Goal: Task Accomplishment & Management: Use online tool/utility

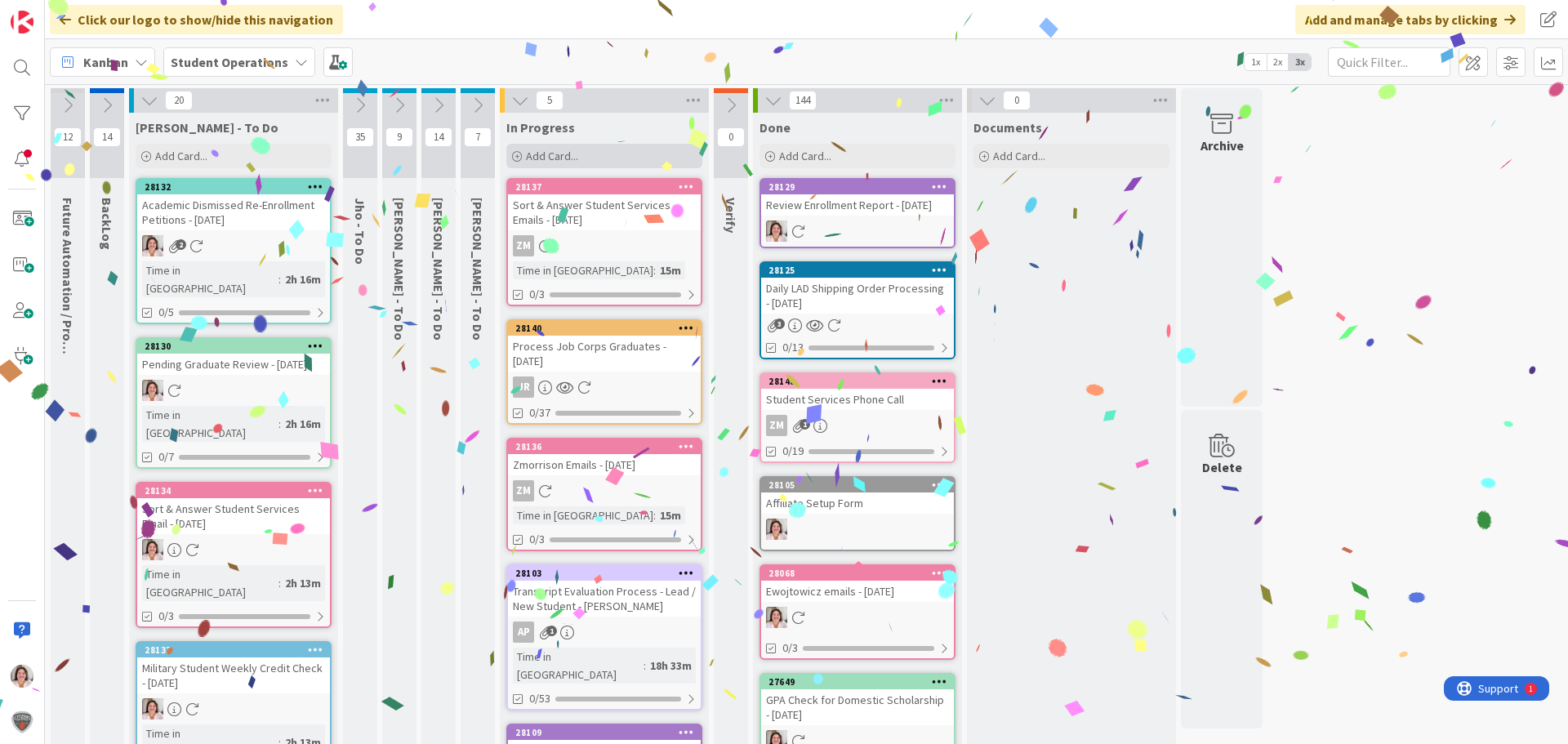
click at [562, 161] on span "Add Card..." at bounding box center [552, 156] width 52 height 15
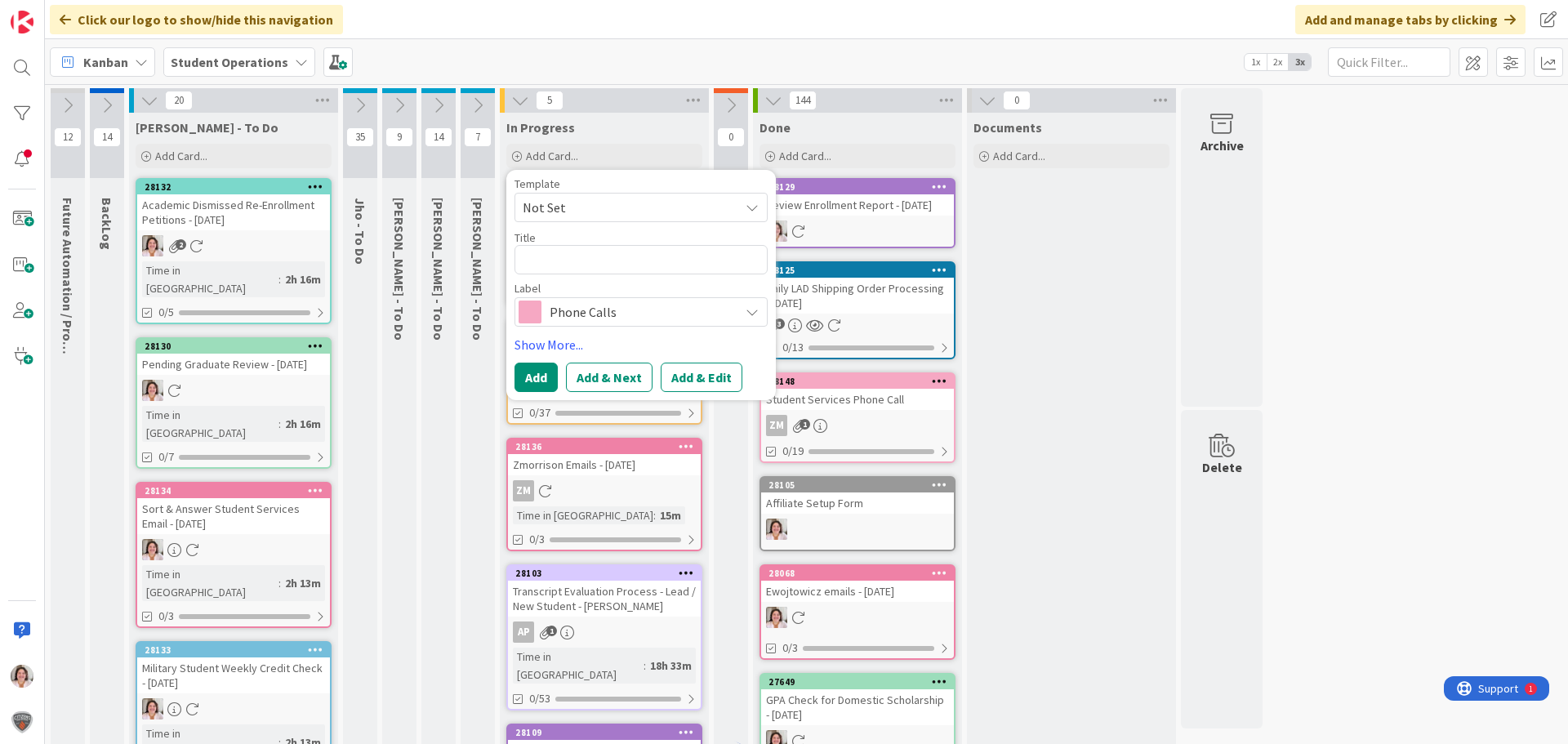
type textarea "x"
type textarea "P"
type textarea "x"
type textarea "Pa"
type textarea "x"
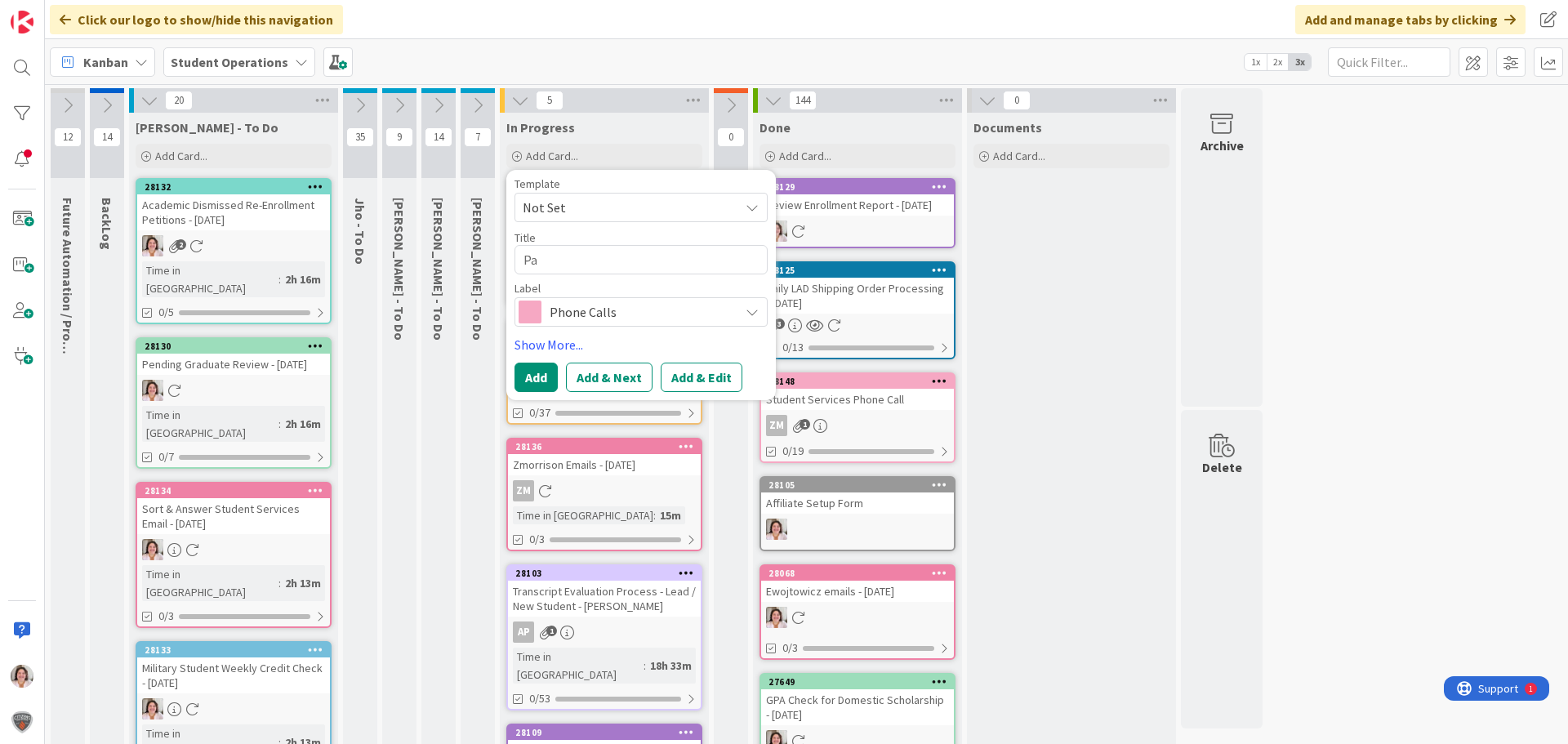
type textarea "Pay"
type textarea "x"
type textarea "Paym"
type textarea "x"
type textarea "Payme"
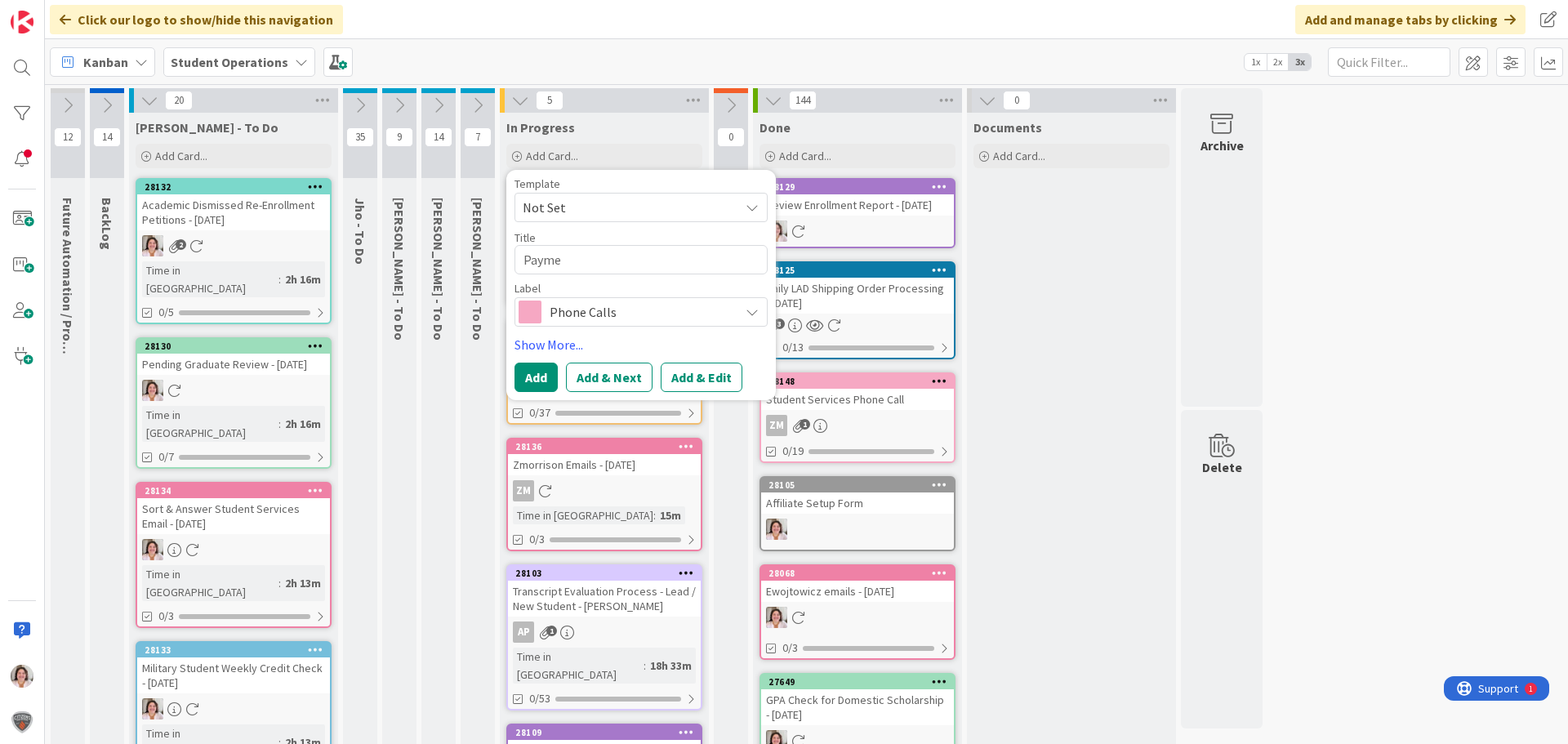
type textarea "x"
type textarea "Paymen"
type textarea "x"
type textarea "Payment"
type textarea "x"
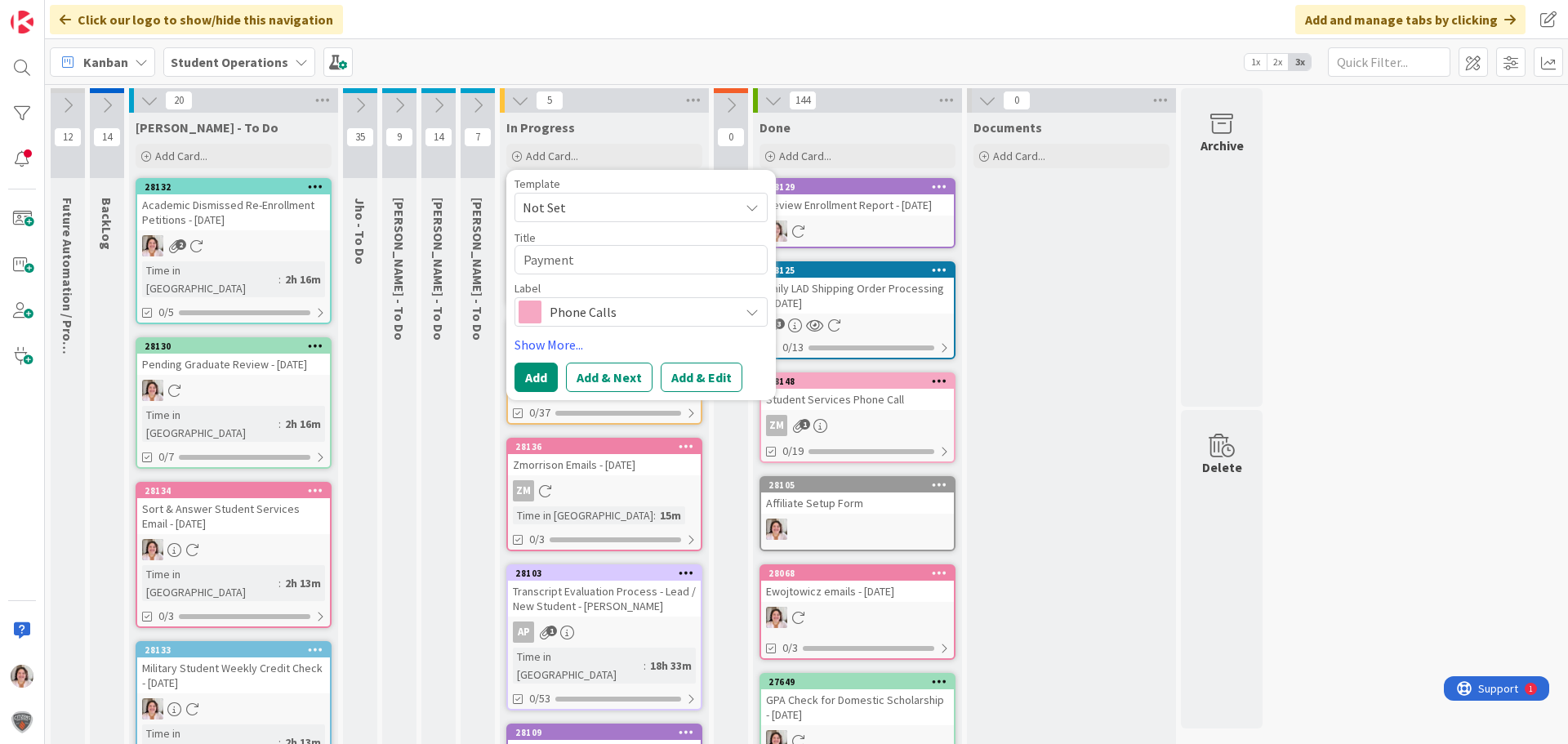
type textarea "Payment"
type textarea "x"
type textarea "Payment P"
type textarea "x"
type textarea "Payment Pl"
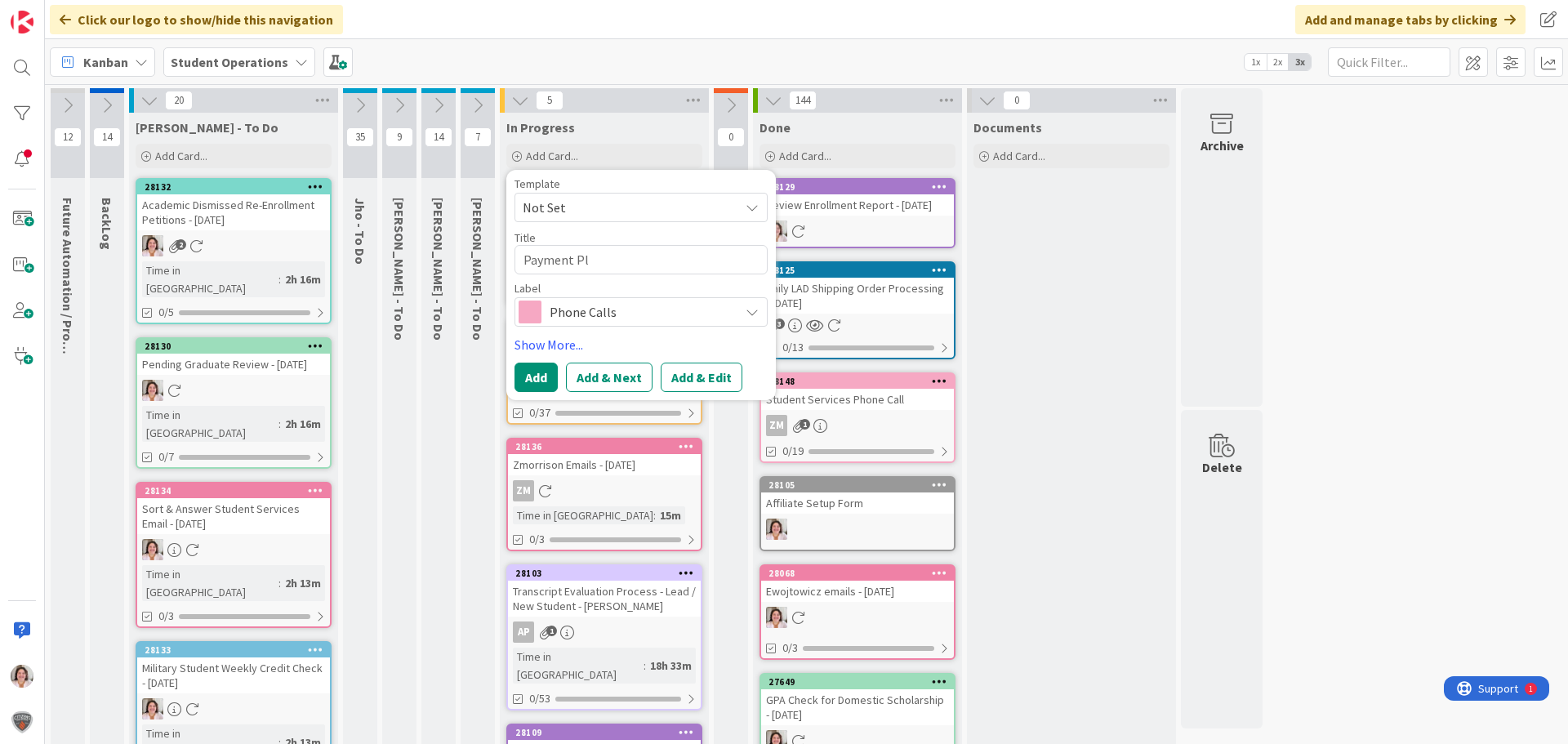
type textarea "x"
type textarea "Payment Pla"
type textarea "x"
type textarea "Payment Plan"
type textarea "x"
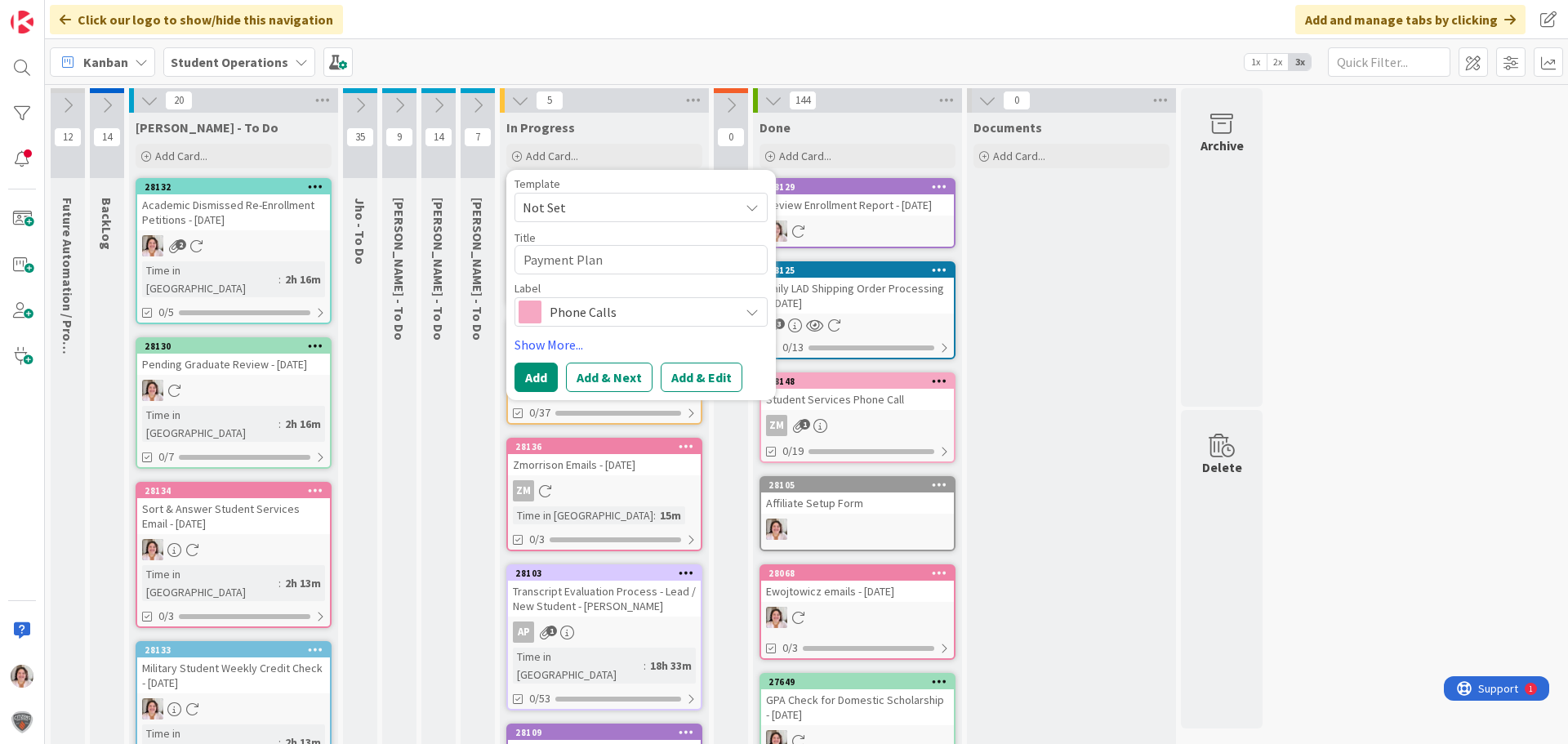
type textarea "Payment Plan"
type textarea "x"
type textarea "Payment Plan C"
type textarea "x"
type textarea "Payment Plan Ch"
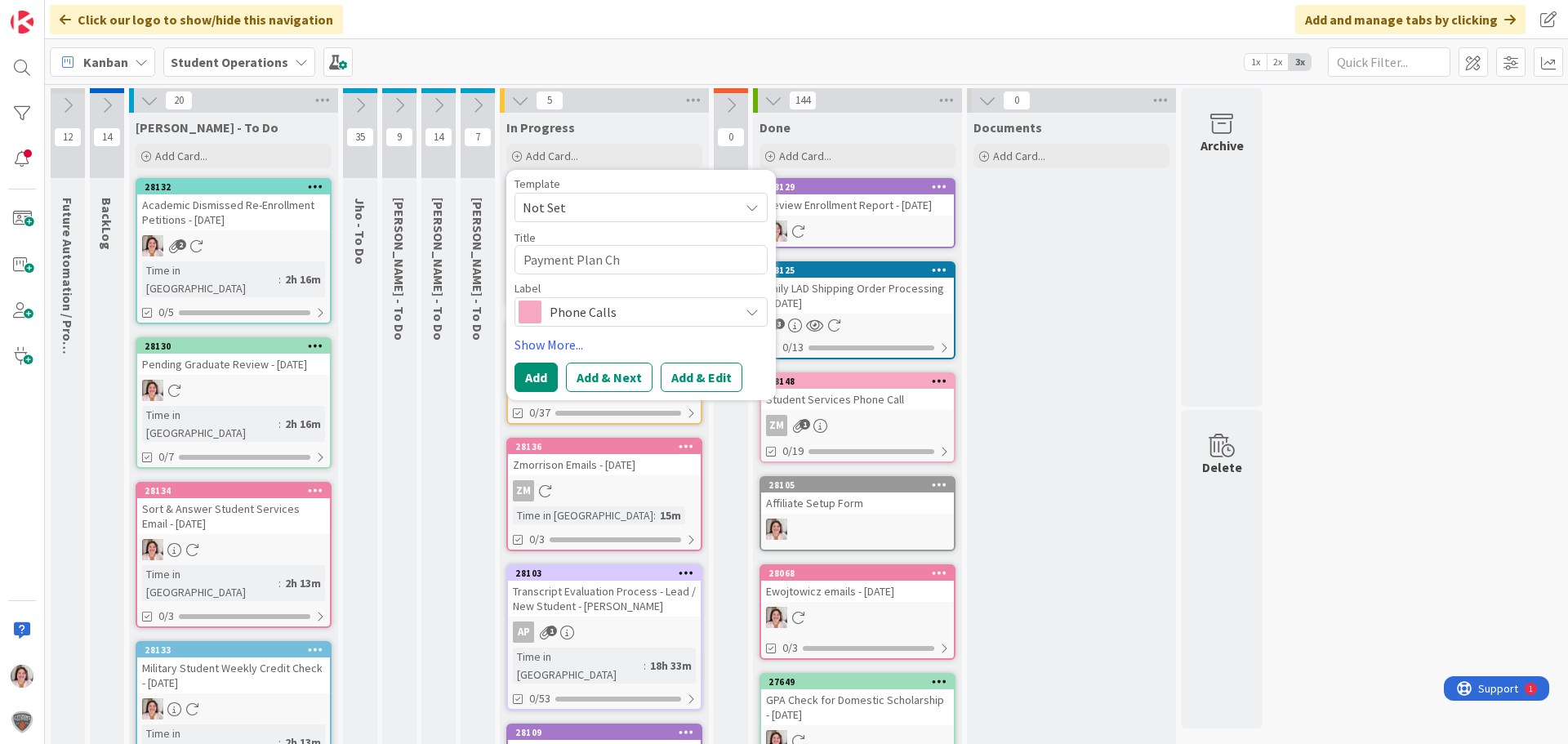
type textarea "x"
type textarea "Payment Plan Che"
type textarea "x"
type textarea "Payment Plan Chec"
type textarea "x"
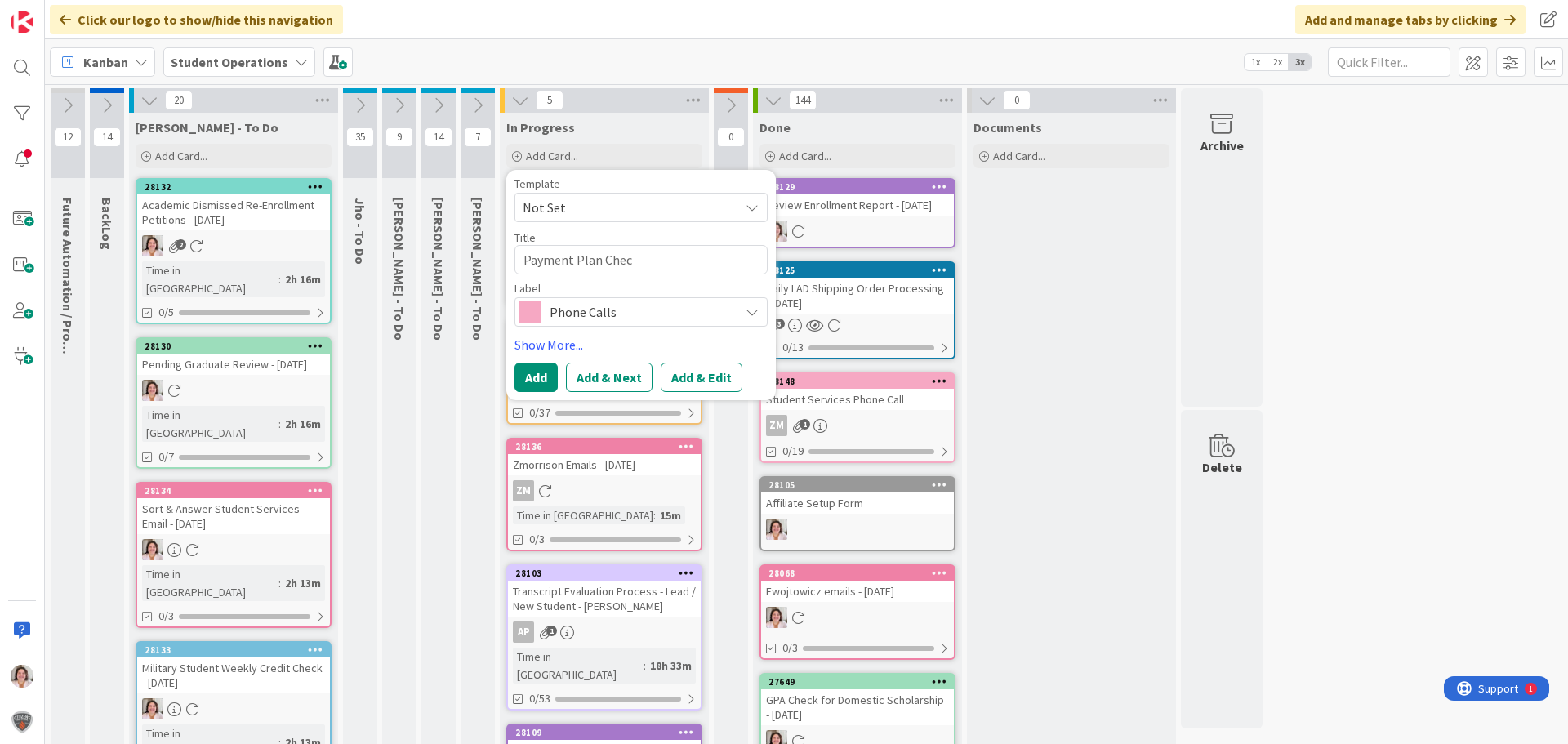
type textarea "Payment Plan Check"
type textarea "x"
type textarea "Payment Plan Check"
type textarea "x"
type textarea "Payment Plan Check -"
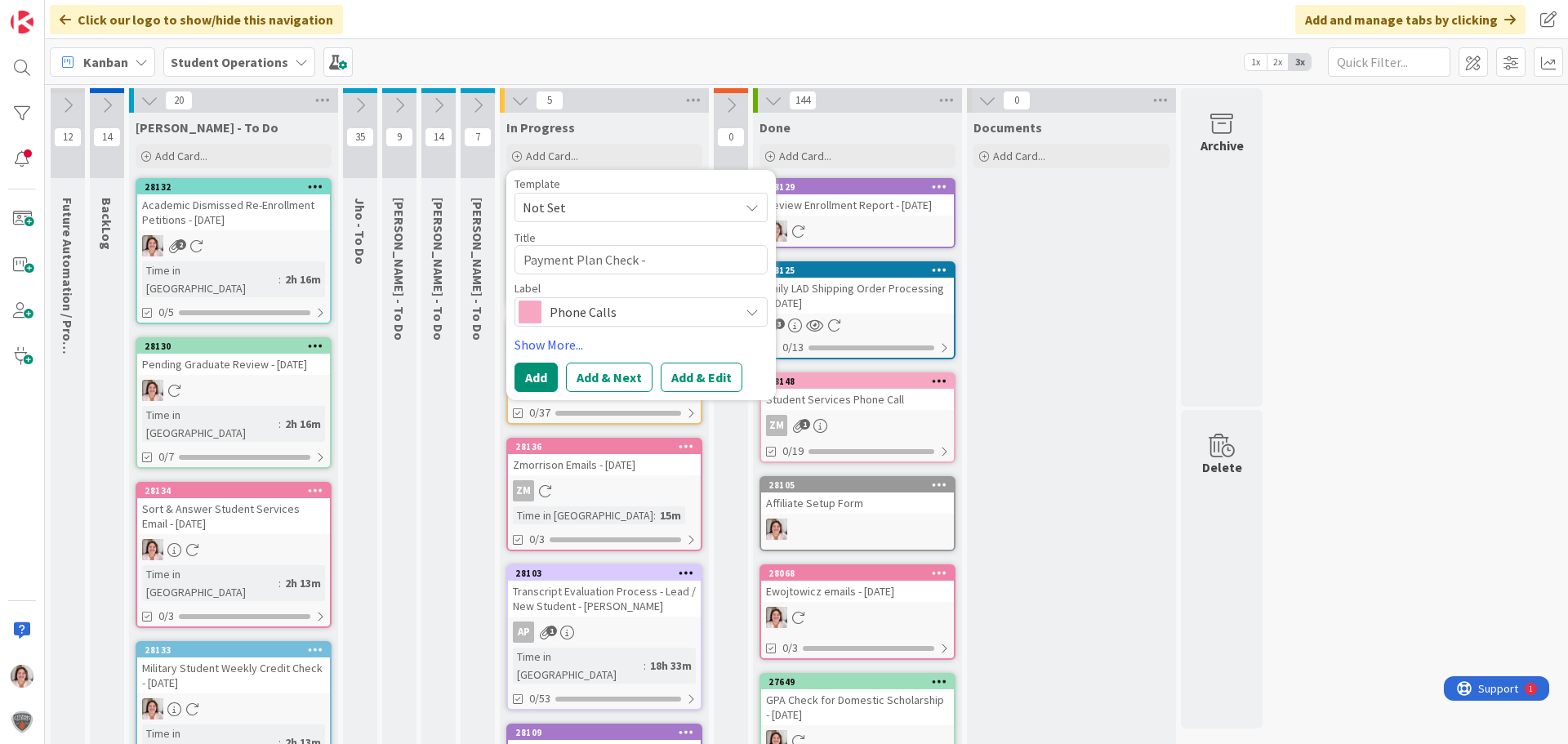
type textarea "x"
type textarea "Payment Plan Check -"
type textarea "x"
type textarea "Payment Plan Check - A"
type textarea "x"
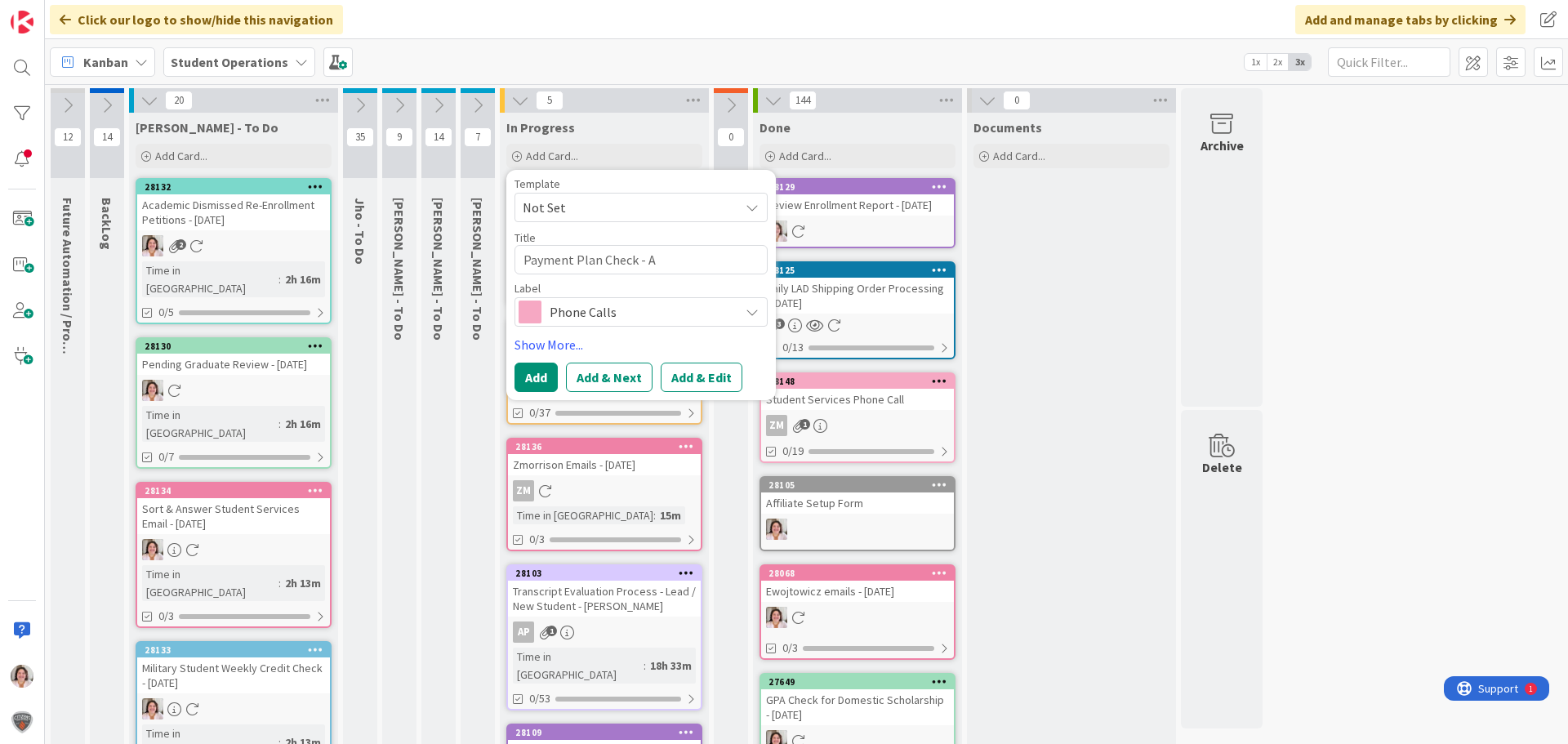
type textarea "Payment Plan Check - Ac"
type textarea "x"
type textarea "Payment Plan Check - Act"
type textarea "x"
type textarea "Payment Plan Check - Acti"
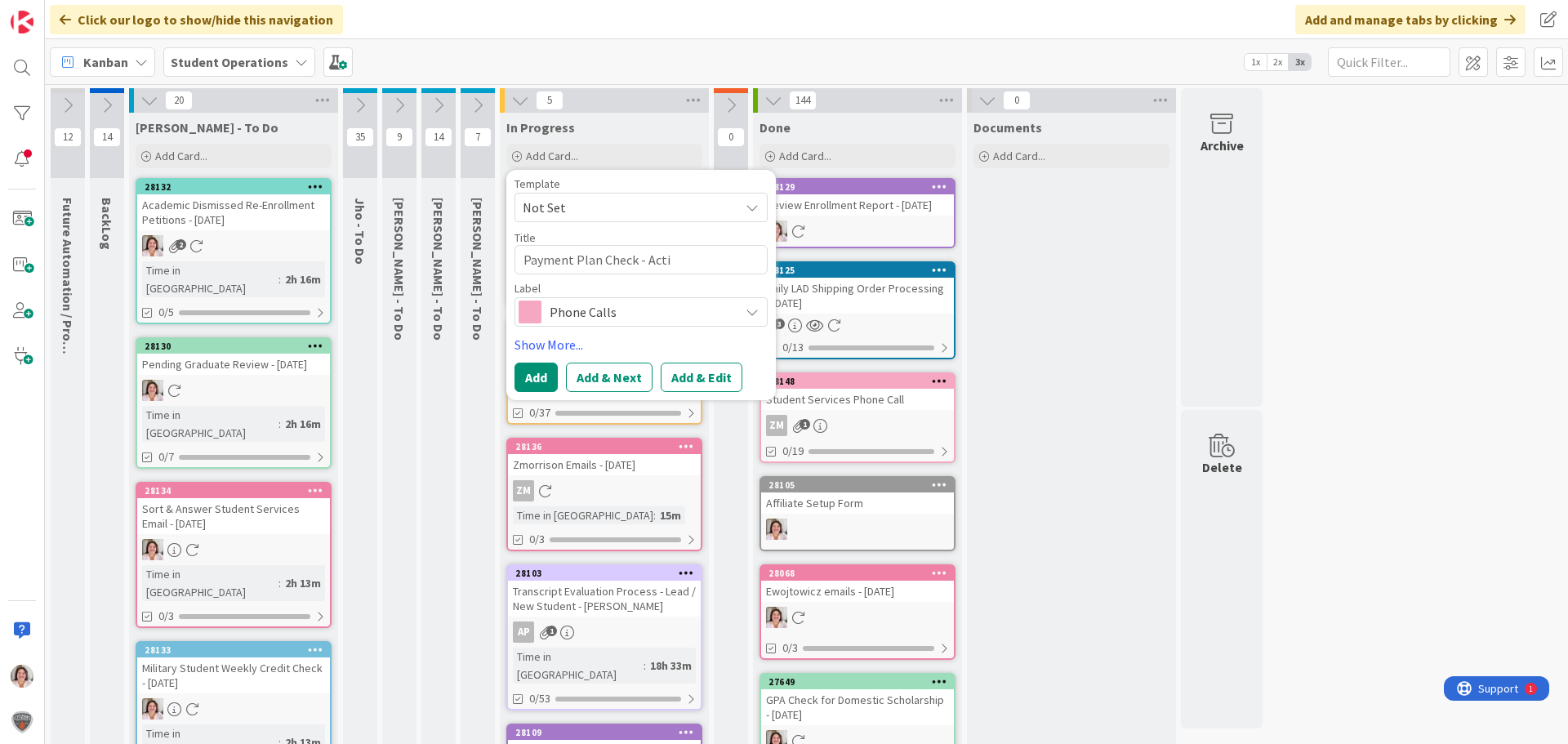
type textarea "x"
type textarea "Payment Plan Check - Activ"
type textarea "x"
type textarea "Payment Plan Check - Active"
type textarea "x"
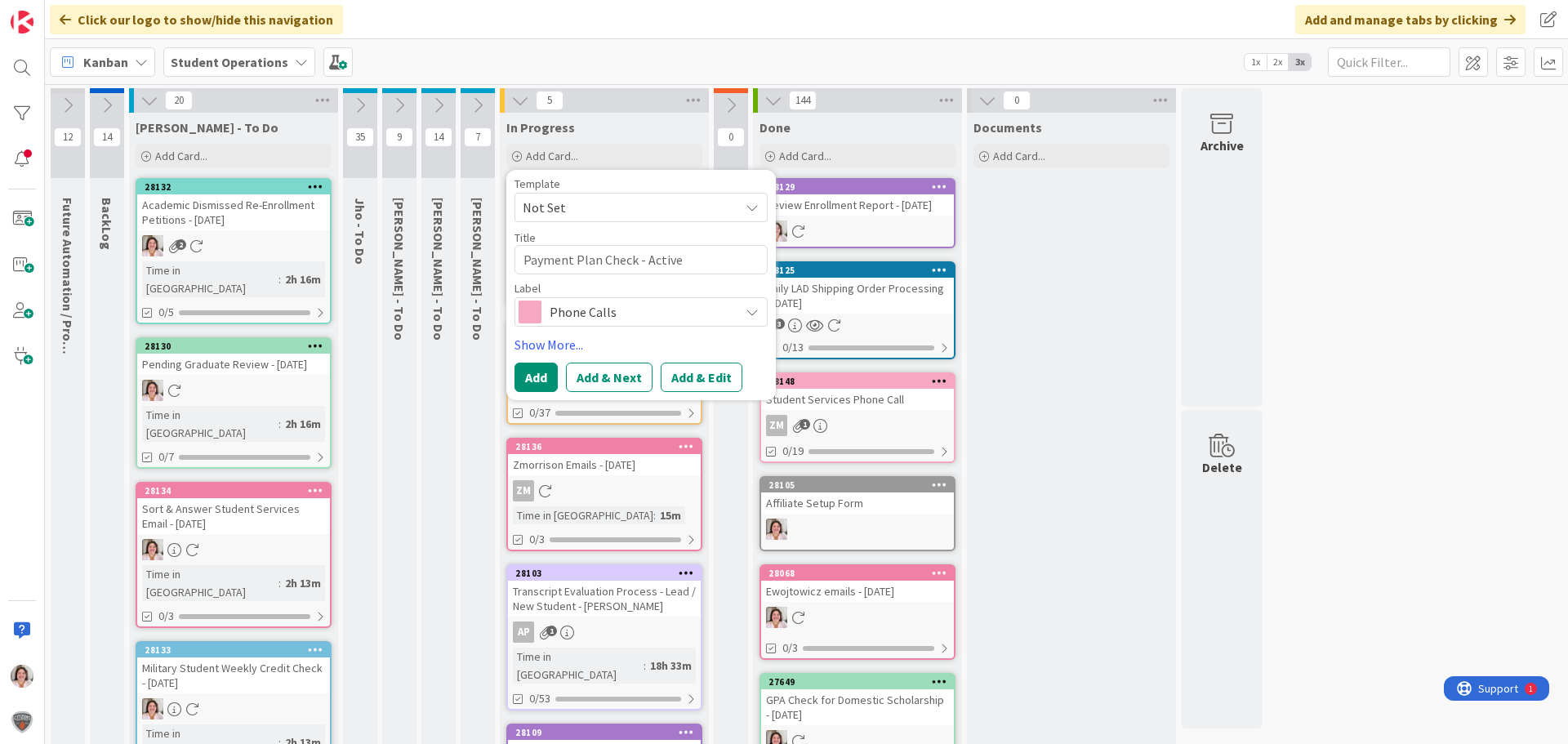
type textarea "Payment Plan Check - Active"
type textarea "x"
type textarea "Payment Plan Check - Active S"
type textarea "x"
type textarea "Payment Plan Check - Active St"
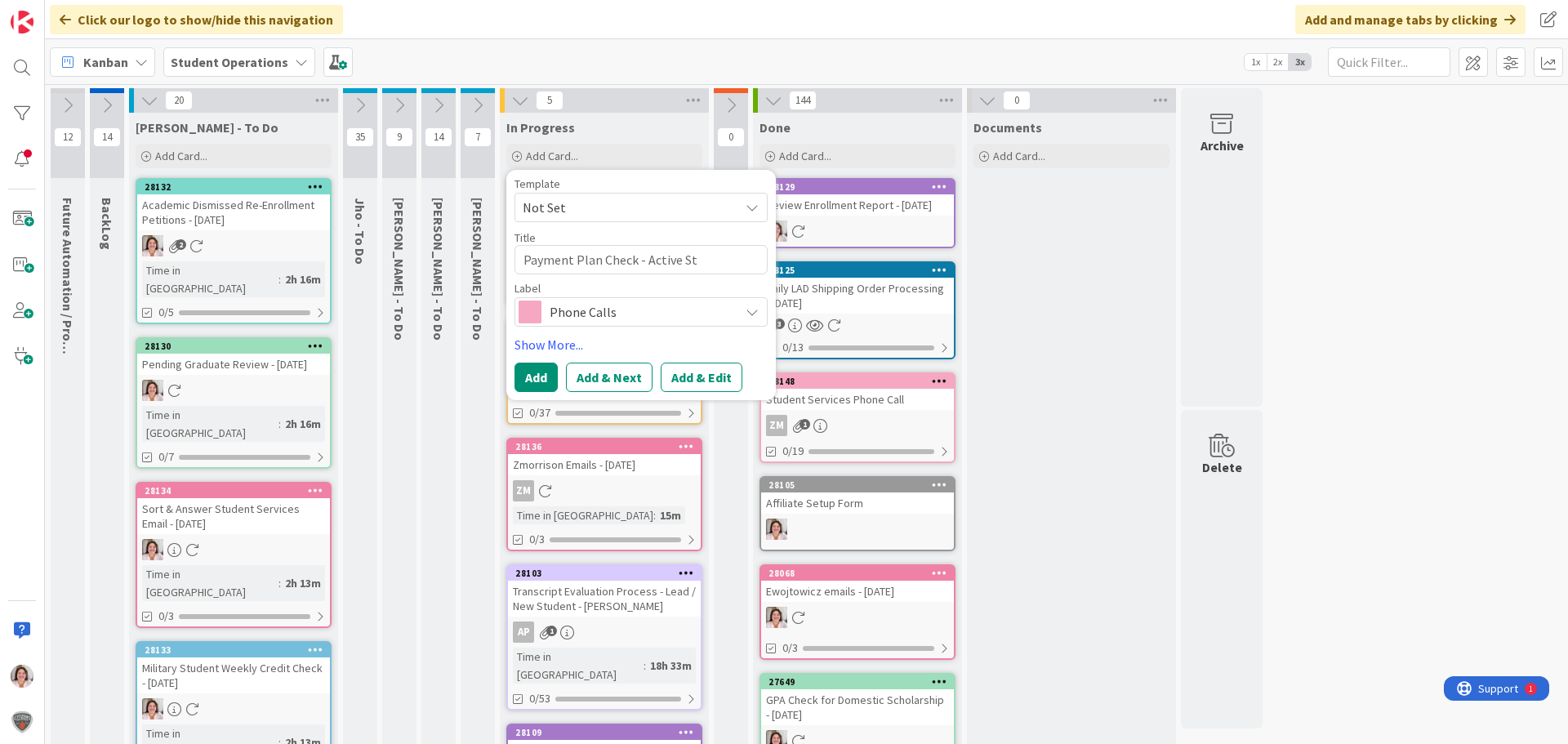
type textarea "x"
type textarea "Payment Plan Check - Active Stu"
type textarea "x"
type textarea "Payment Plan Check - Active Stud"
type textarea "x"
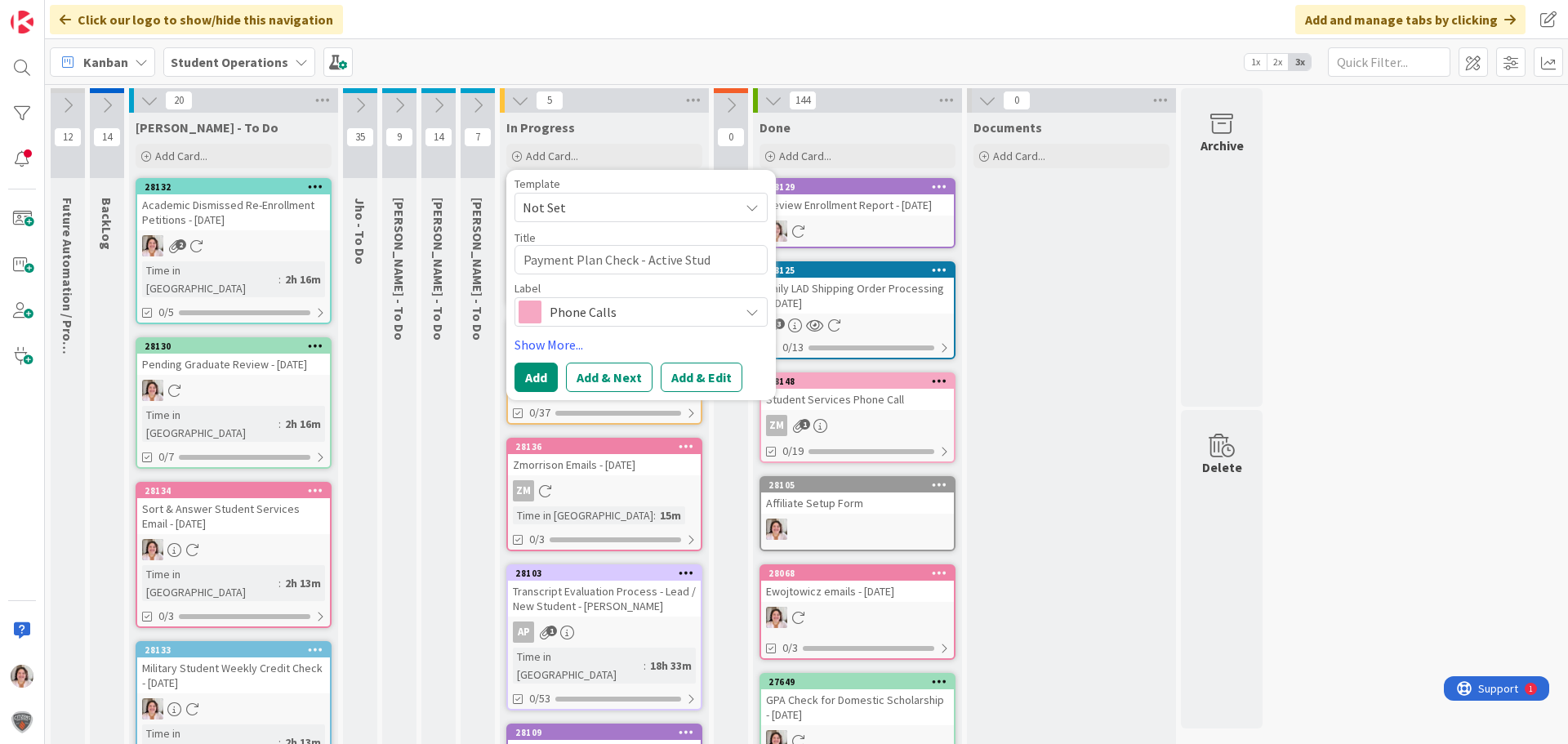
type textarea "Payment Plan Check - Active Stude"
type textarea "x"
type textarea "Payment Plan Check - Active Studen"
type textarea "x"
type textarea "Payment Plan Check - Active Student"
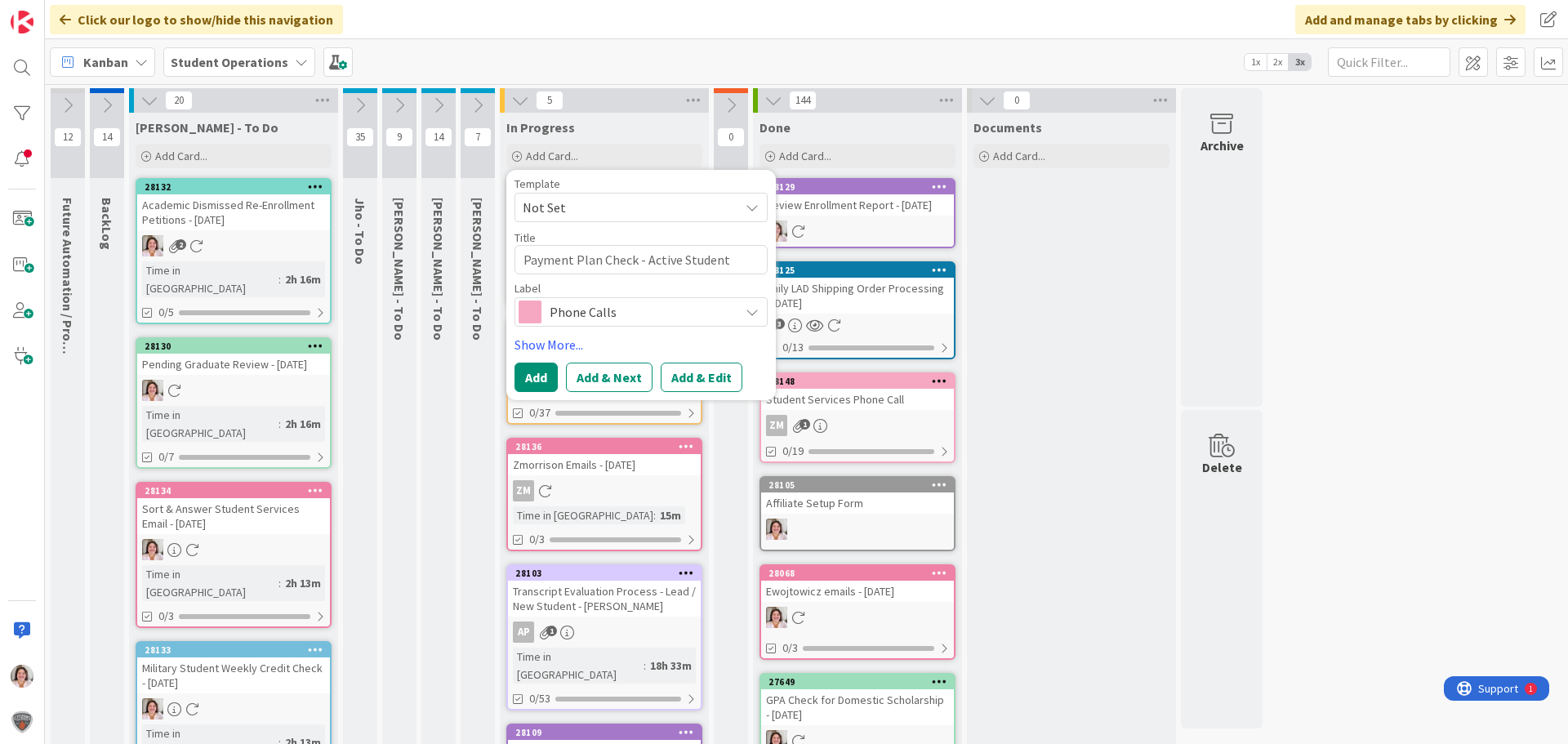
type textarea "x"
type textarea "Payment Plan Check - Active Students"
click at [601, 302] on span "Phone Calls" at bounding box center [640, 312] width 182 height 23
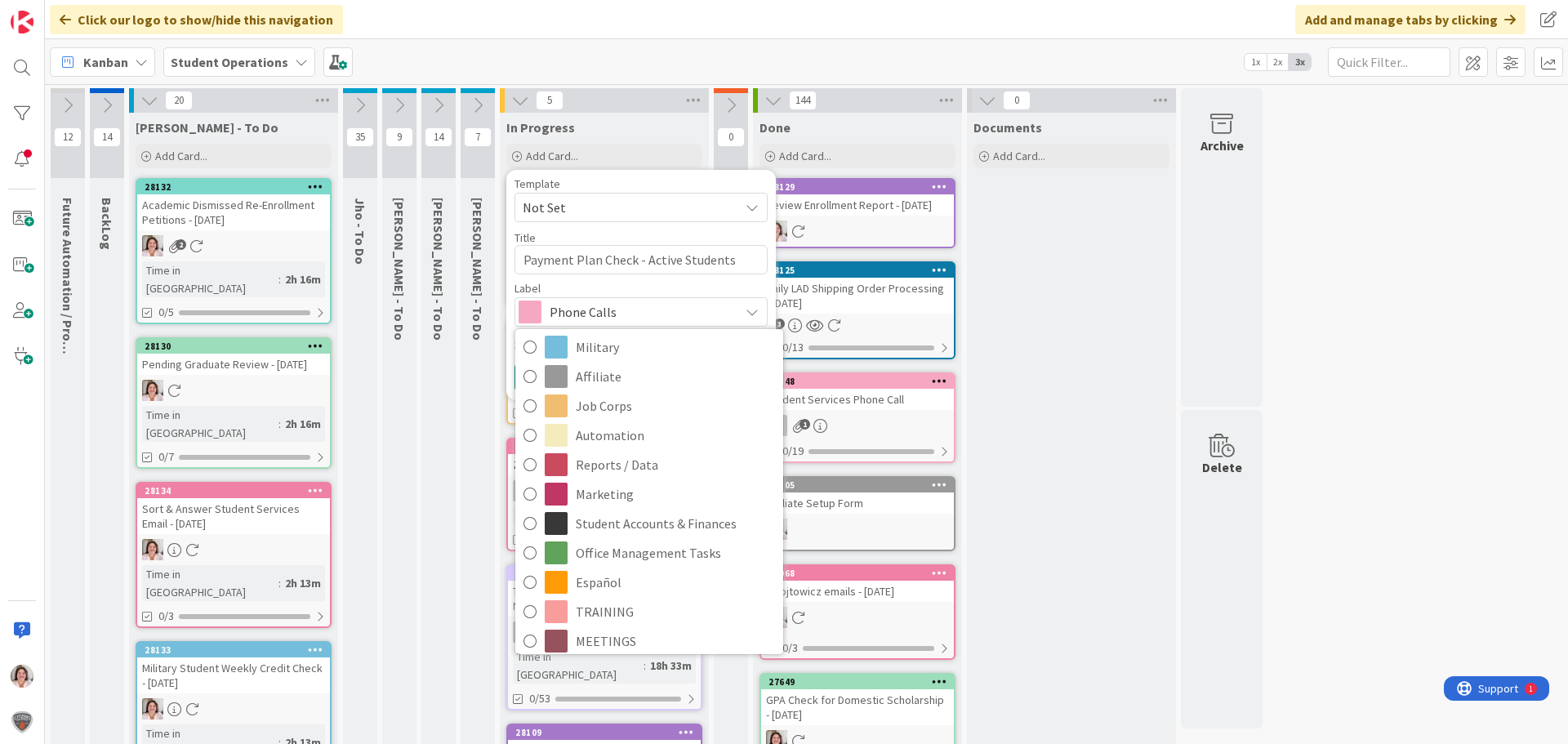
scroll to position [82, 0]
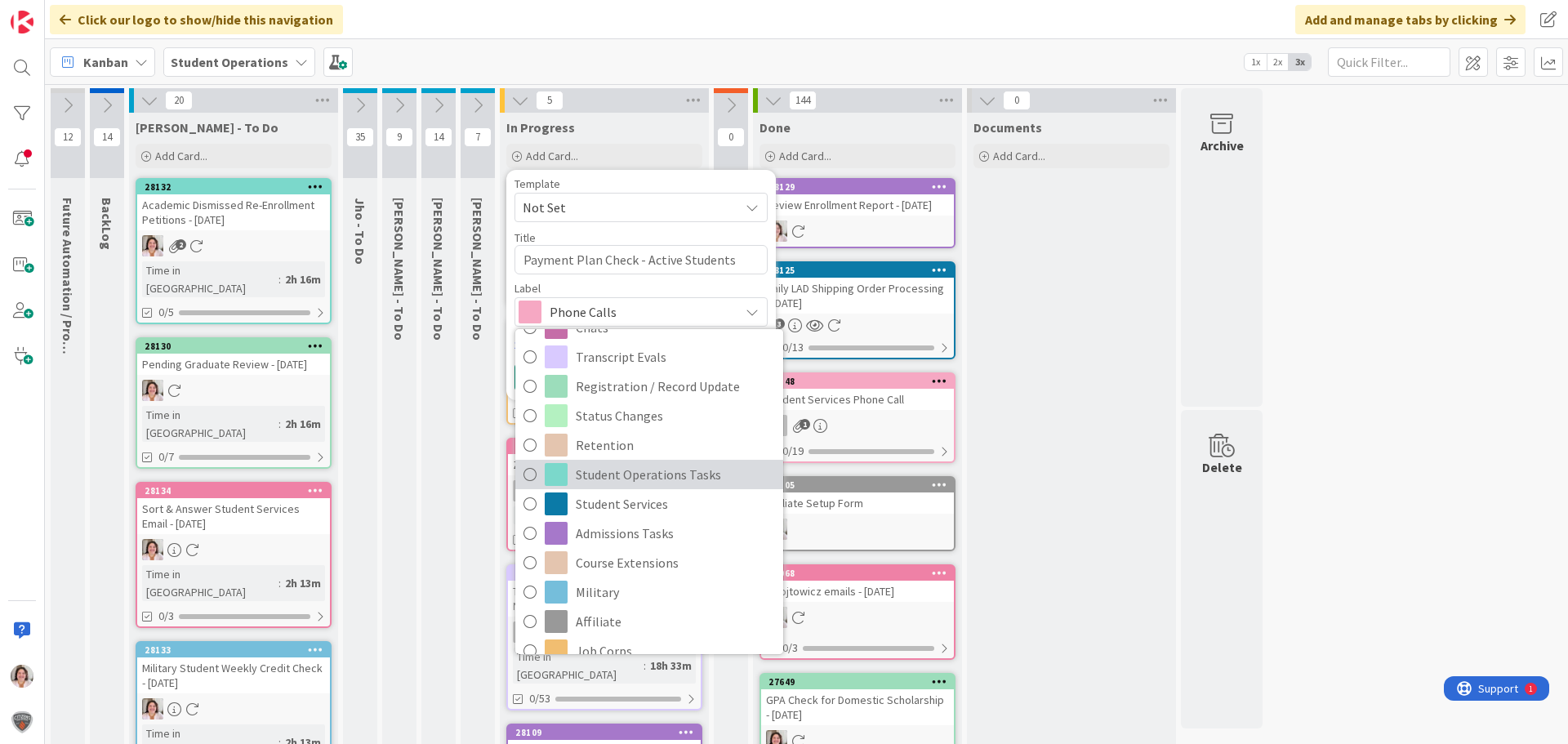
click at [671, 474] on span "Student Operations Tasks" at bounding box center [675, 475] width 199 height 24
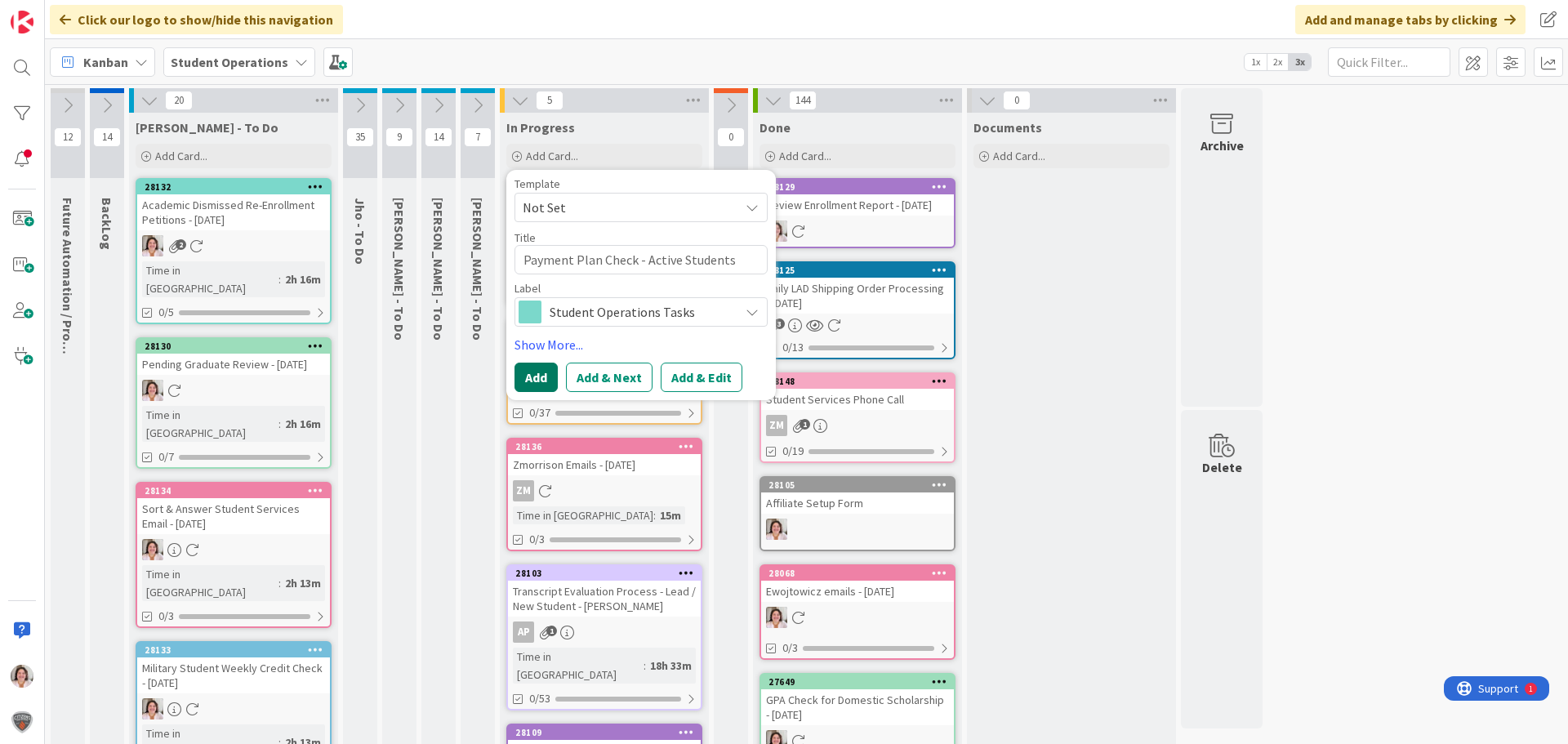
click at [534, 379] on button "Add" at bounding box center [537, 377] width 43 height 30
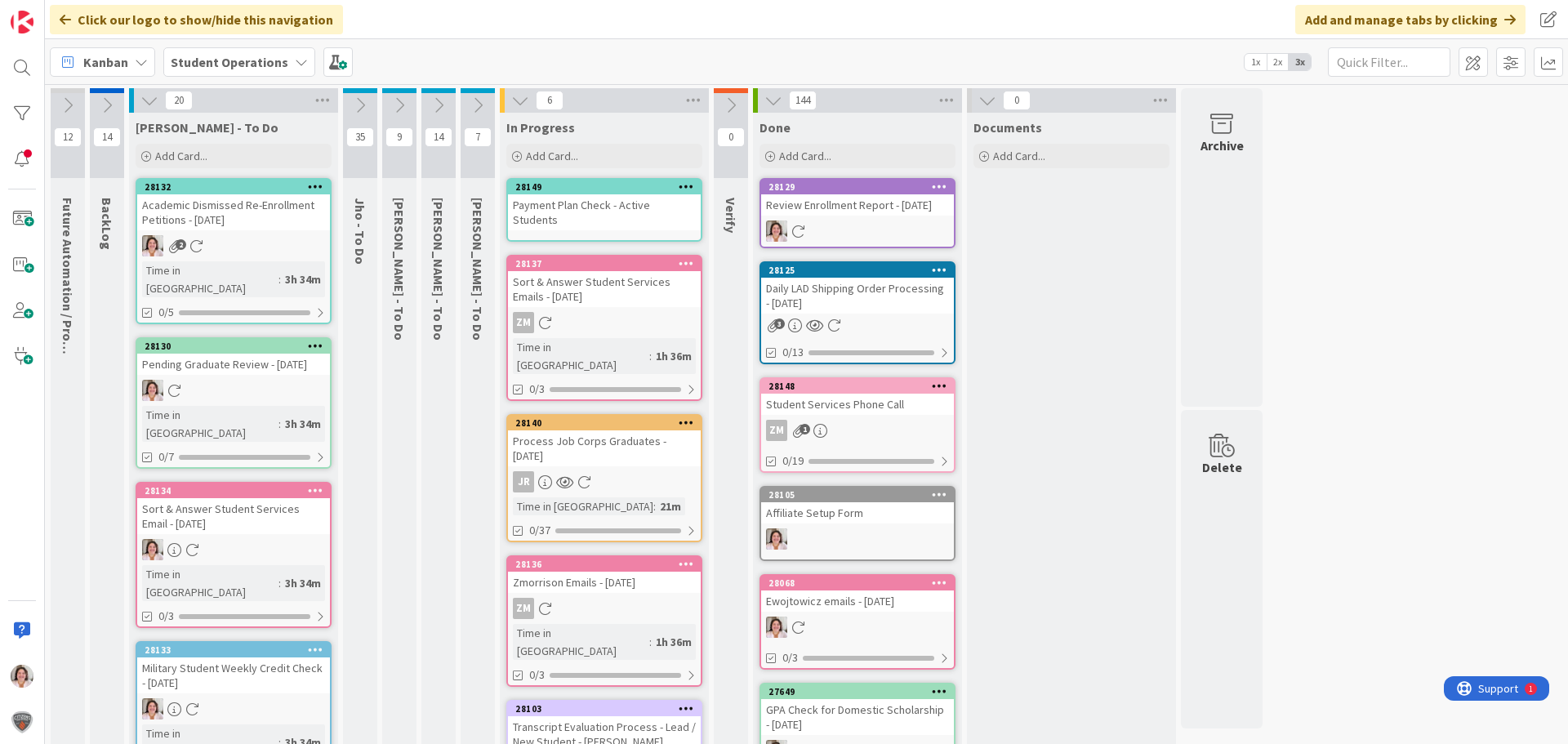
click at [690, 186] on icon at bounding box center [686, 186] width 16 height 11
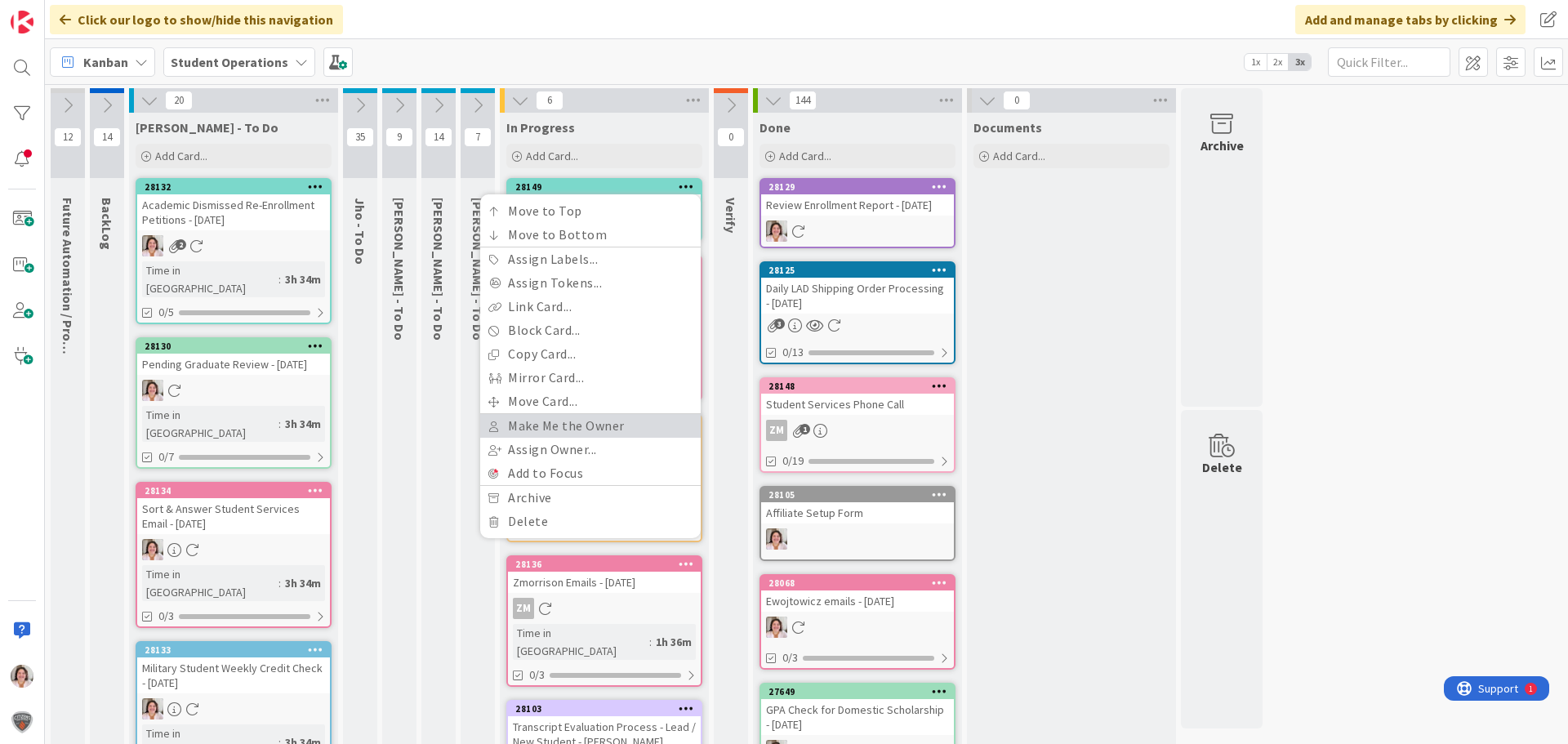
click at [570, 428] on link "Make Me the Owner" at bounding box center [591, 425] width 221 height 23
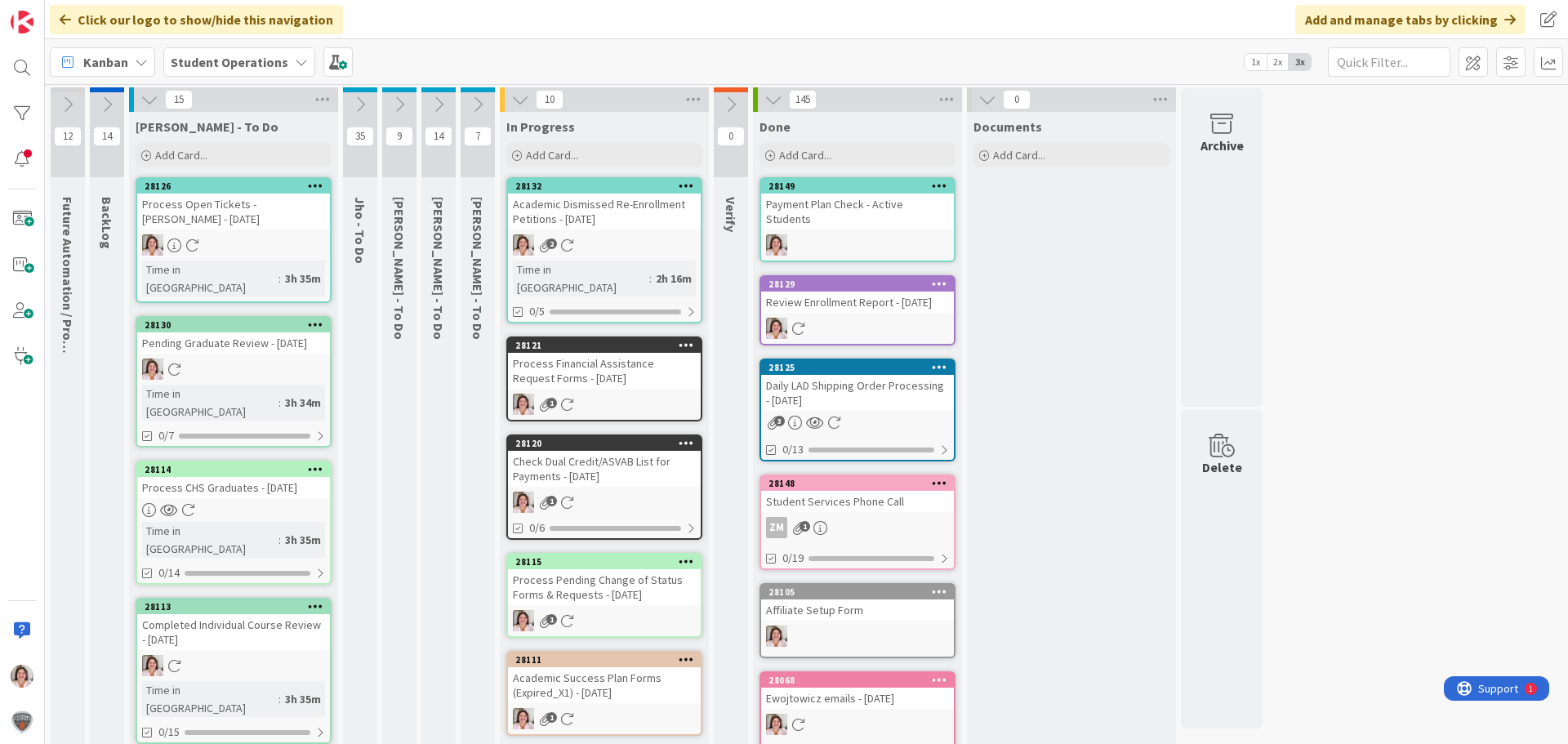
scroll to position [0, 0]
click at [631, 362] on div "Process Financial Assistance Request Forms - 09/11/2025" at bounding box center [604, 371] width 193 height 36
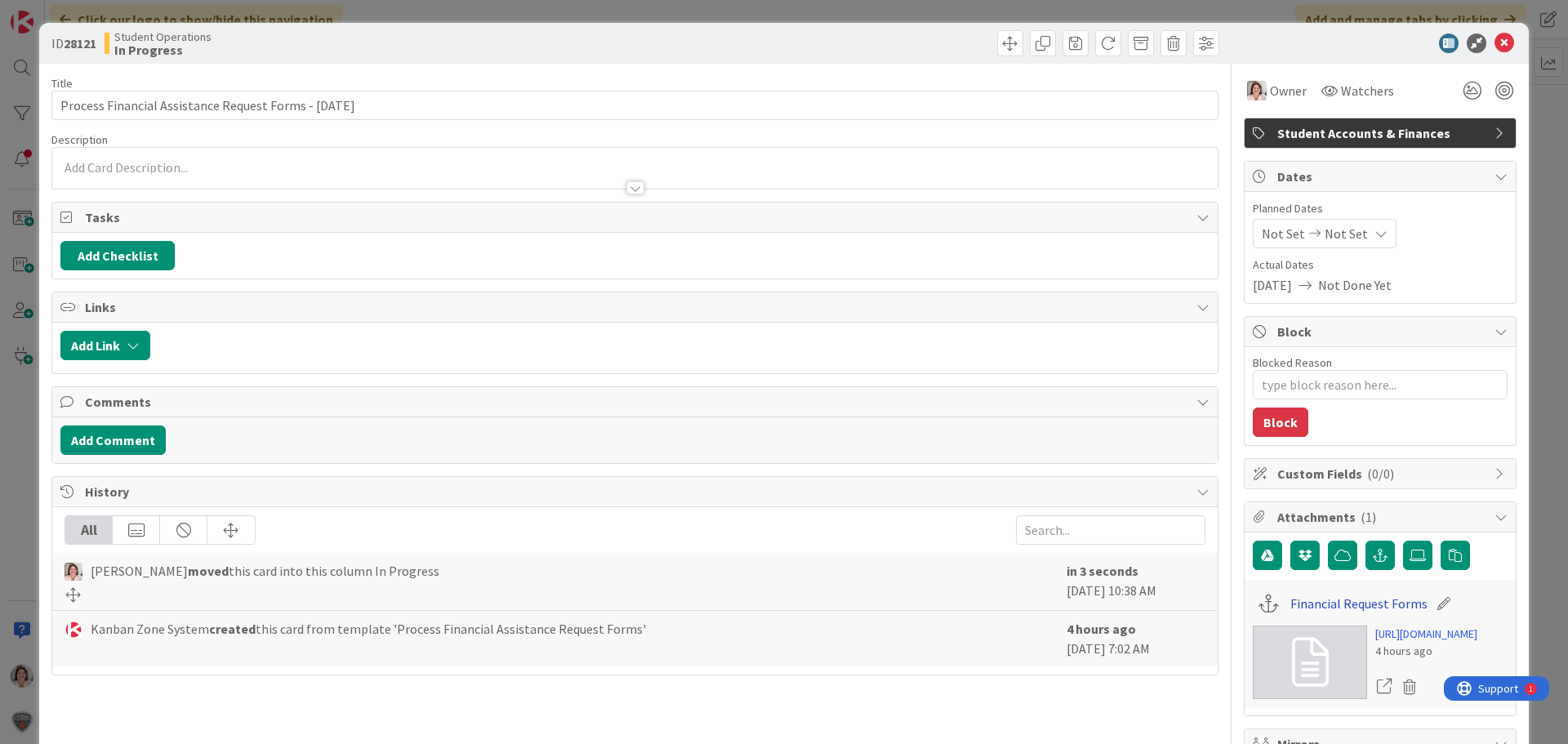
click at [1331, 597] on link "Financial Request Forms" at bounding box center [1359, 603] width 137 height 20
click at [1495, 42] on icon at bounding box center [1505, 43] width 20 height 20
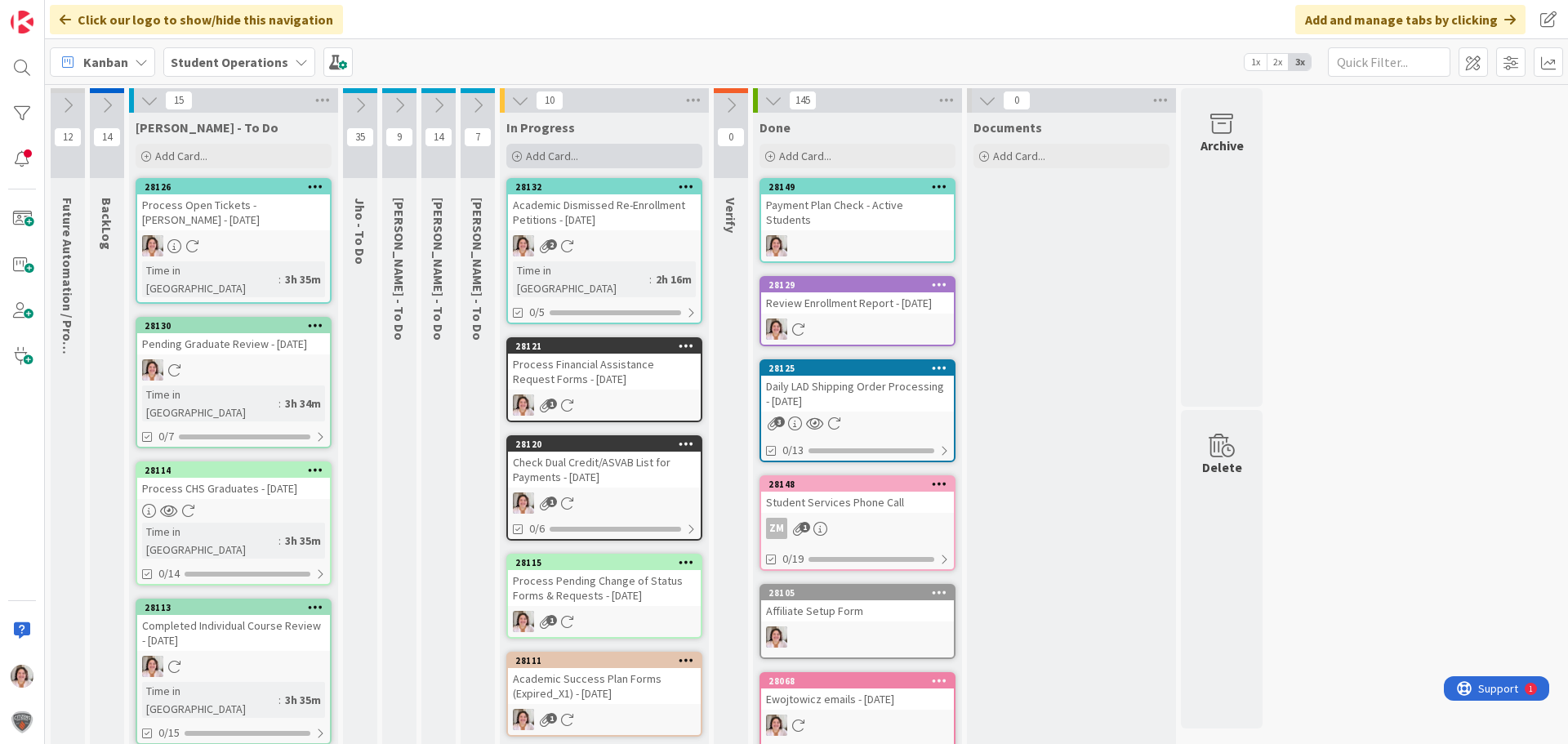
click at [573, 149] on span "Add Card..." at bounding box center [552, 156] width 52 height 15
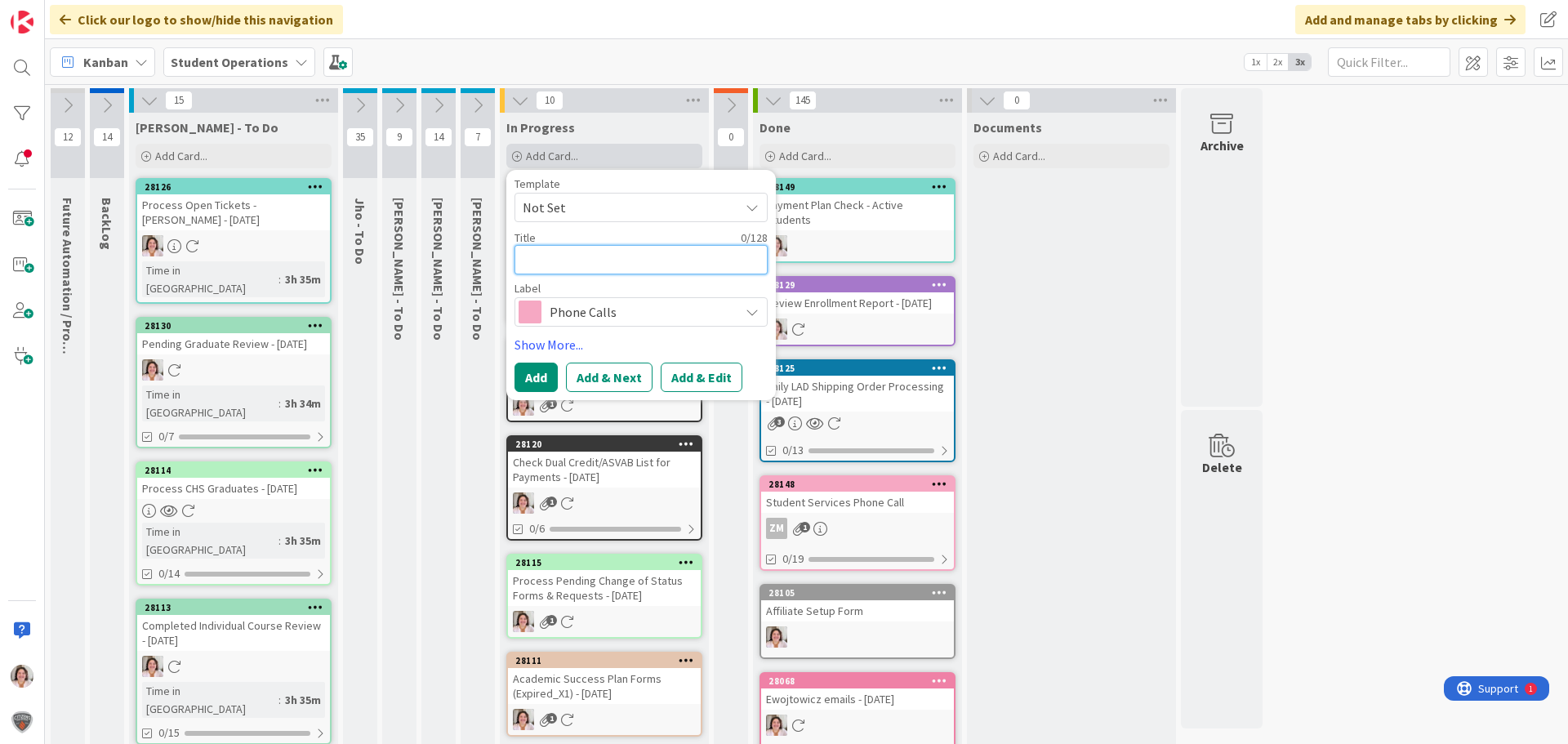
type textarea "x"
type textarea "R"
type textarea "x"
type textarea "Re"
type textarea "x"
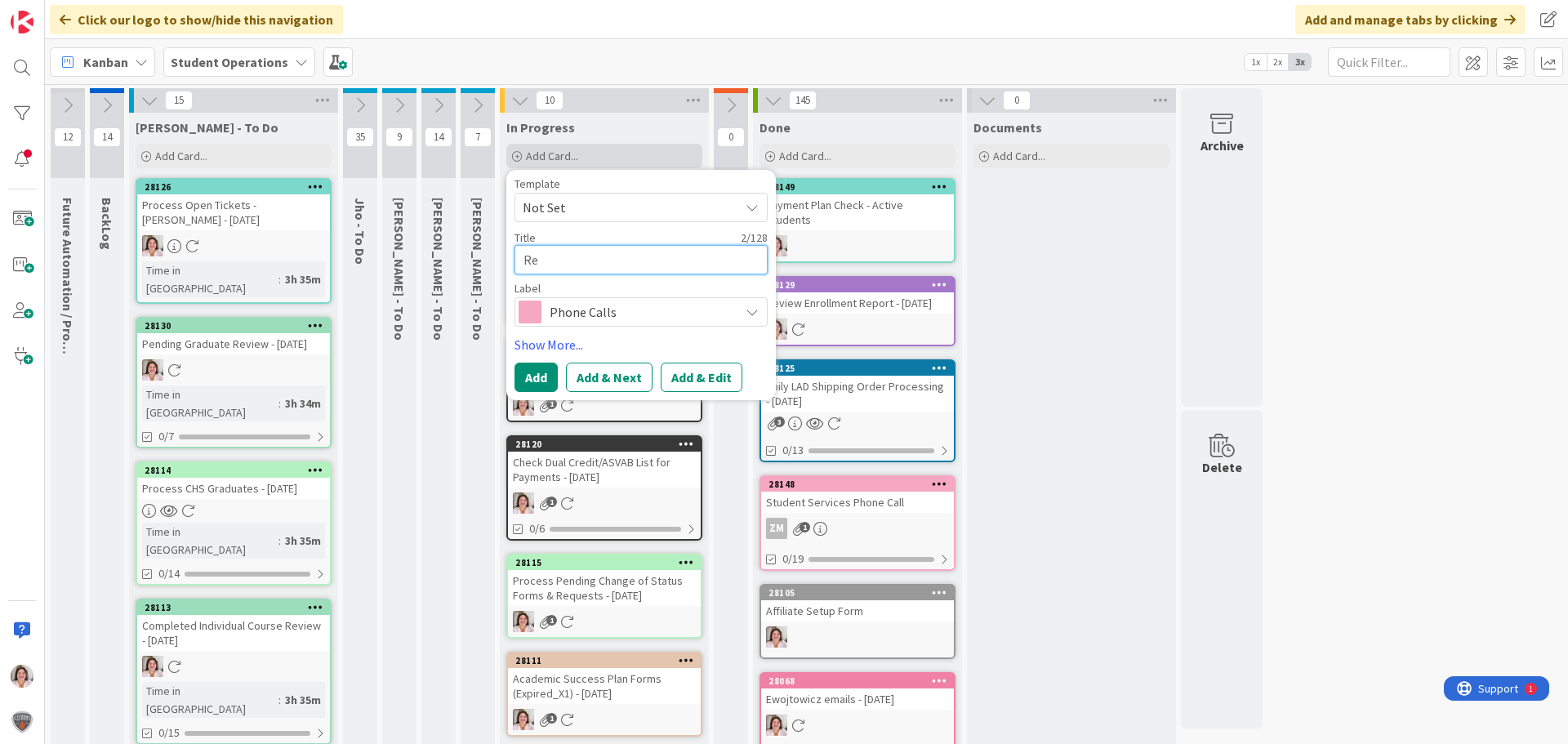
type textarea "R"
click at [597, 215] on span "Not Set" at bounding box center [624, 207] width 204 height 21
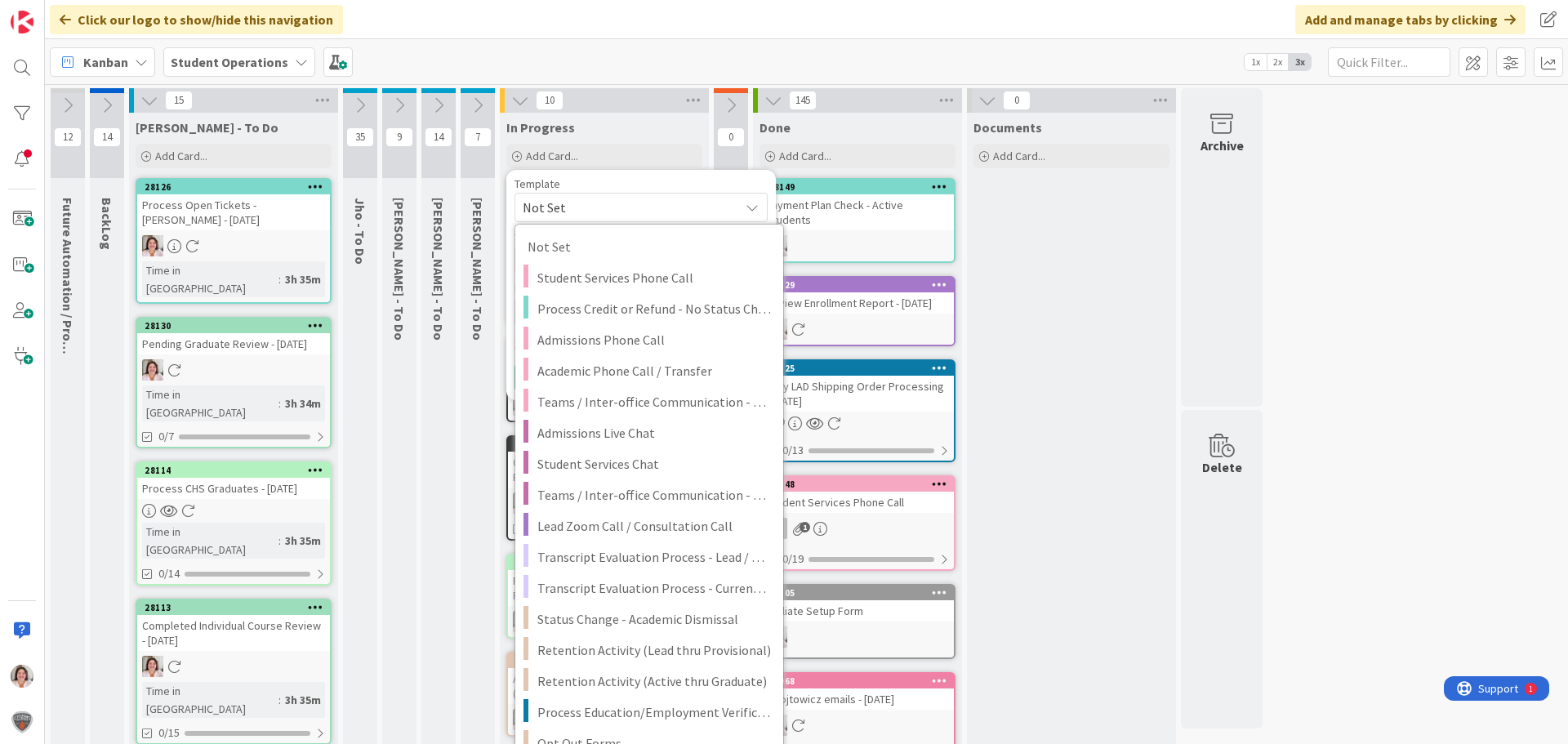
scroll to position [1632, 0]
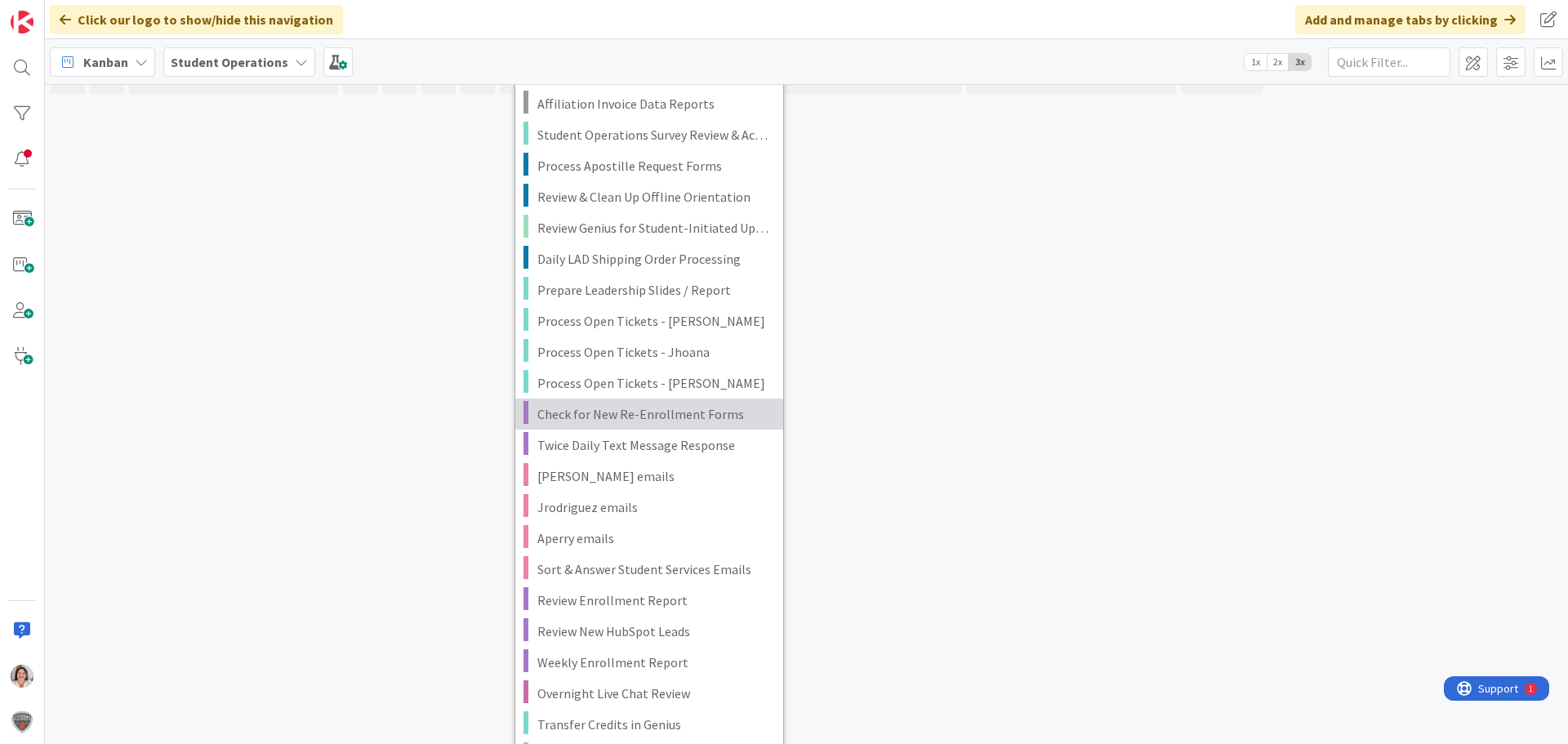
click at [609, 403] on span "Check for New Re-Enrollment Forms" at bounding box center [654, 414] width 234 height 21
type textarea "x"
type textarea "Check for New Re-Enrollment Forms"
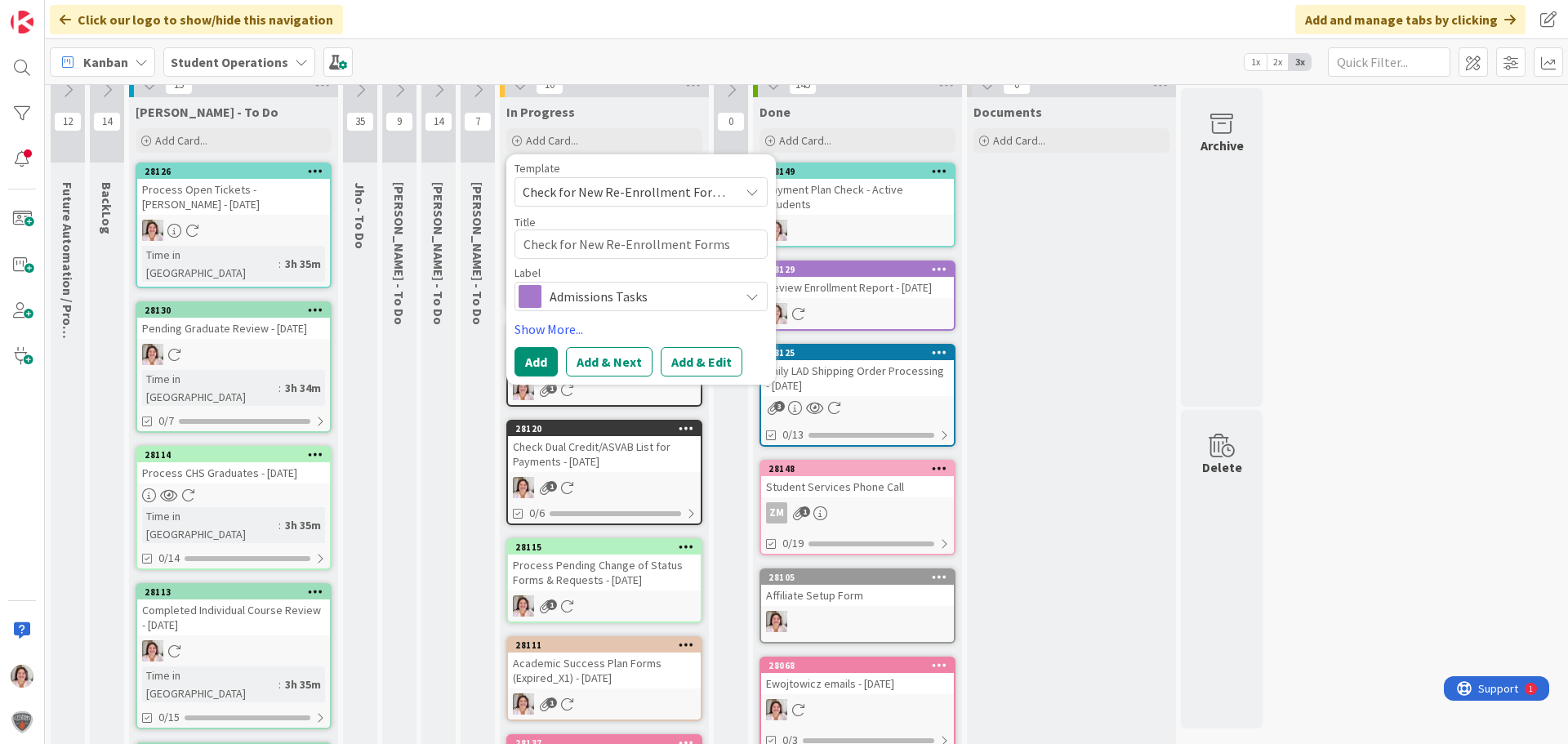
scroll to position [0, 0]
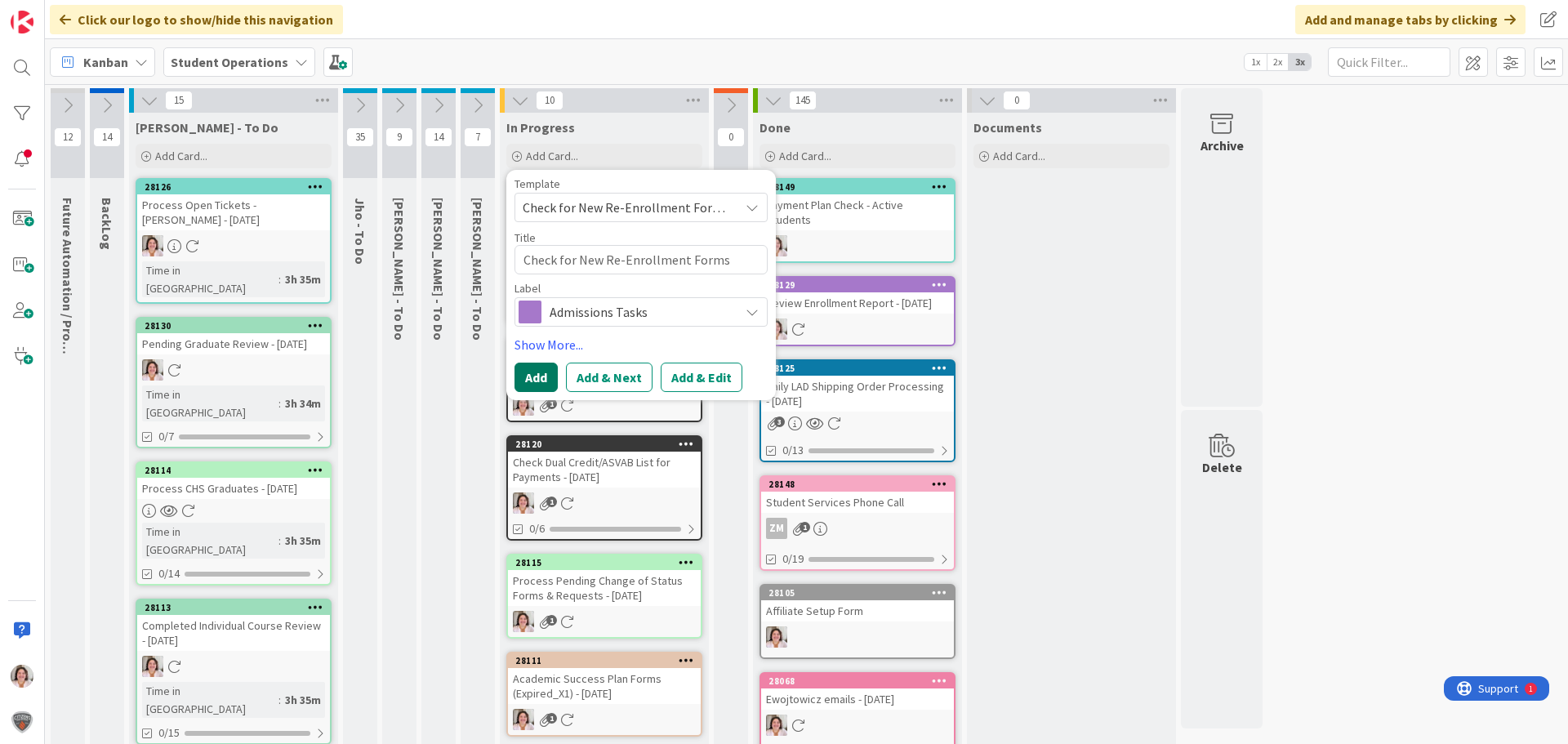
click at [548, 379] on button "Add" at bounding box center [537, 377] width 43 height 30
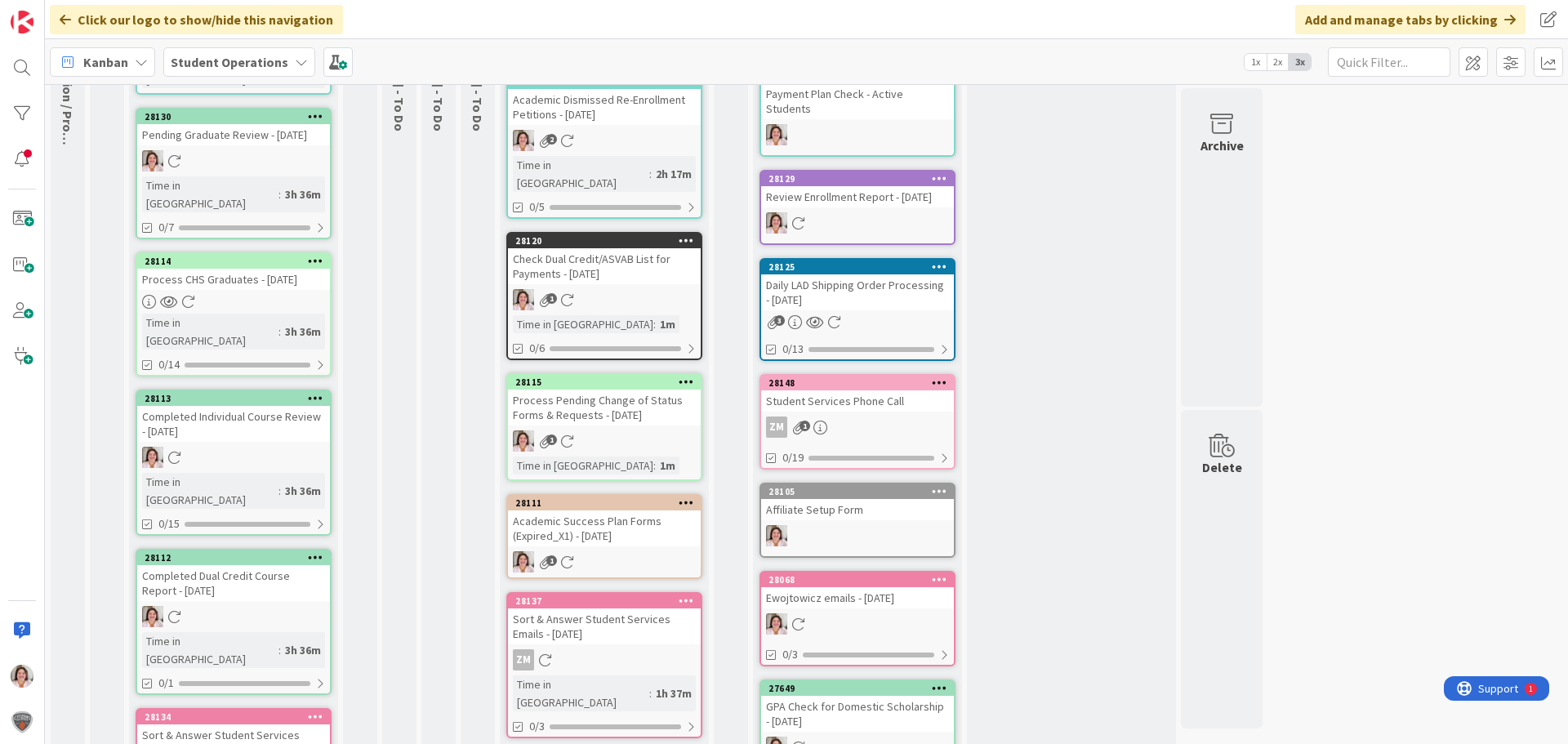
scroll to position [245, 0]
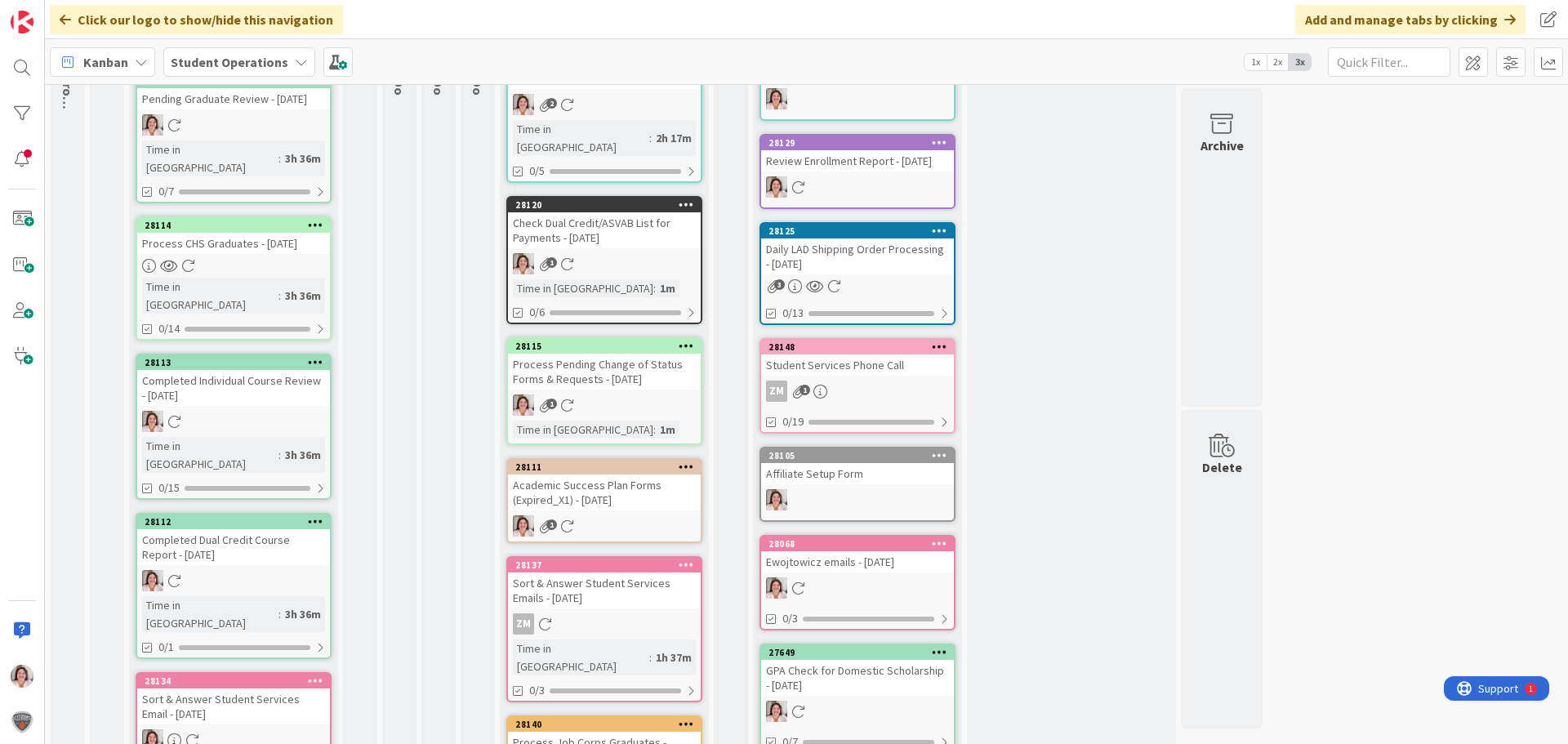
click at [627, 485] on div "Academic Success Plan Forms (Expired_X1) - 09/11/2025" at bounding box center [604, 492] width 193 height 36
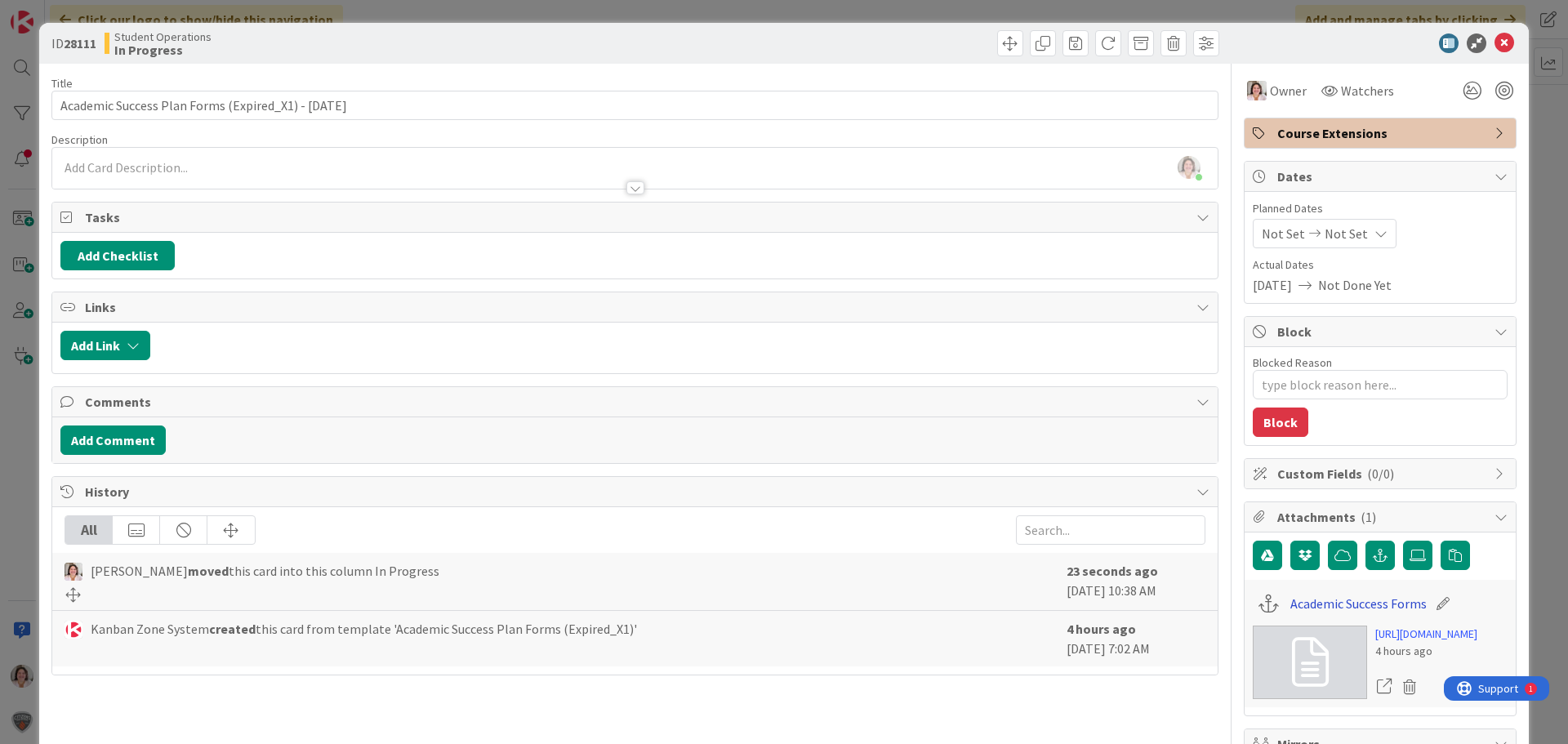
click at [1350, 597] on link "Academic Success Forms" at bounding box center [1358, 603] width 137 height 20
click at [1495, 41] on icon at bounding box center [1505, 43] width 20 height 20
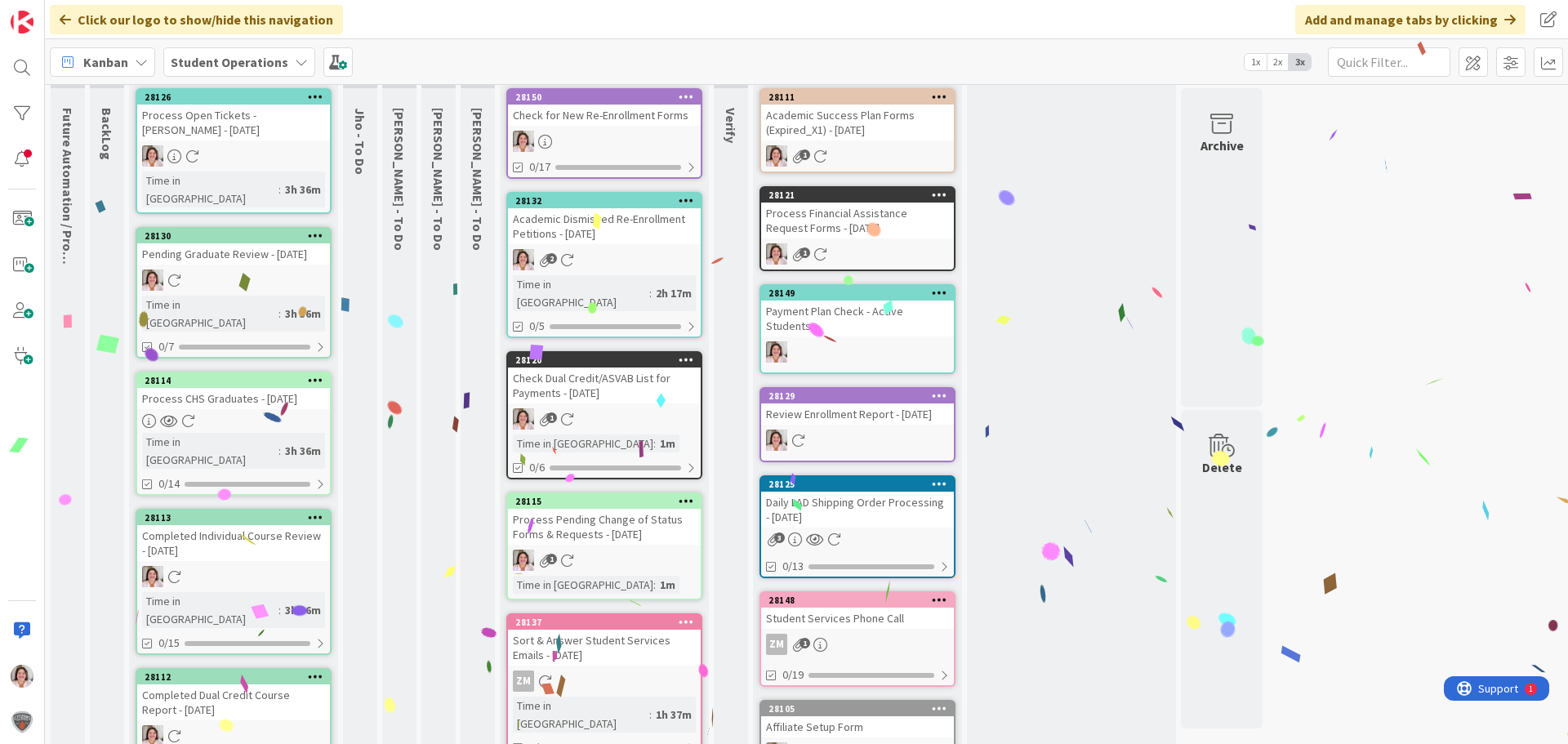
scroll to position [82, 0]
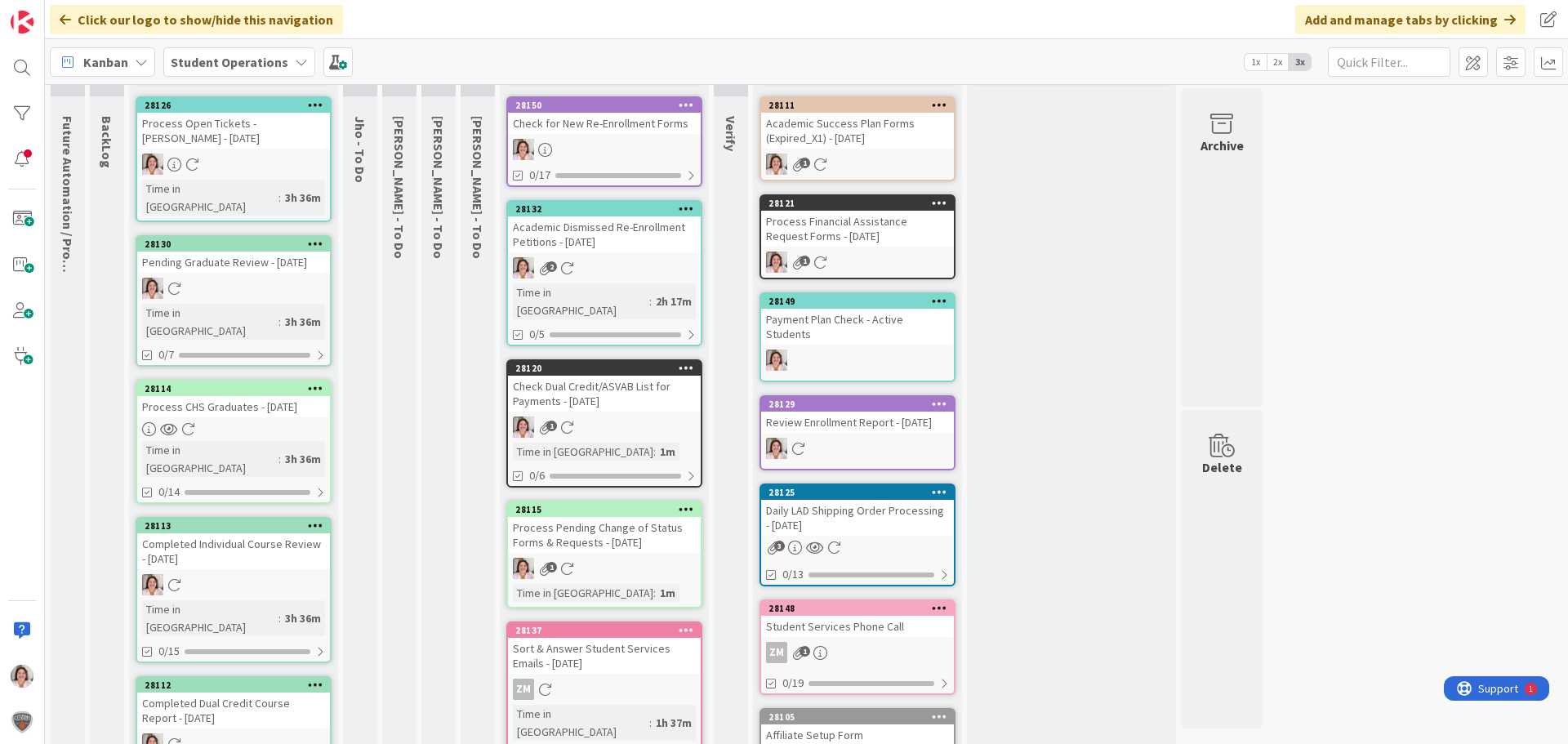
click at [604, 536] on link "28115 Process Pending Change of Status Forms & Requests - 09/11/2025 1 Time in …" at bounding box center [604, 555] width 196 height 108
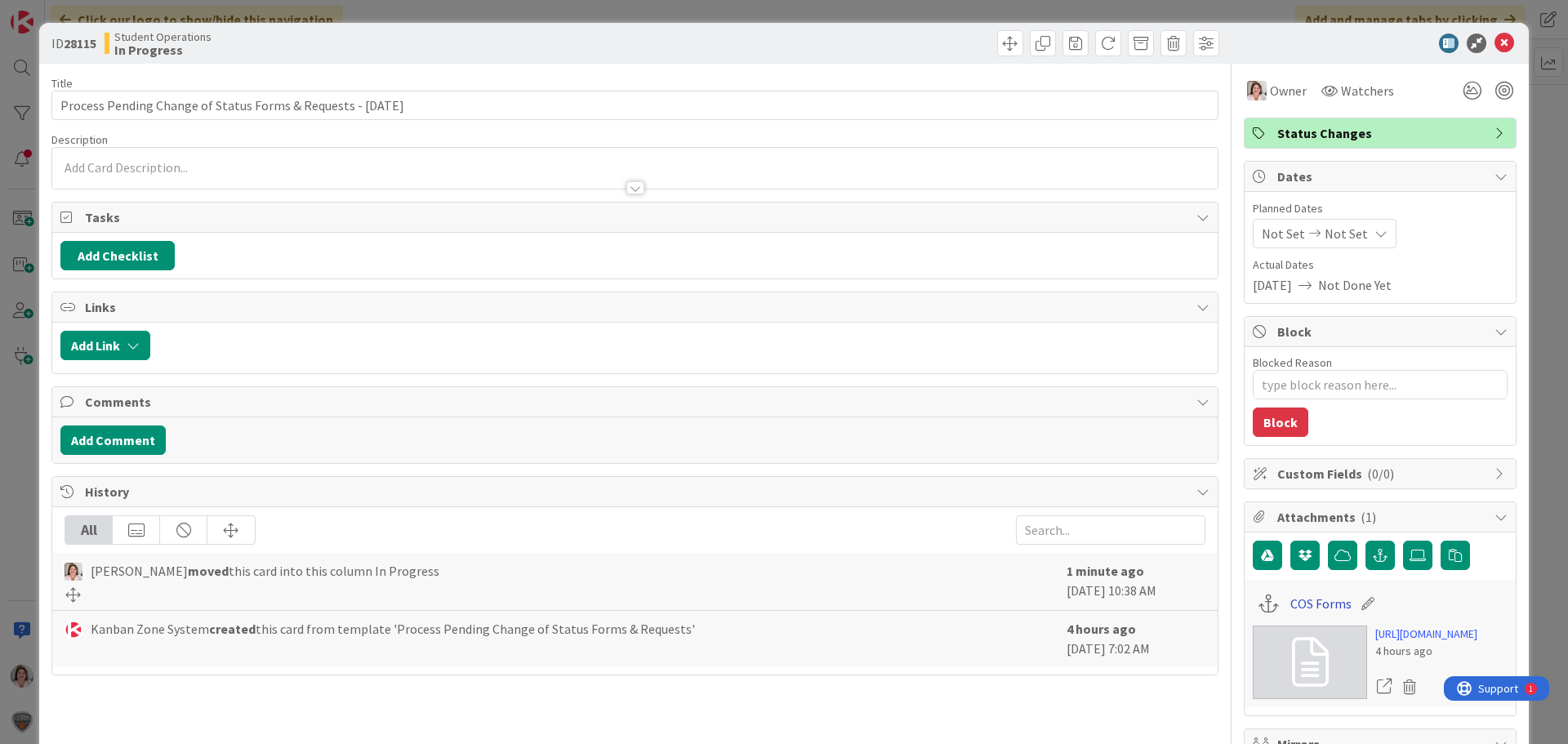
click at [1298, 601] on link "COS Forms" at bounding box center [1321, 603] width 61 height 20
click at [1495, 47] on icon at bounding box center [1505, 43] width 20 height 20
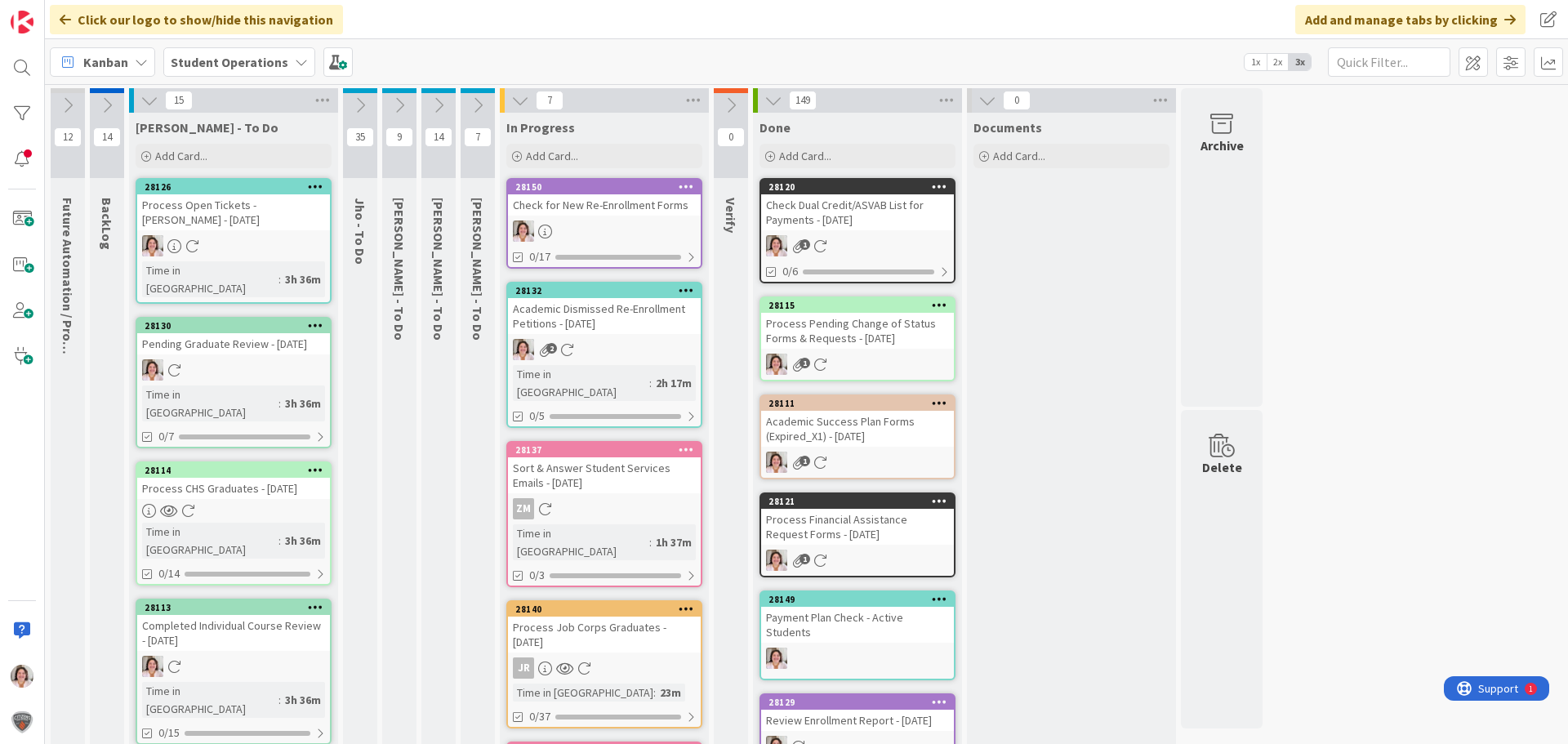
click at [629, 339] on div "2" at bounding box center [604, 349] width 193 height 21
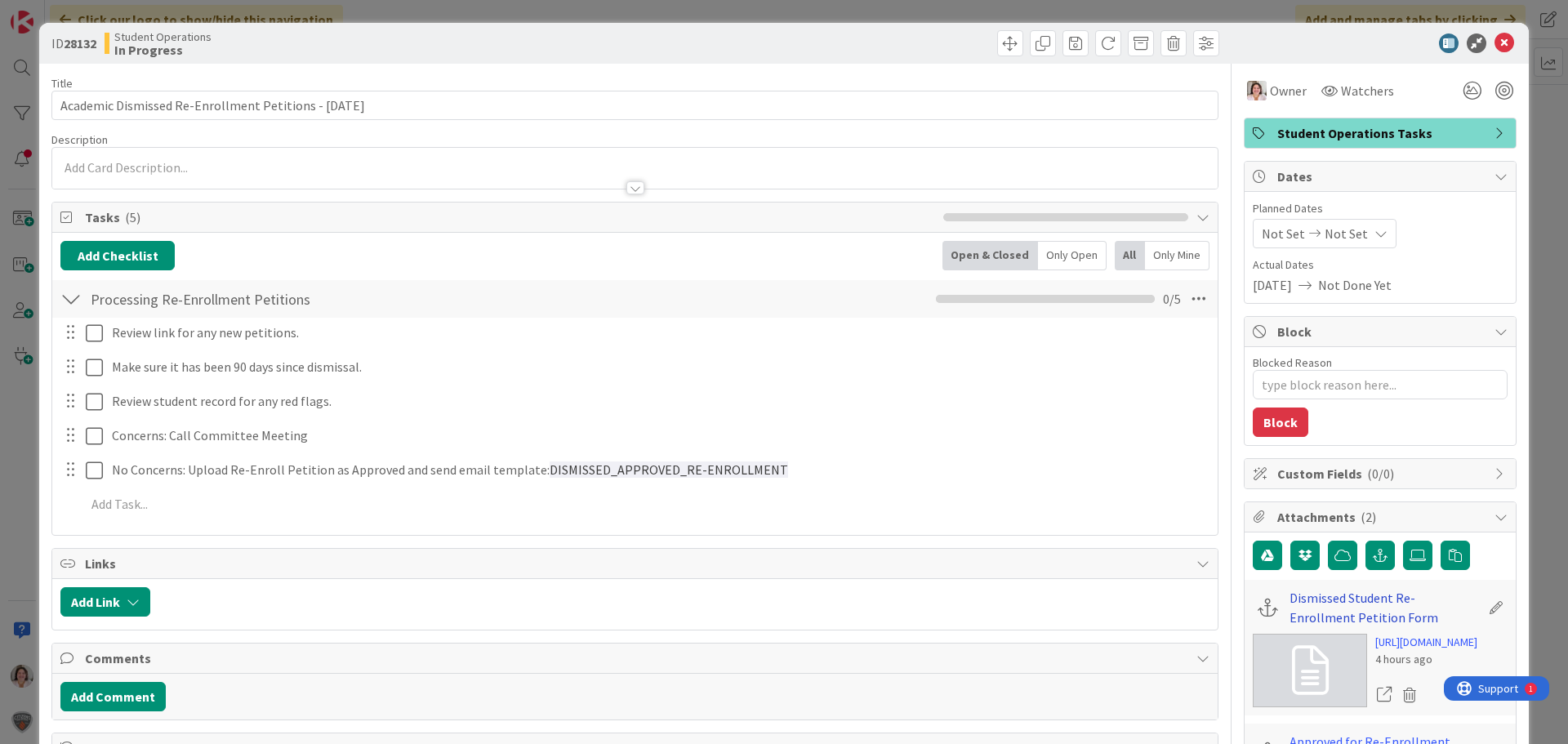
click at [1312, 599] on link "Dismissed Student Re-Enrollment Petition Form" at bounding box center [1385, 607] width 190 height 39
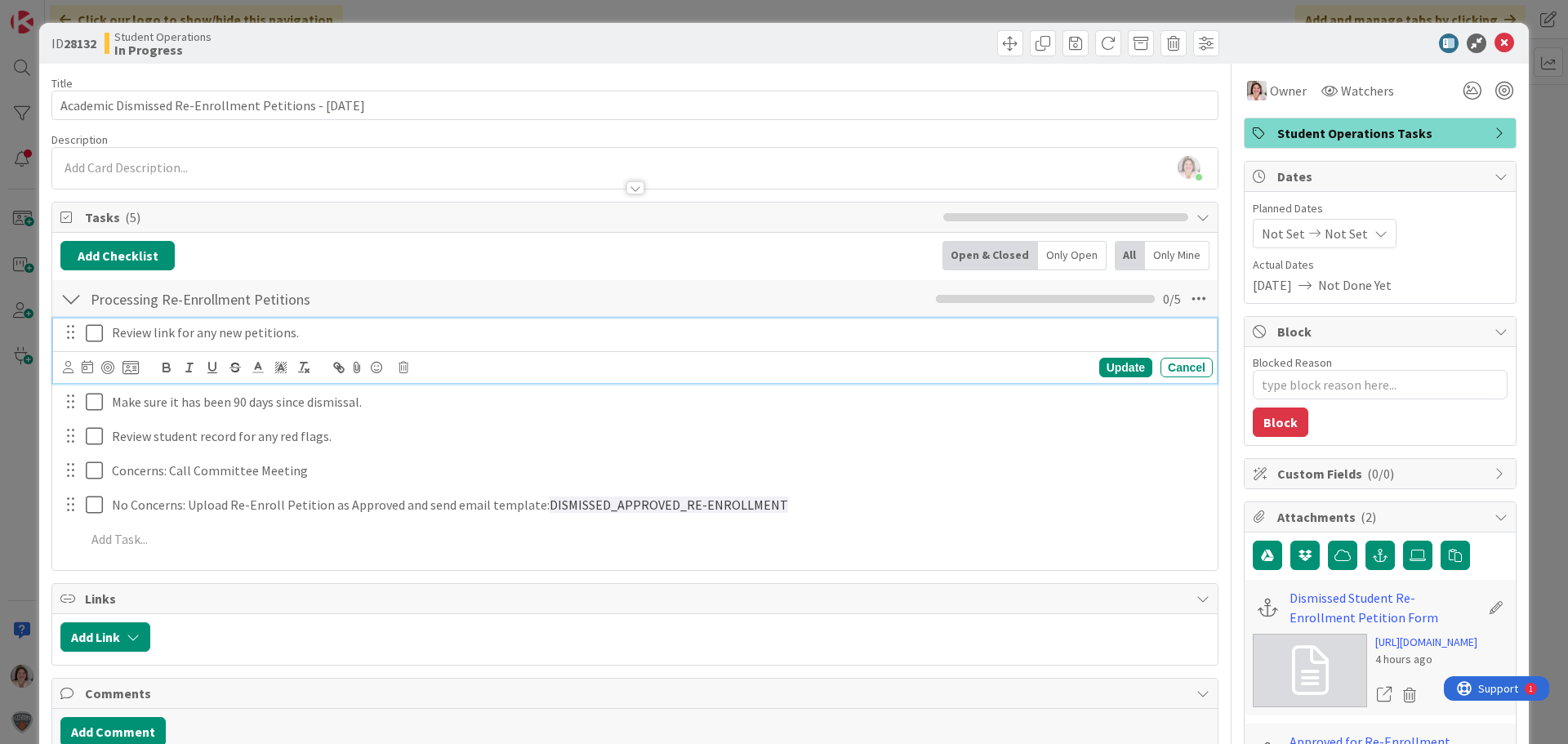
click at [97, 331] on icon at bounding box center [95, 333] width 17 height 20
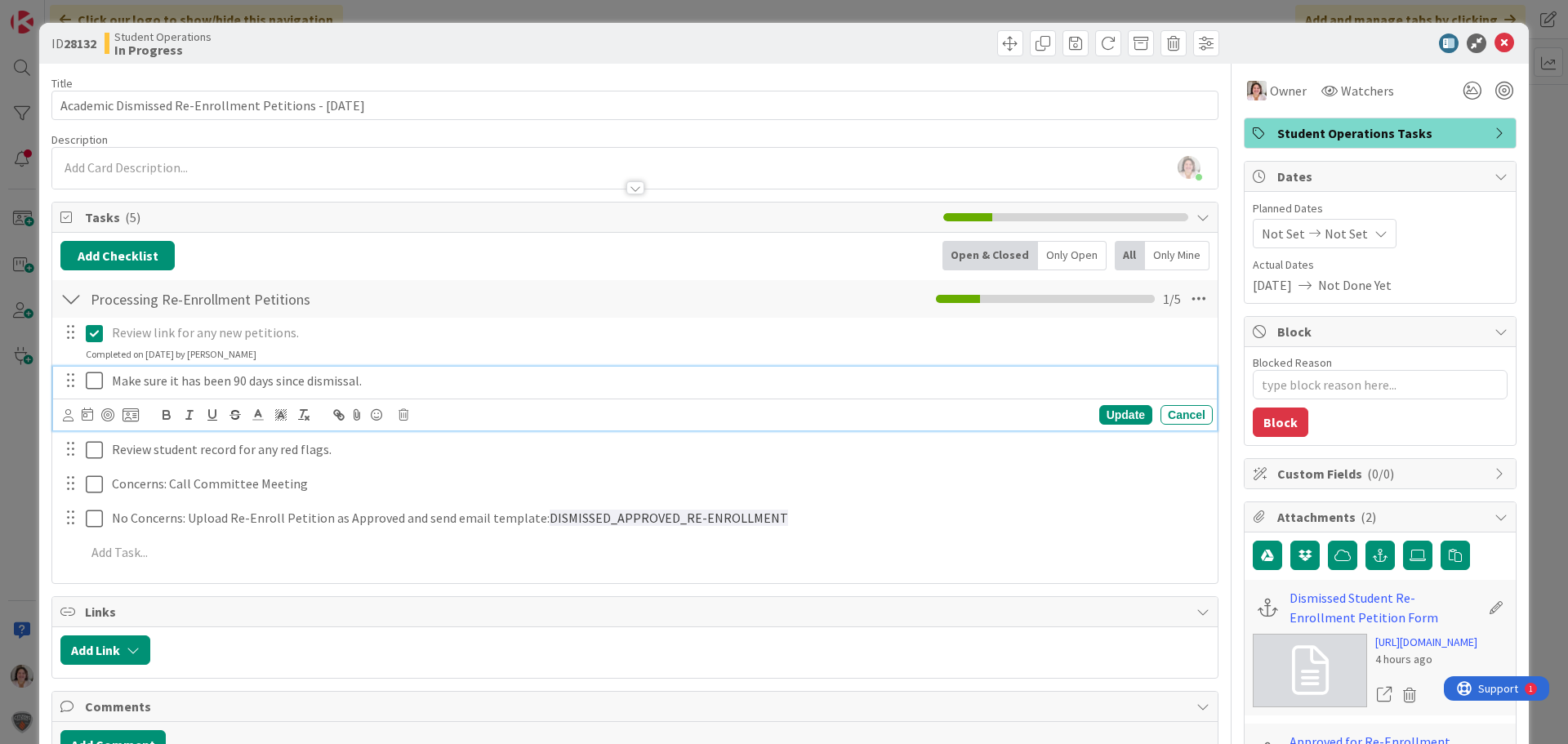
click at [92, 382] on icon at bounding box center [95, 380] width 17 height 20
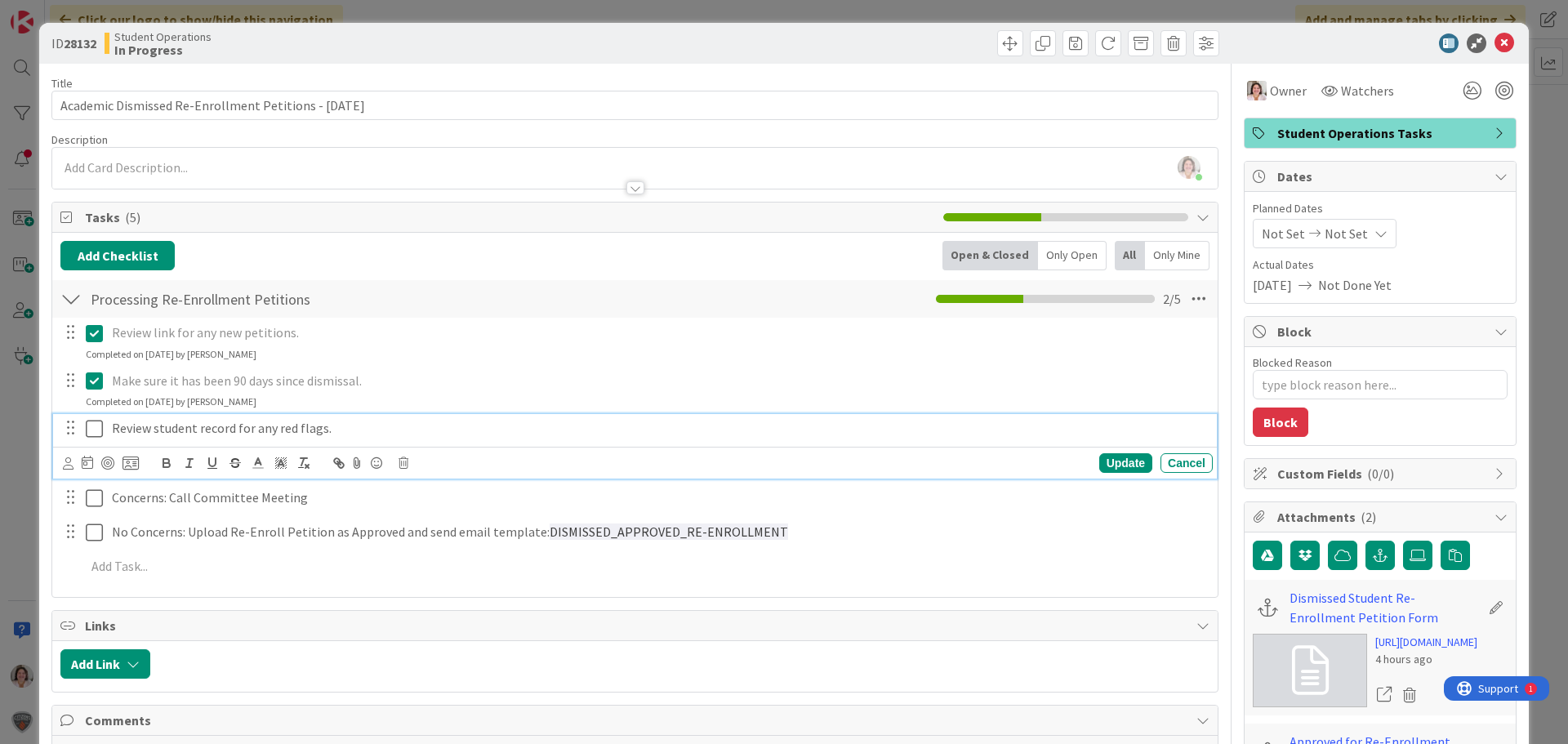
click at [97, 428] on icon at bounding box center [95, 428] width 17 height 20
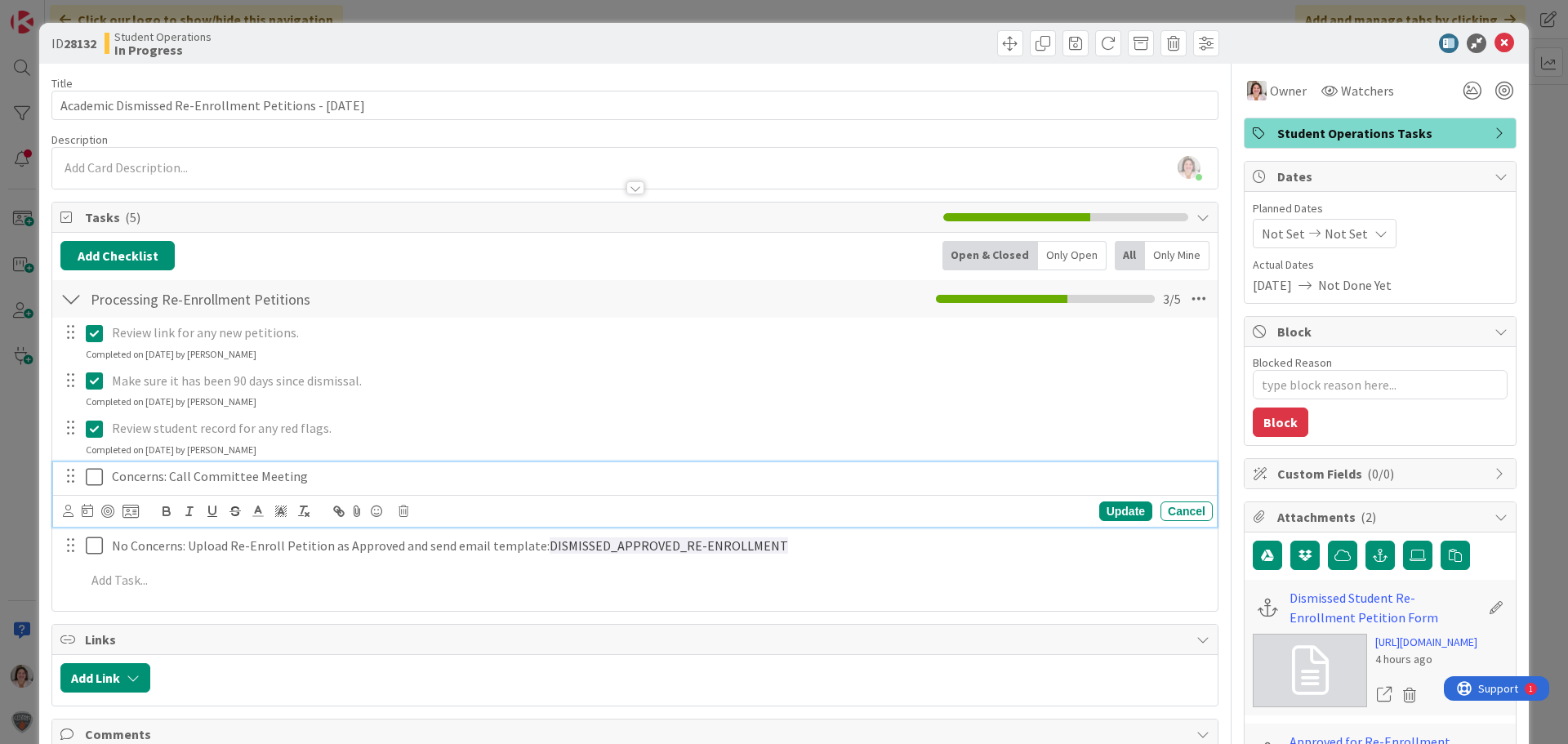
click at [98, 483] on icon at bounding box center [95, 476] width 17 height 20
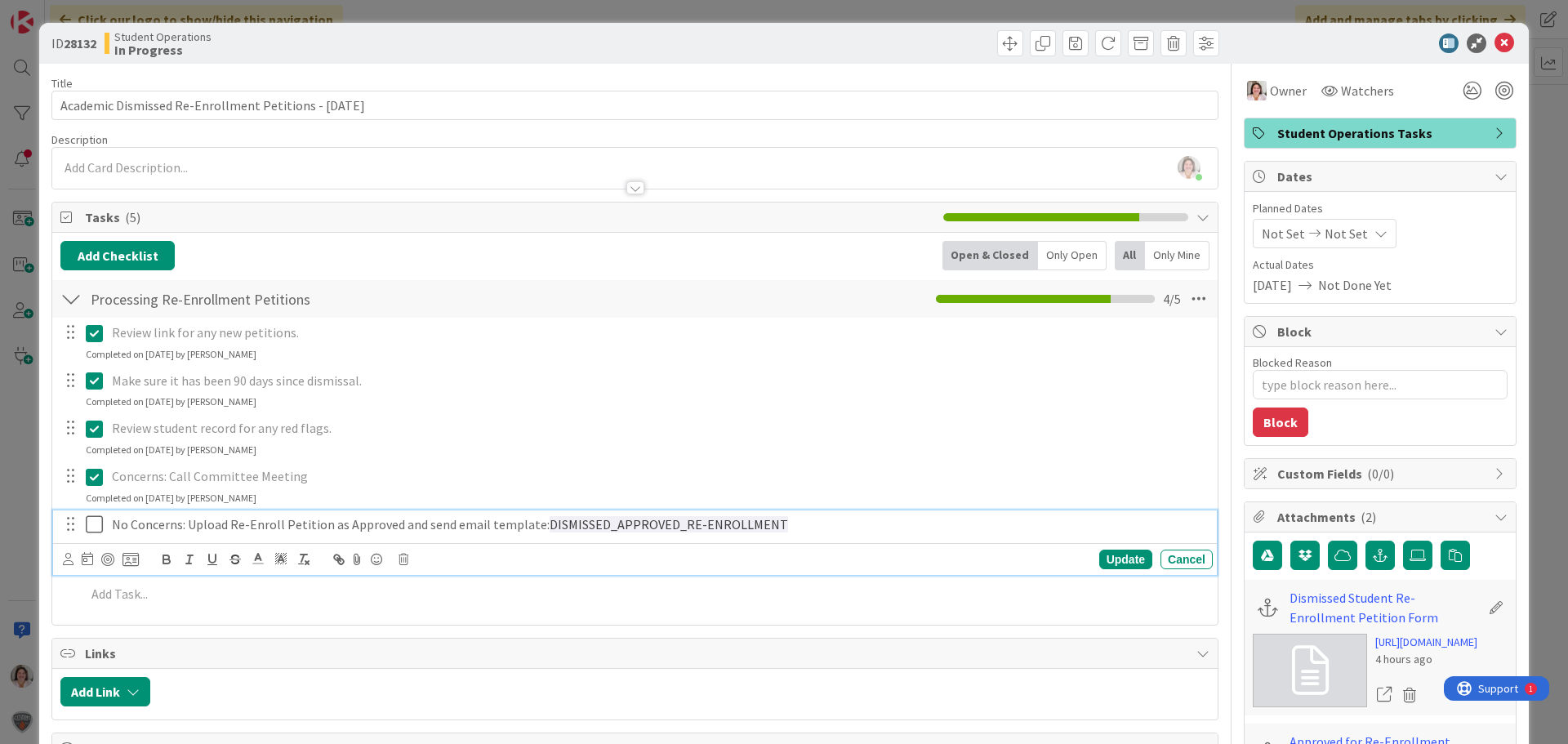
click at [99, 523] on icon at bounding box center [95, 524] width 17 height 20
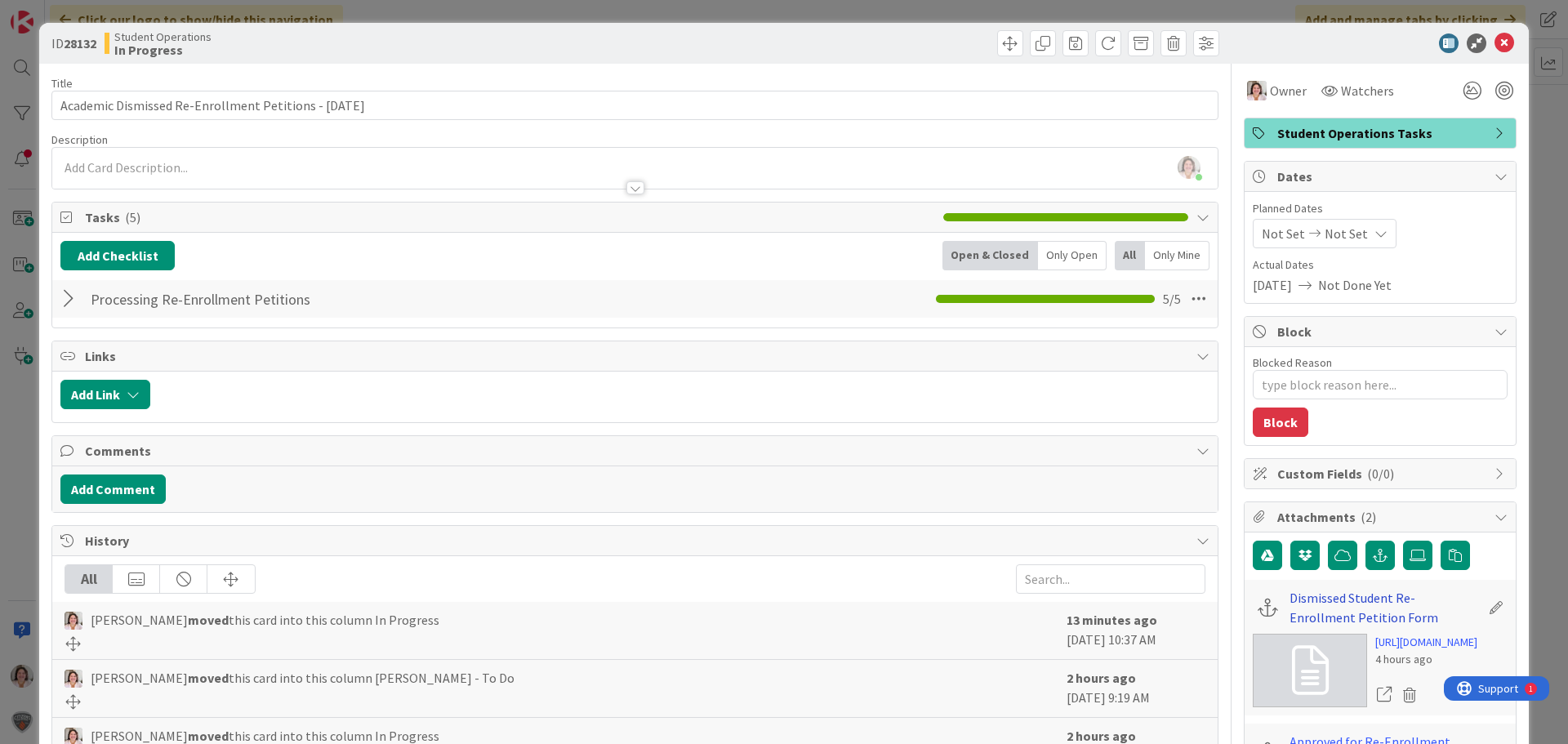
click at [1344, 607] on link "Dismissed Student Re-Enrollment Petition Form" at bounding box center [1385, 607] width 190 height 39
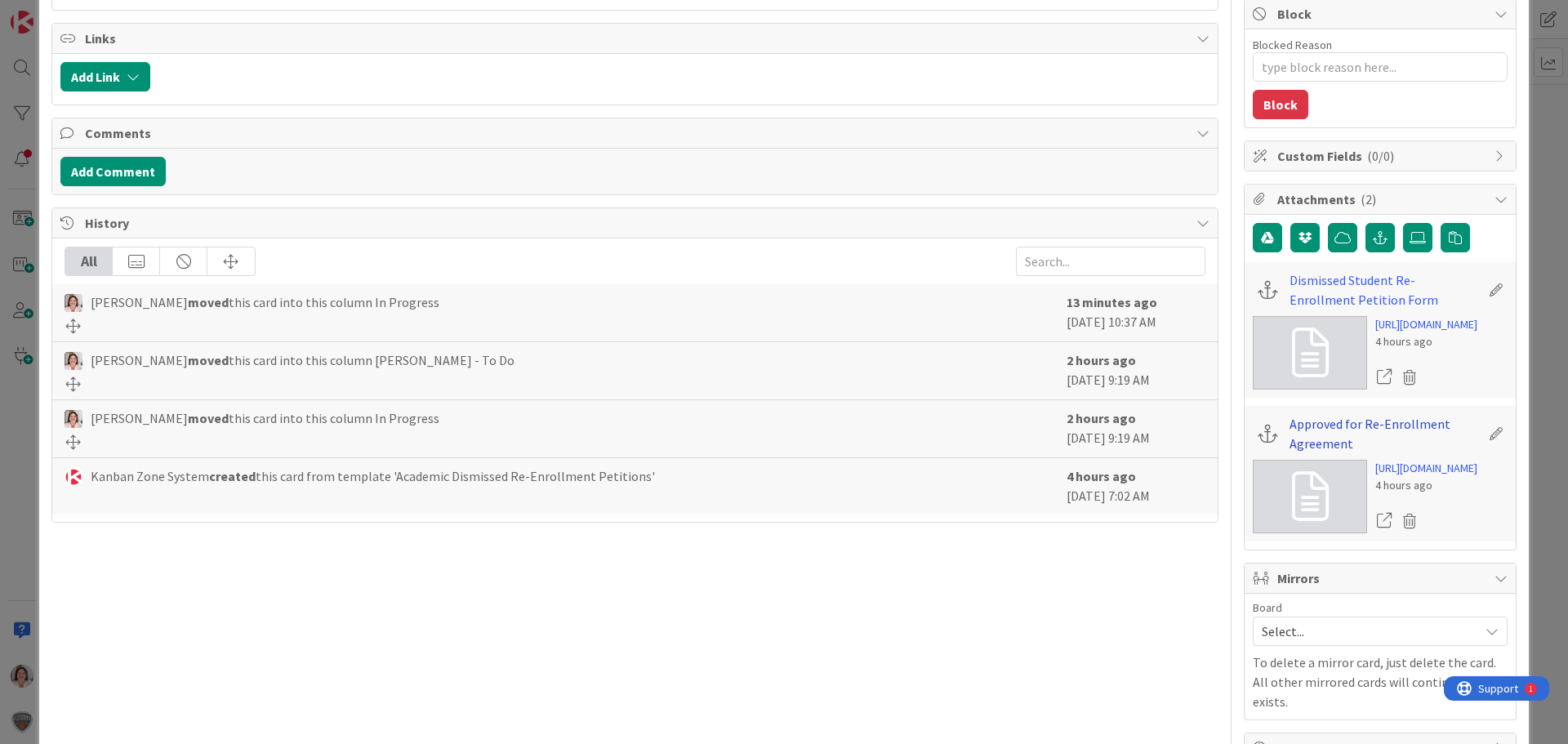
scroll to position [409, 0]
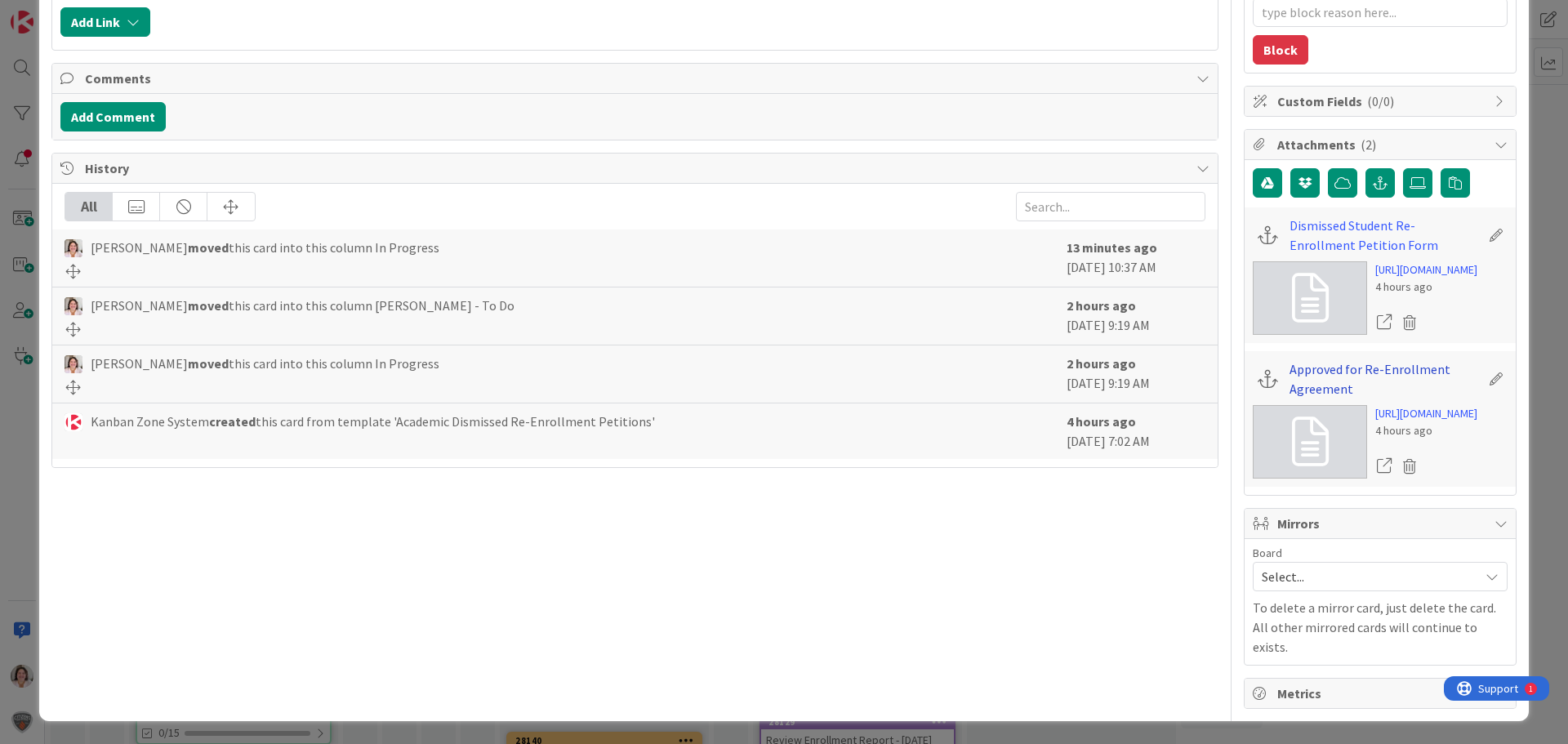
click at [1308, 398] on link "Approved for Re-Enrollment Agreement" at bounding box center [1385, 378] width 190 height 39
click at [1340, 216] on link "Dismissed Student Re-Enrollment Petition Form" at bounding box center [1385, 235] width 190 height 39
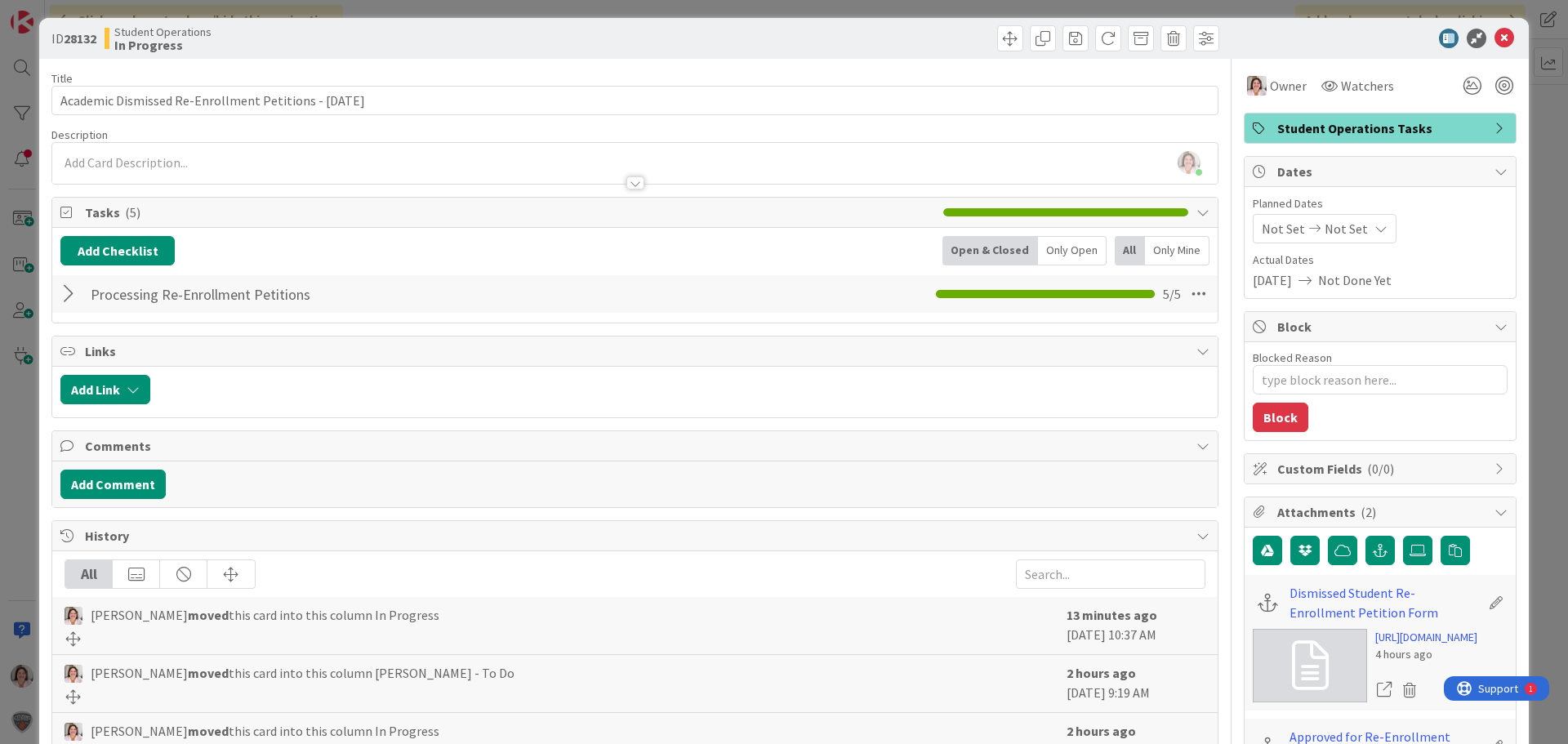
scroll to position [0, 0]
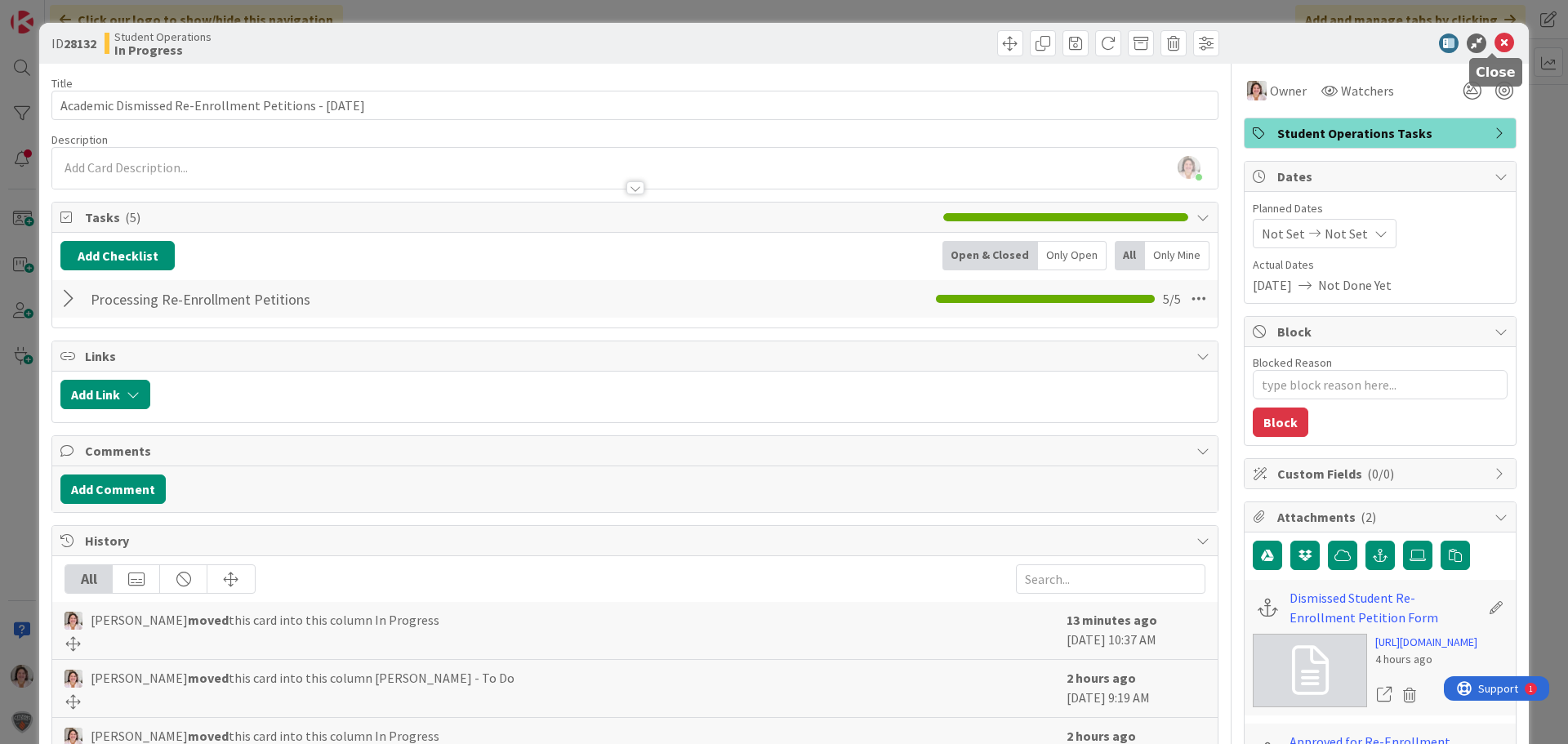
drag, startPoint x: 1492, startPoint y: 42, endPoint x: 1484, endPoint y: 47, distance: 9.4
click at [1495, 42] on icon at bounding box center [1505, 43] width 20 height 20
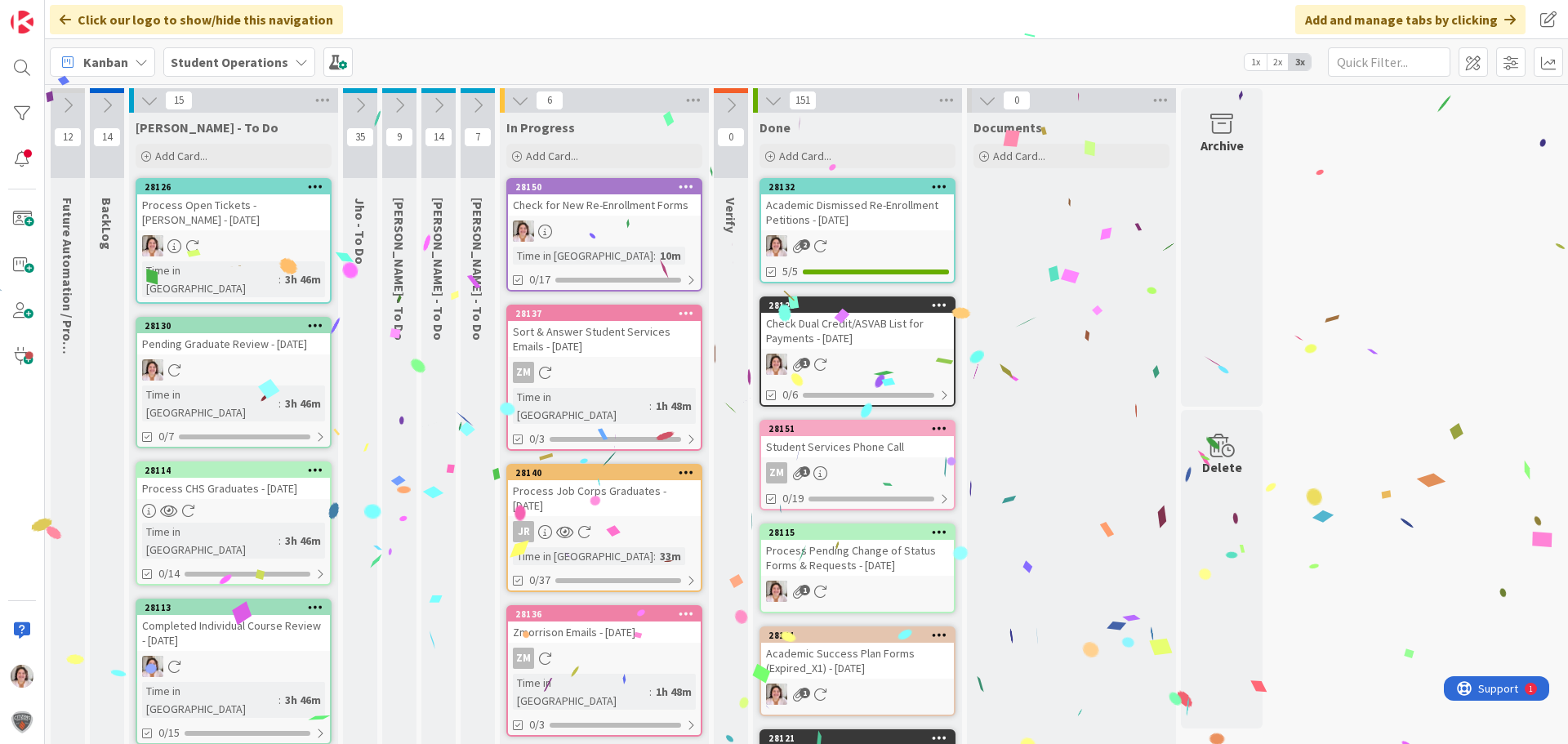
click at [641, 253] on div "Time in Column : 10m" at bounding box center [604, 256] width 183 height 18
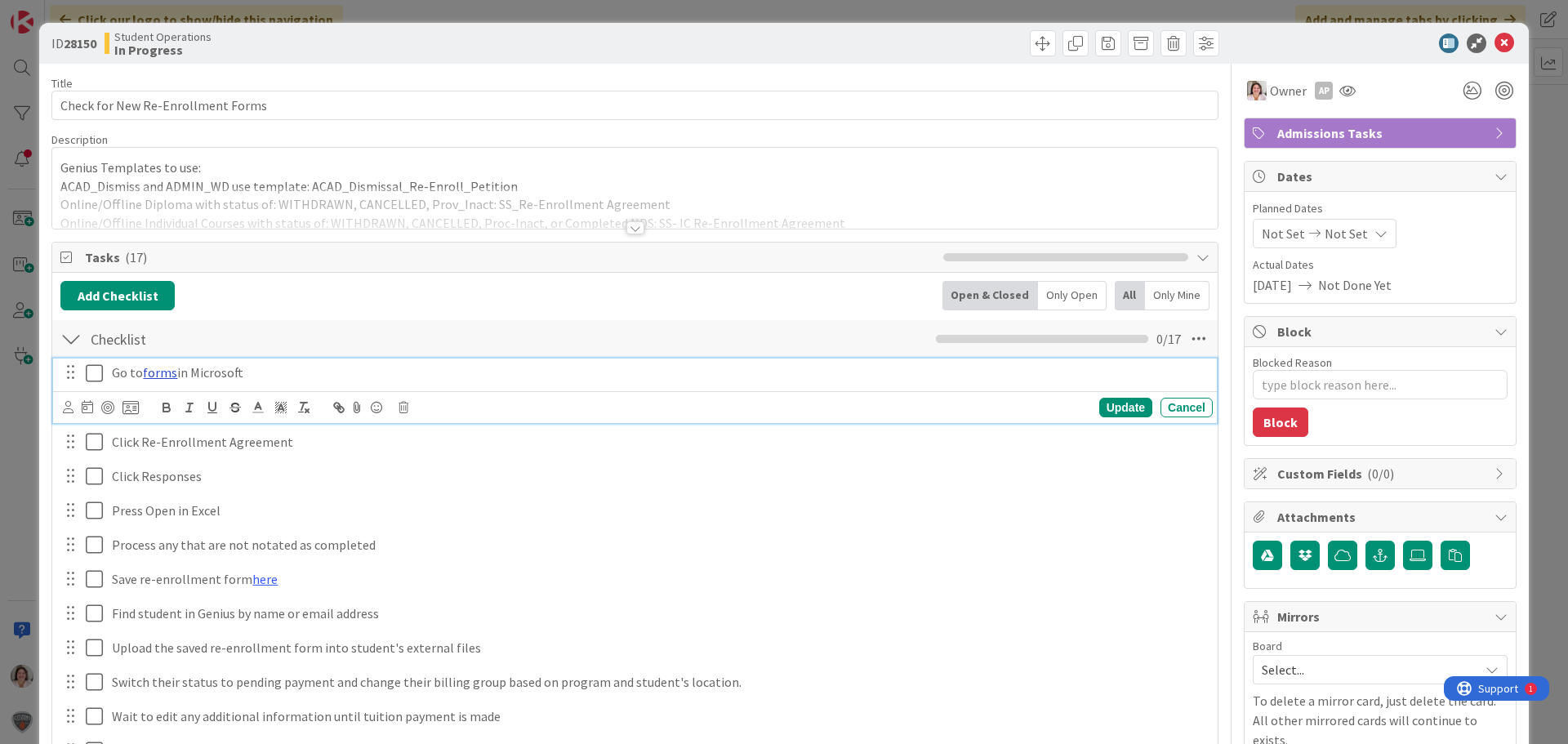
click at [146, 375] on link "forms" at bounding box center [159, 372] width 34 height 17
click at [146, 396] on link "https://forms.office.com/Pages/DesignPageV2.aspx?analysis=true&tab=0&prevsubpag…" at bounding box center [120, 404] width 112 height 21
click at [1495, 38] on icon at bounding box center [1505, 43] width 20 height 20
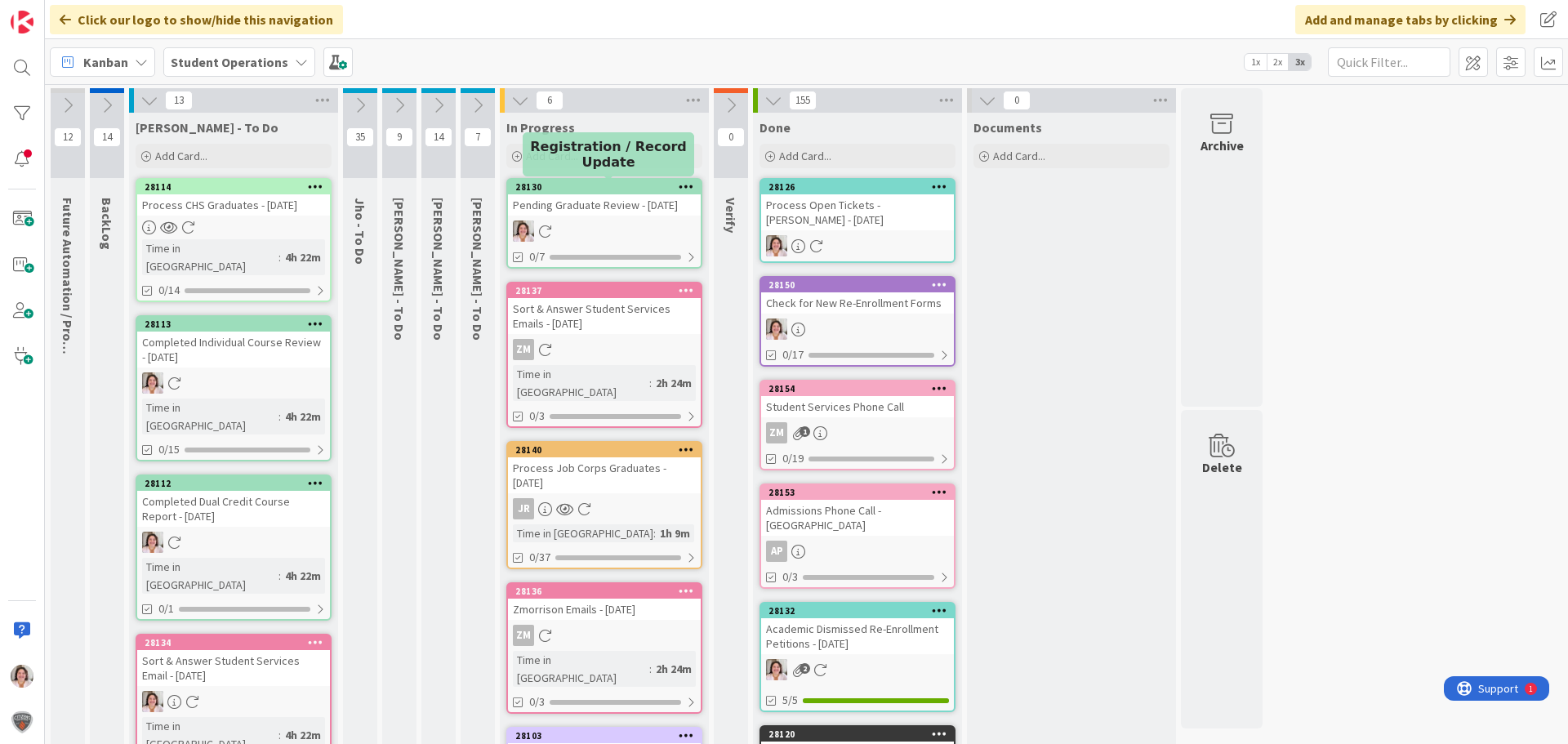
click at [571, 216] on div "Pending Graduate Review - [DATE]" at bounding box center [604, 205] width 193 height 21
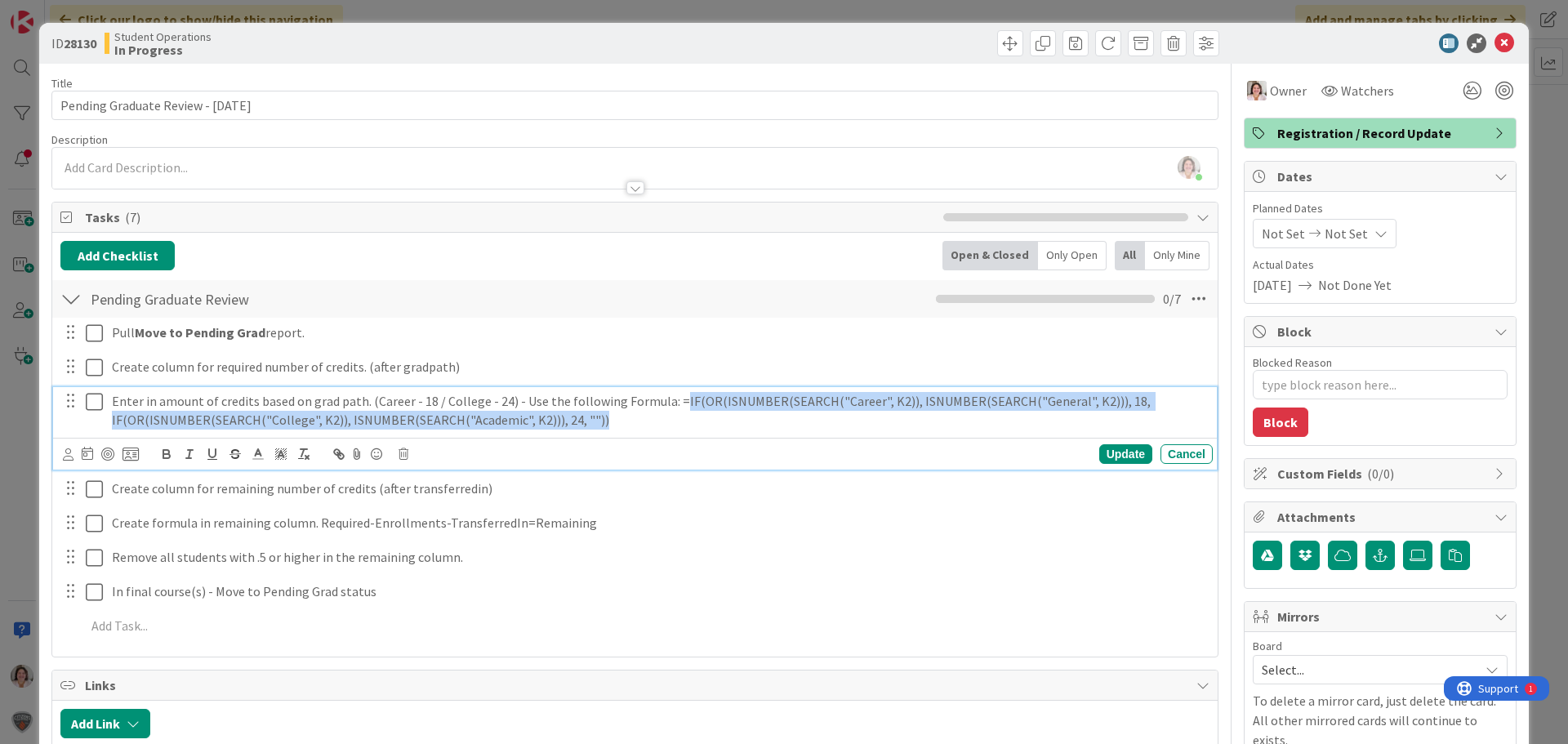
drag, startPoint x: 616, startPoint y: 418, endPoint x: 670, endPoint y: 402, distance: 56.3
click at [670, 402] on p "Enter in amount of credits based on grad path. (Career - 18 / College - 24) - U…" at bounding box center [659, 410] width 1095 height 37
copy p "IF(OR(ISNUMBER(SEARCH("Career", K2)), ISNUMBER(SEARCH("General", K2))), 18, IF(…"
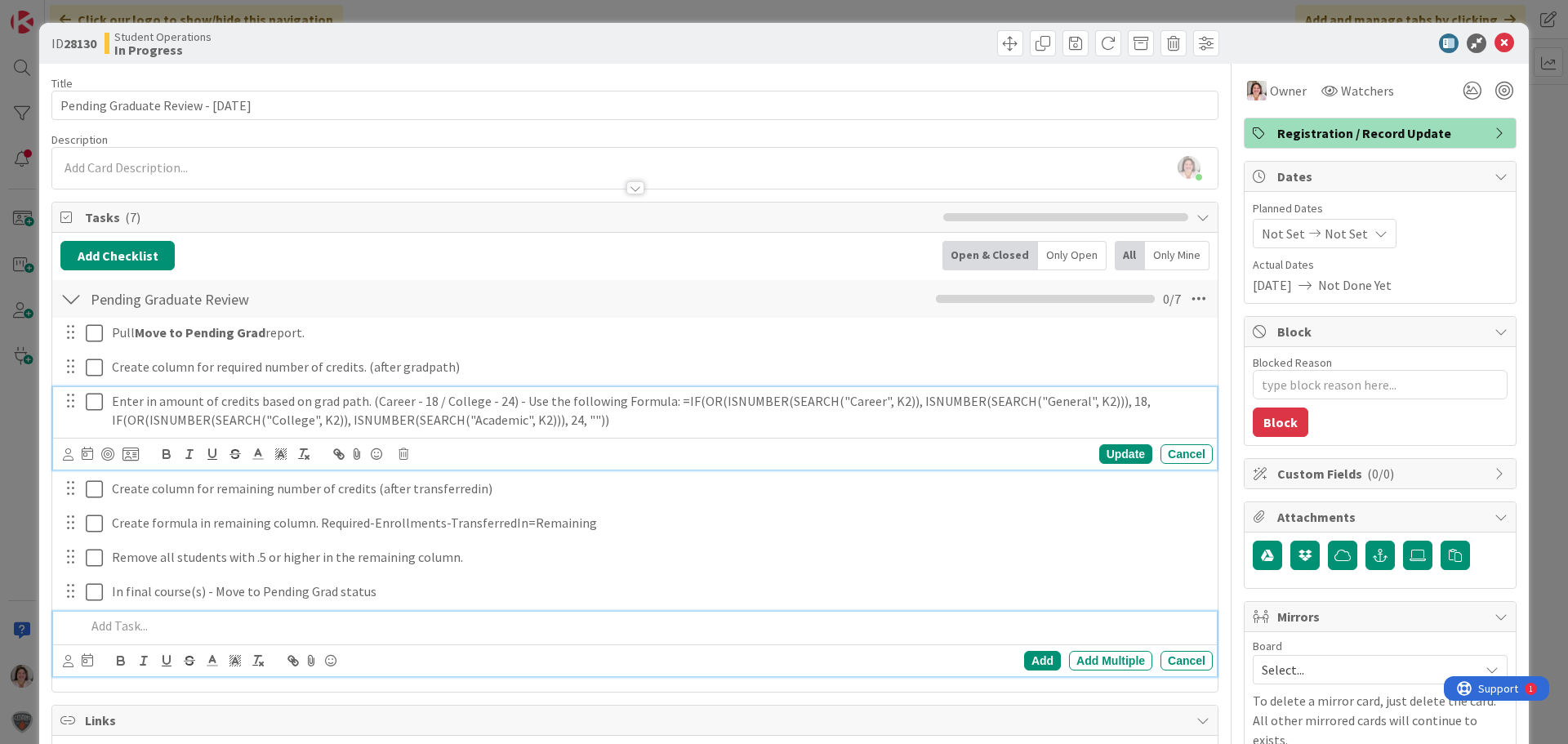
click at [650, 629] on p at bounding box center [646, 626] width 1121 height 19
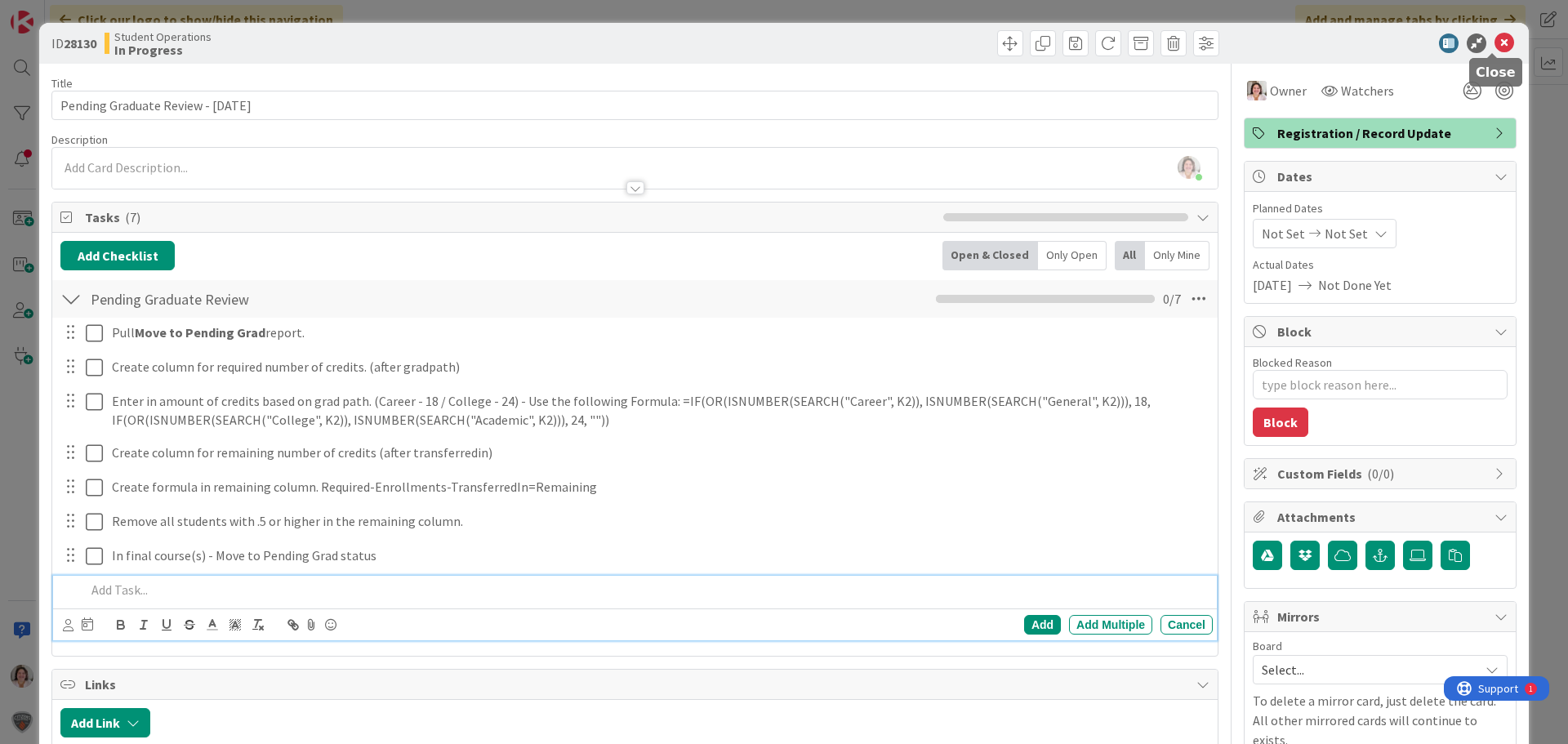
click at [1495, 36] on icon at bounding box center [1505, 43] width 20 height 20
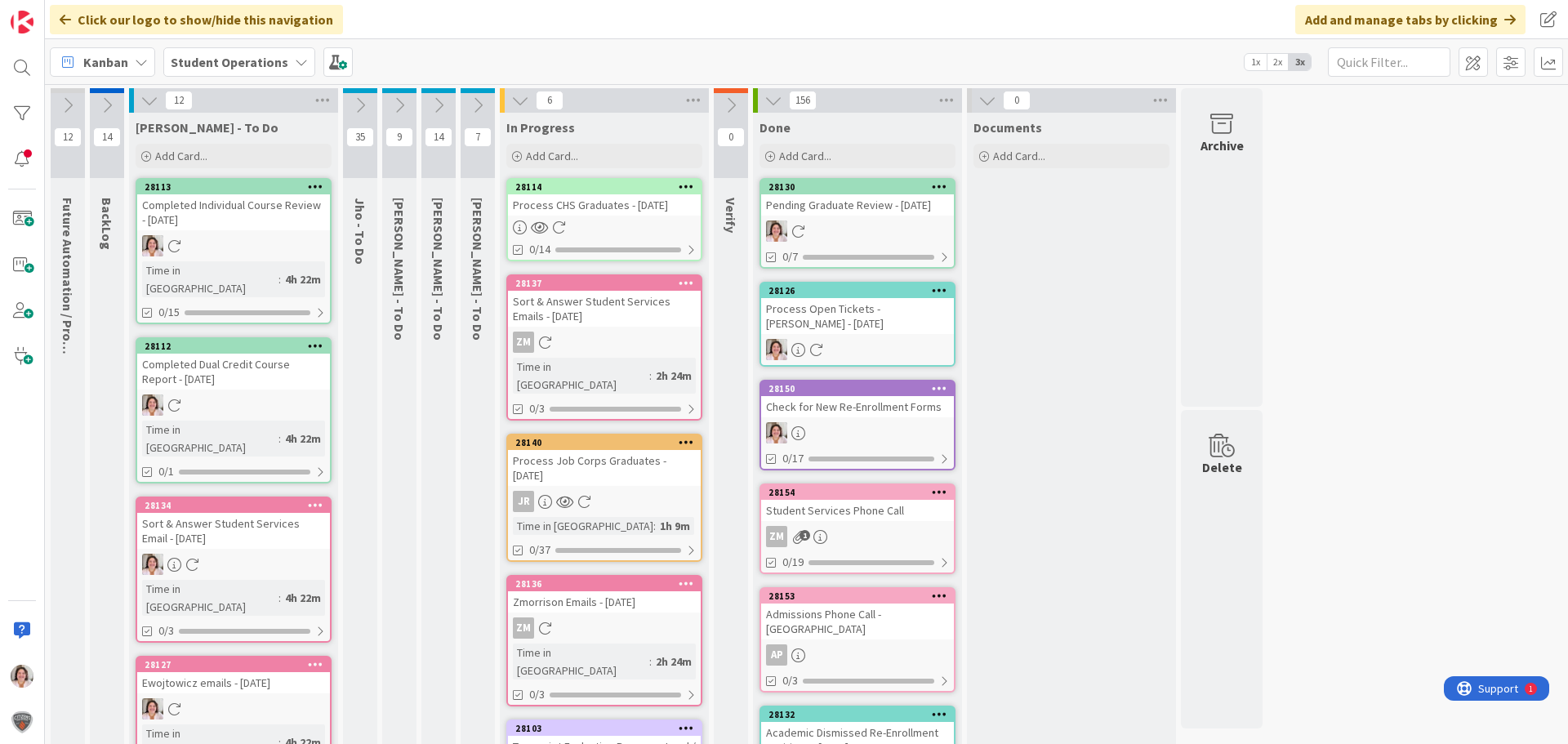
click at [592, 211] on div "Process CHS Graduates - [DATE]" at bounding box center [604, 205] width 193 height 21
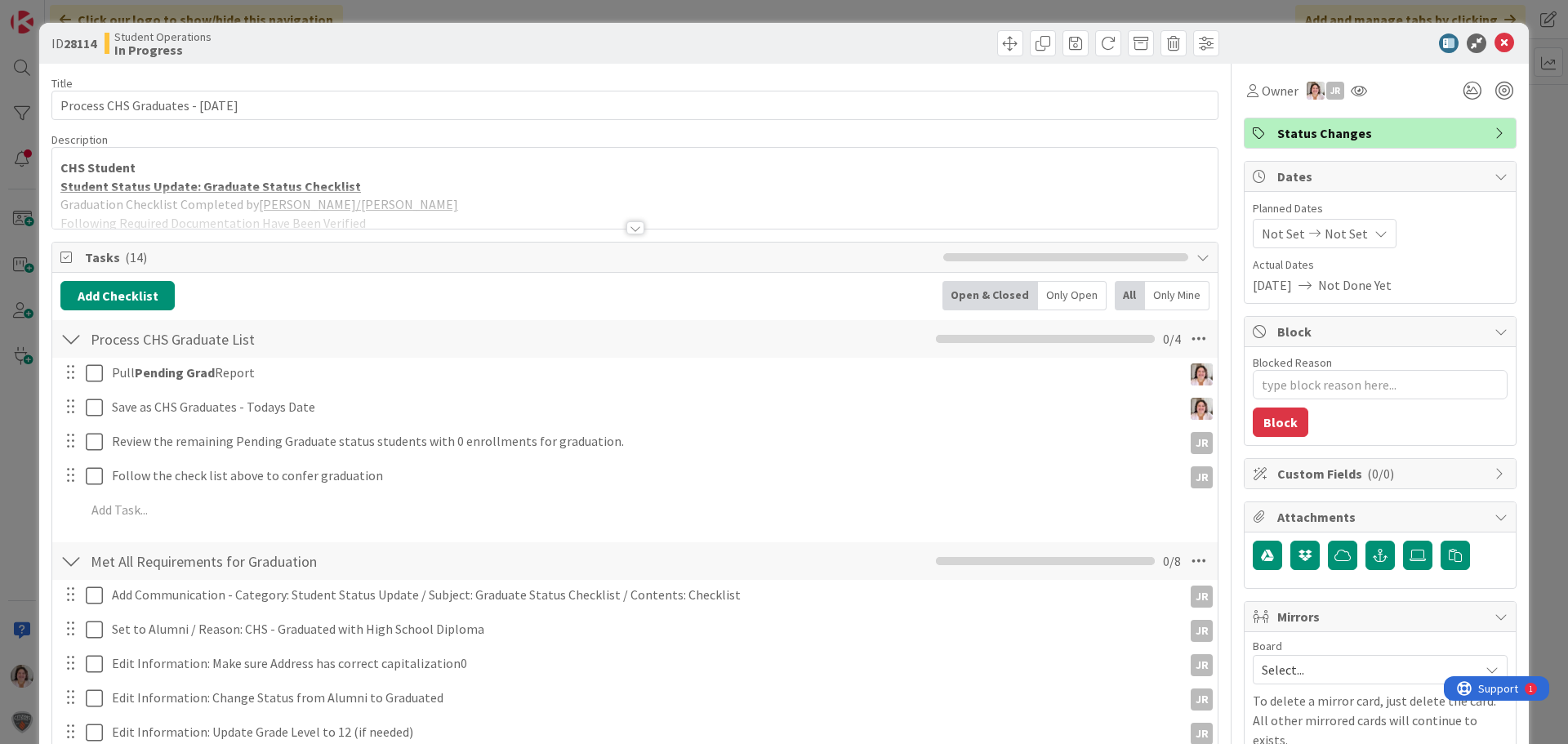
click at [626, 224] on div at bounding box center [635, 228] width 18 height 13
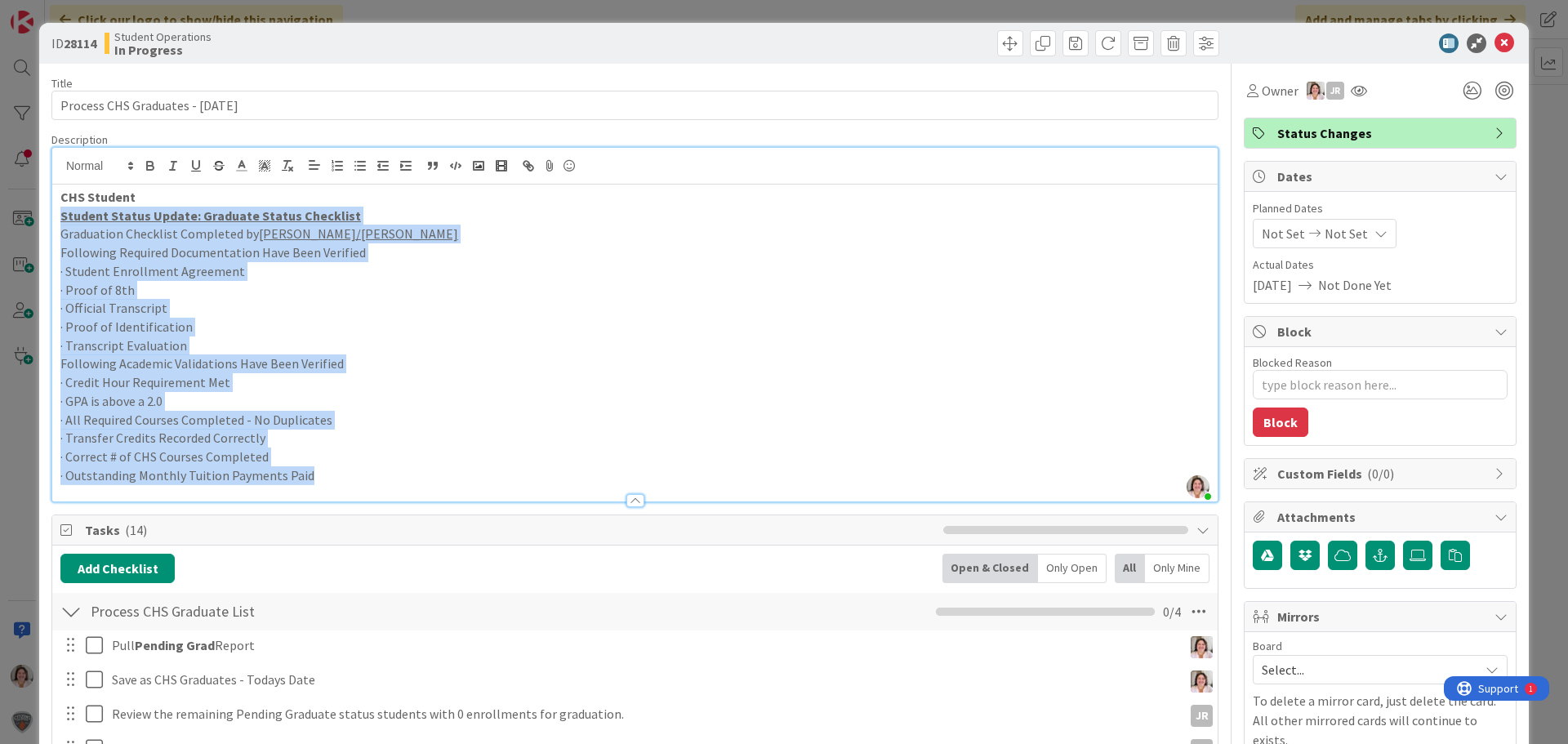
drag, startPoint x: 337, startPoint y: 473, endPoint x: 58, endPoint y: 221, distance: 376.0
click at [58, 221] on div "CHS Student Student Status Update: Graduate Status Checklist Graduation Checkli…" at bounding box center [635, 342] width 1165 height 316
copy div "Student Status Update: Graduate Status Checklist Graduation Checklist Completed…"
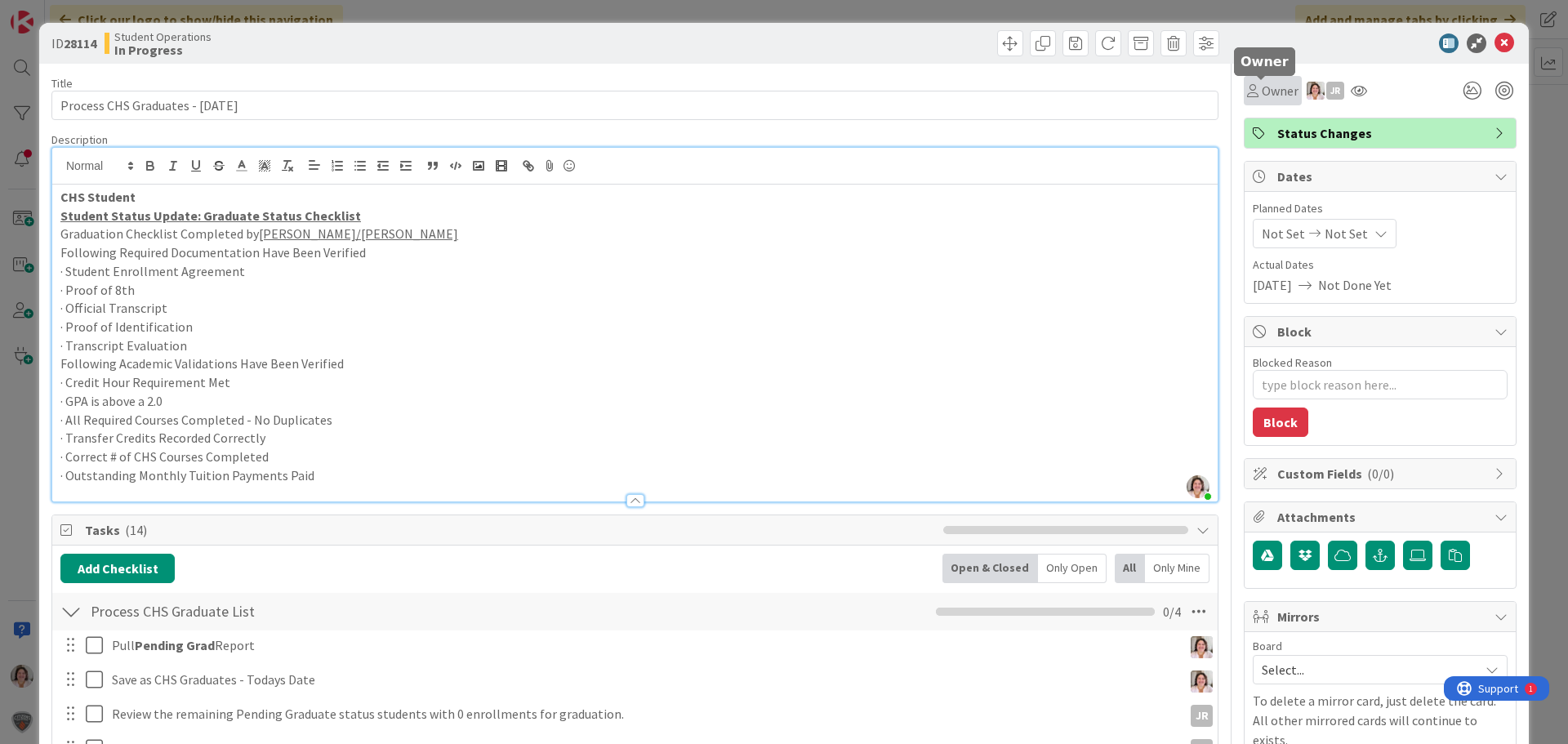
click at [1271, 95] on span "Owner" at bounding box center [1280, 90] width 37 height 20
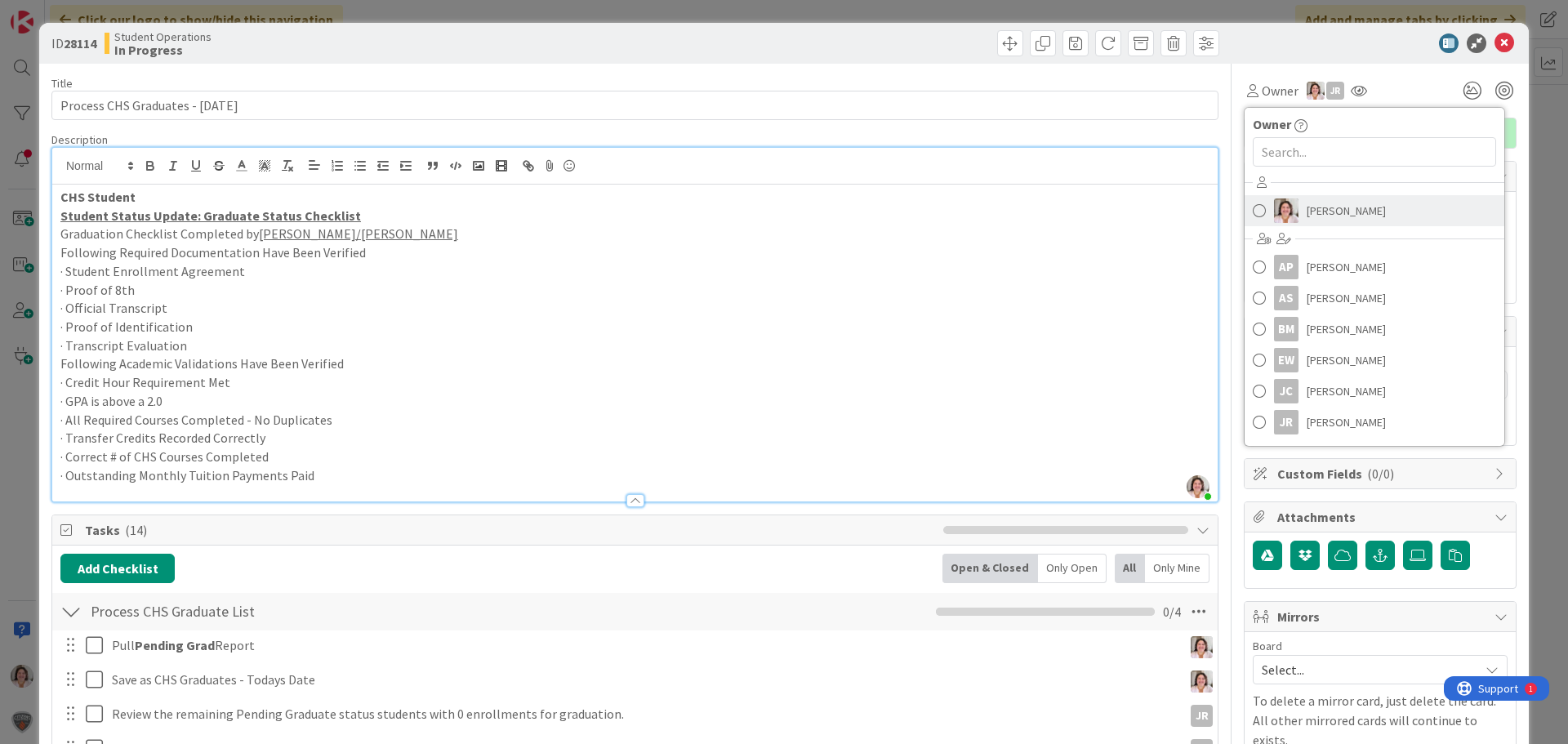
click at [1307, 211] on span "Emilie Wojtowicz" at bounding box center [1346, 210] width 79 height 24
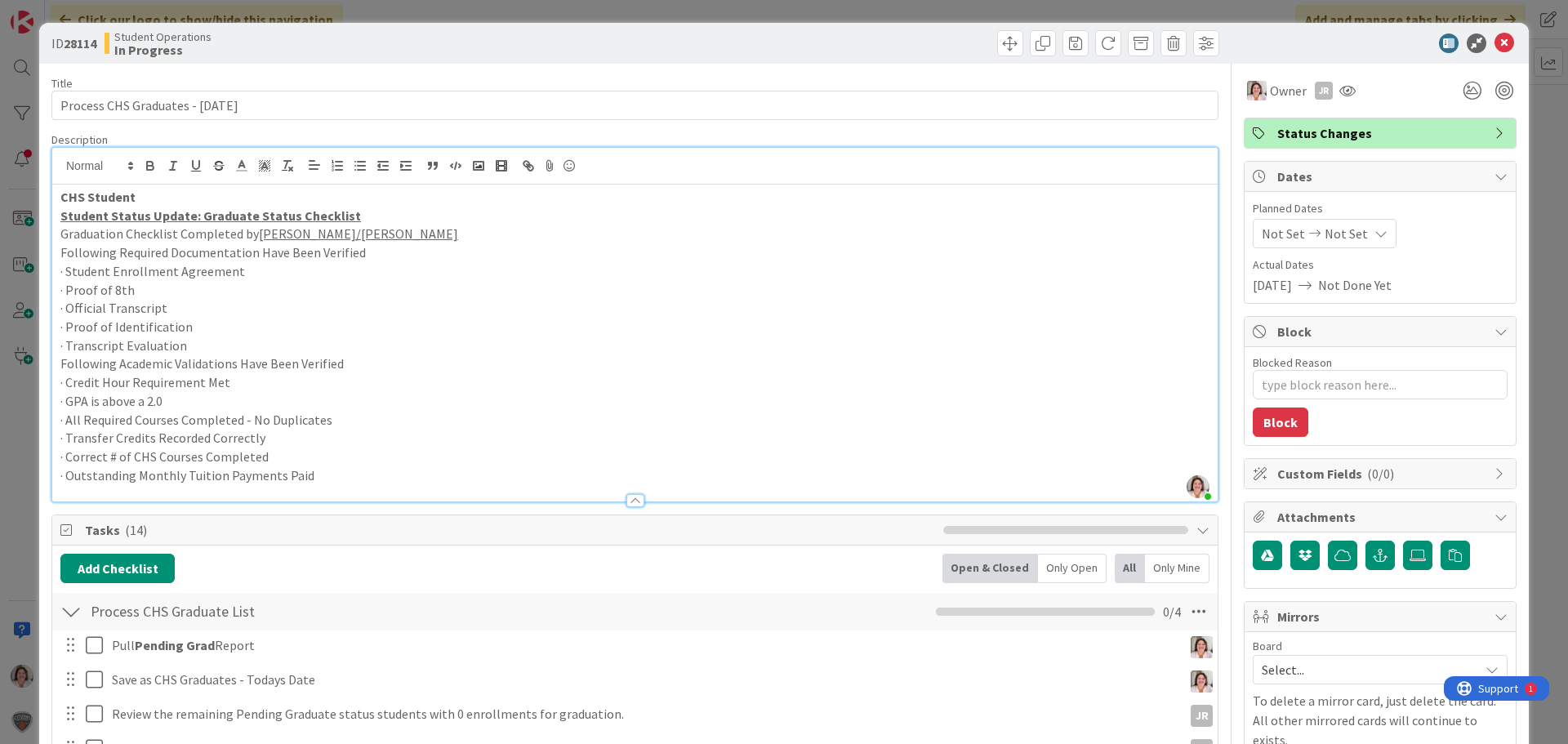
type textarea "x"
click at [1500, 44] on icon at bounding box center [1505, 43] width 20 height 20
